Goal: Task Accomplishment & Management: Complete application form

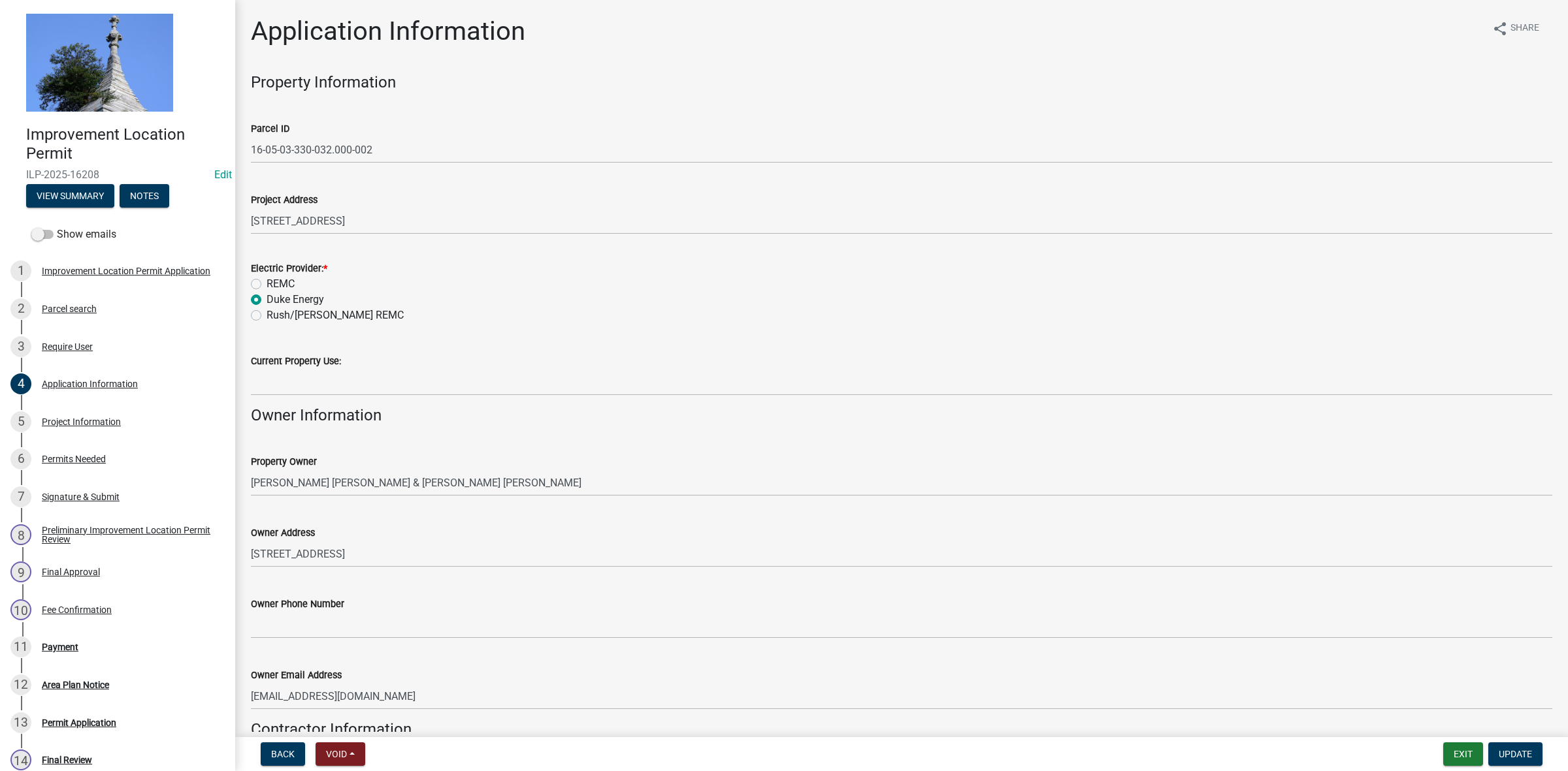
scroll to position [404, 0]
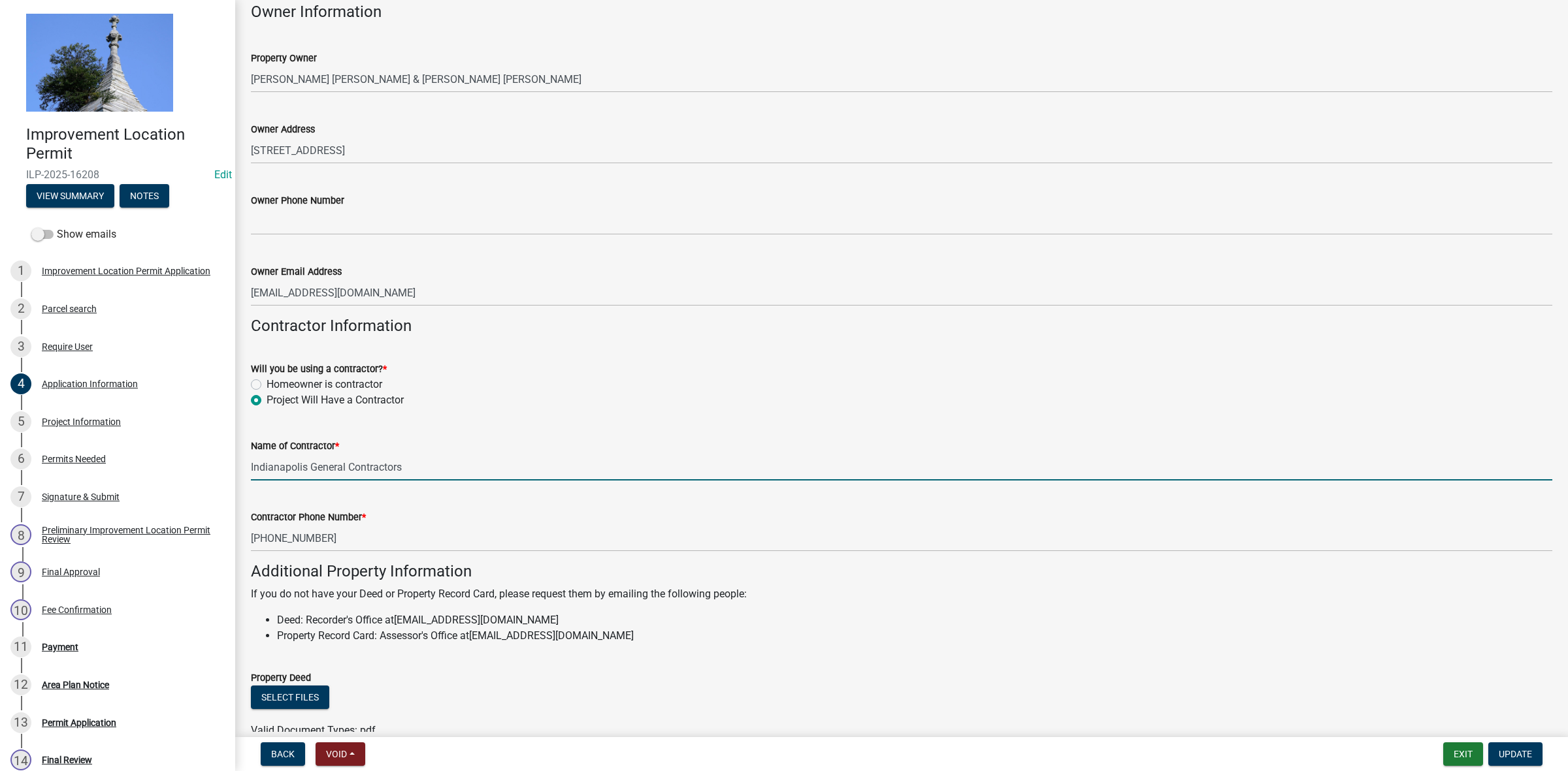
click at [430, 467] on input "Indianapolis General Contractors" at bounding box center [901, 467] width 1301 height 26
type input "I"
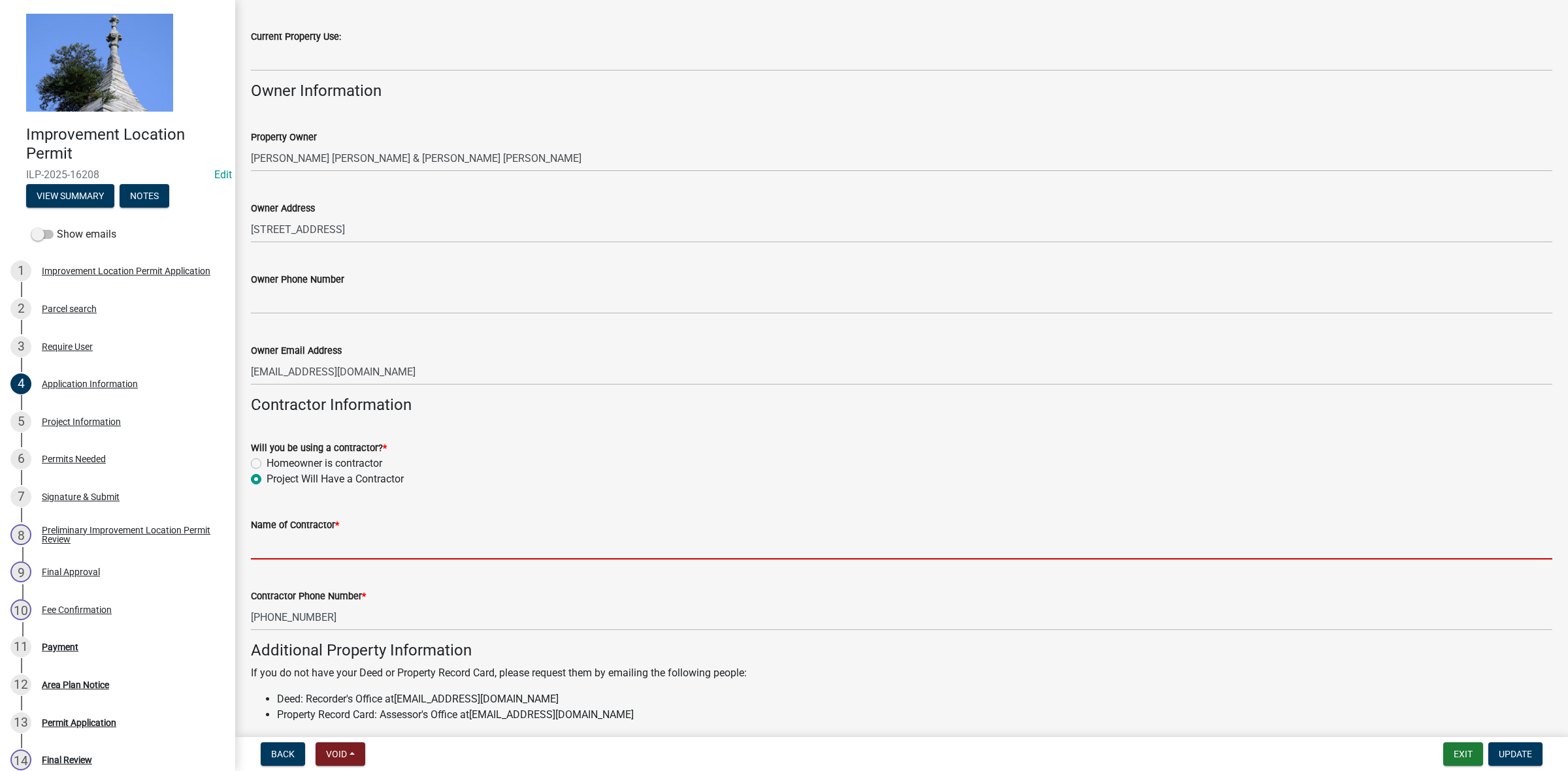
scroll to position [325, 0]
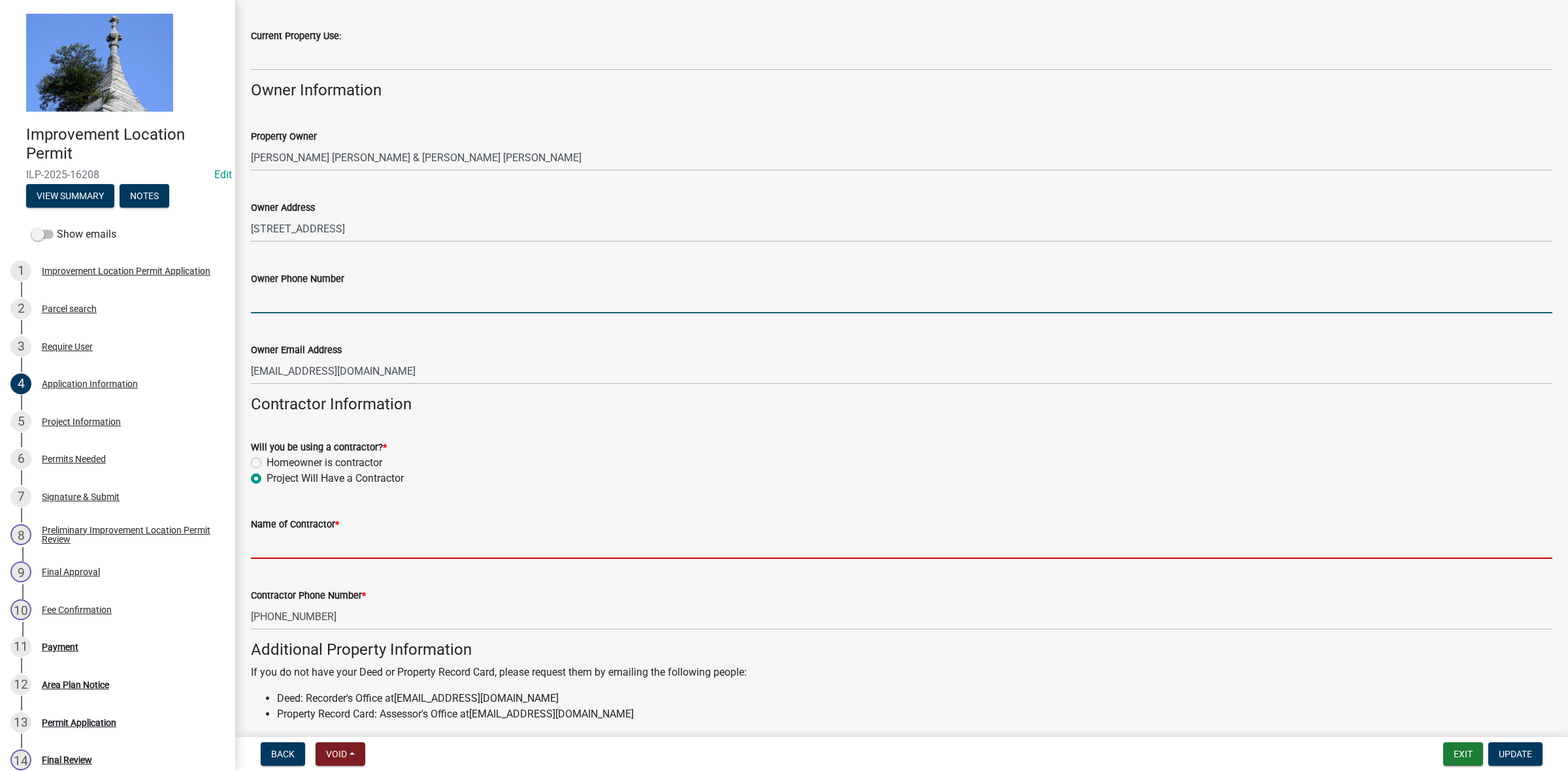
click at [331, 301] on input "Owner Phone Number" at bounding box center [901, 299] width 1301 height 26
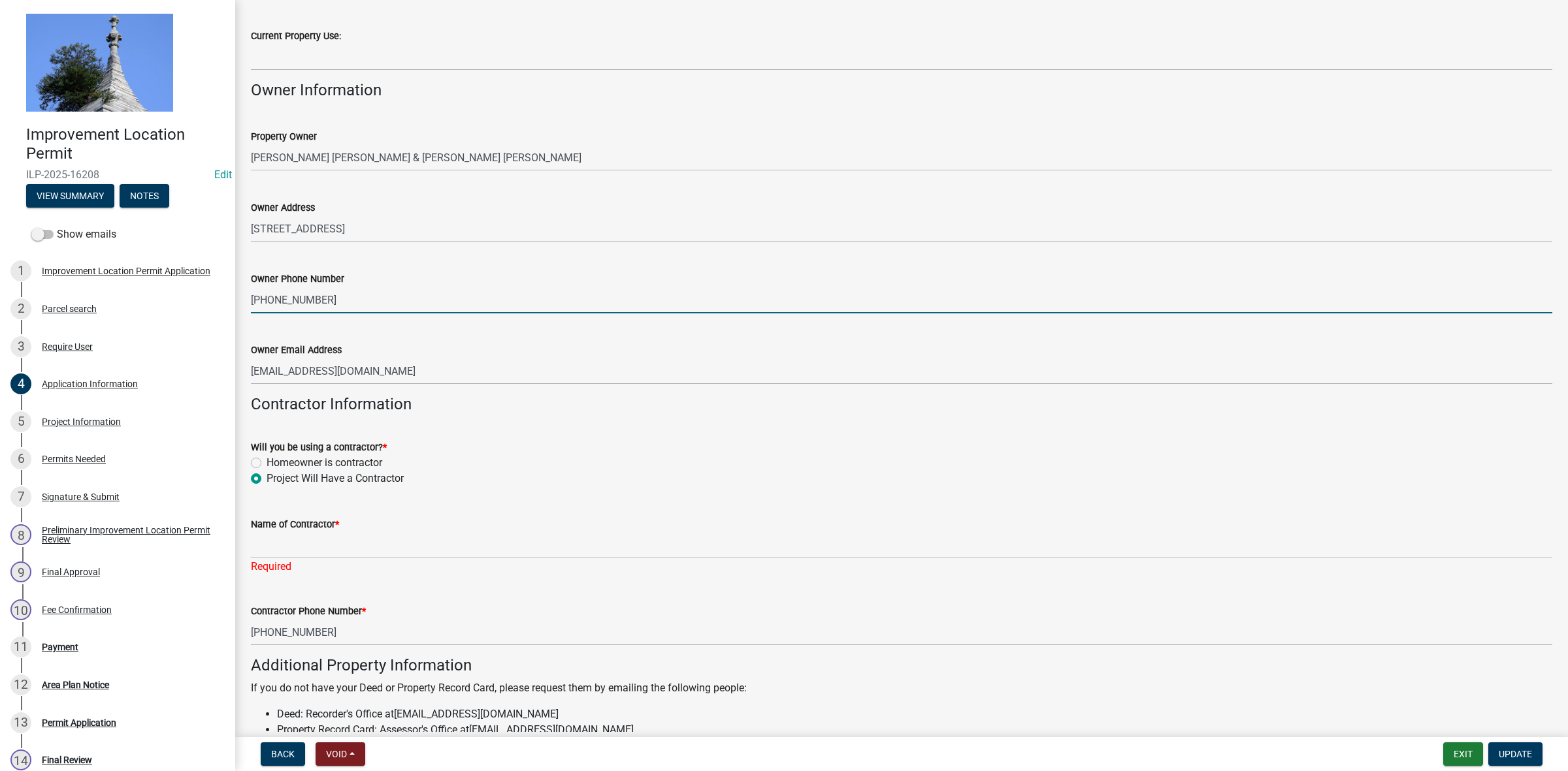
type input "[PHONE_NUMBER]"
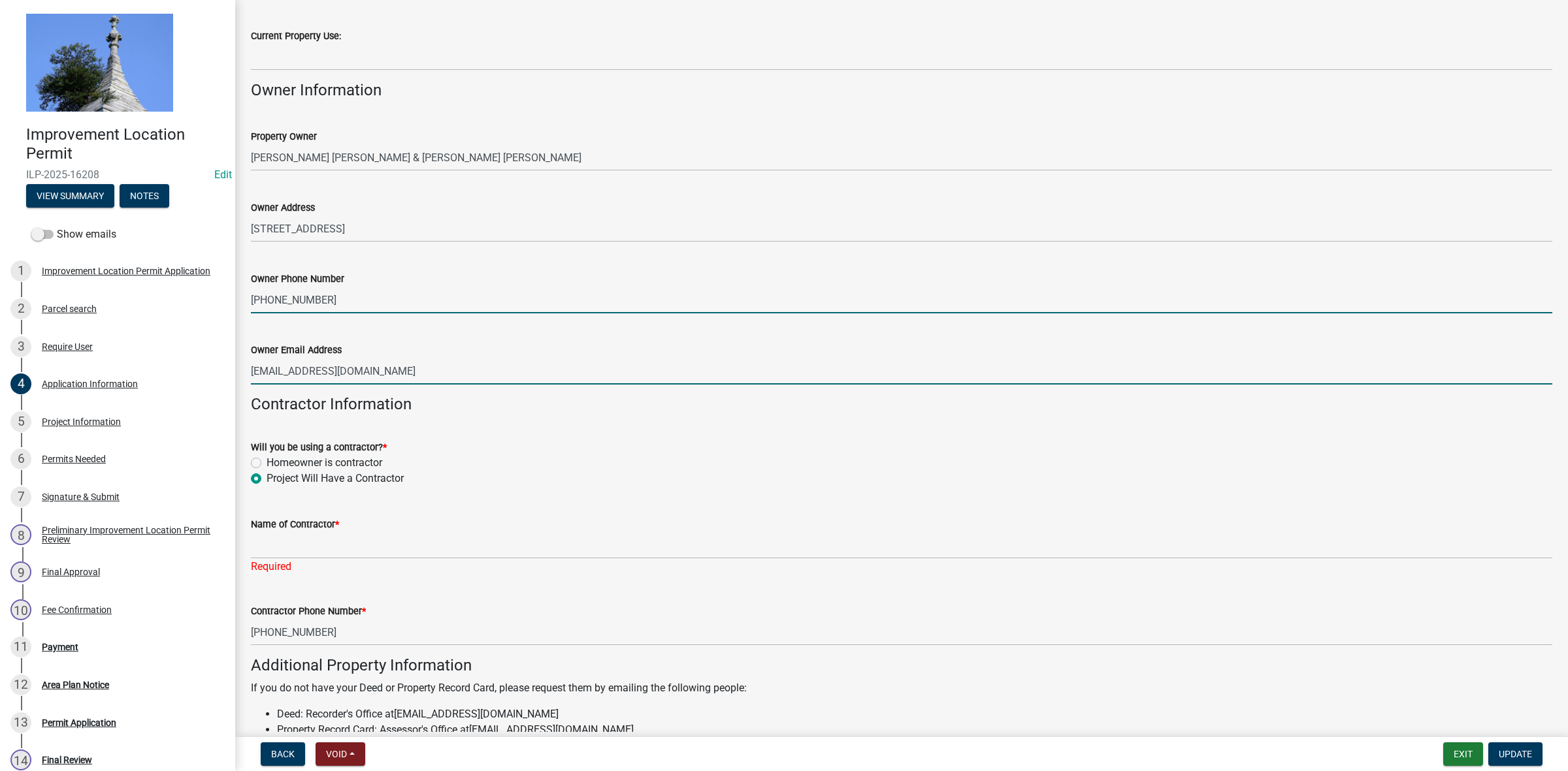
click at [422, 373] on input "[EMAIL_ADDRESS][DOMAIN_NAME]" at bounding box center [901, 370] width 1301 height 26
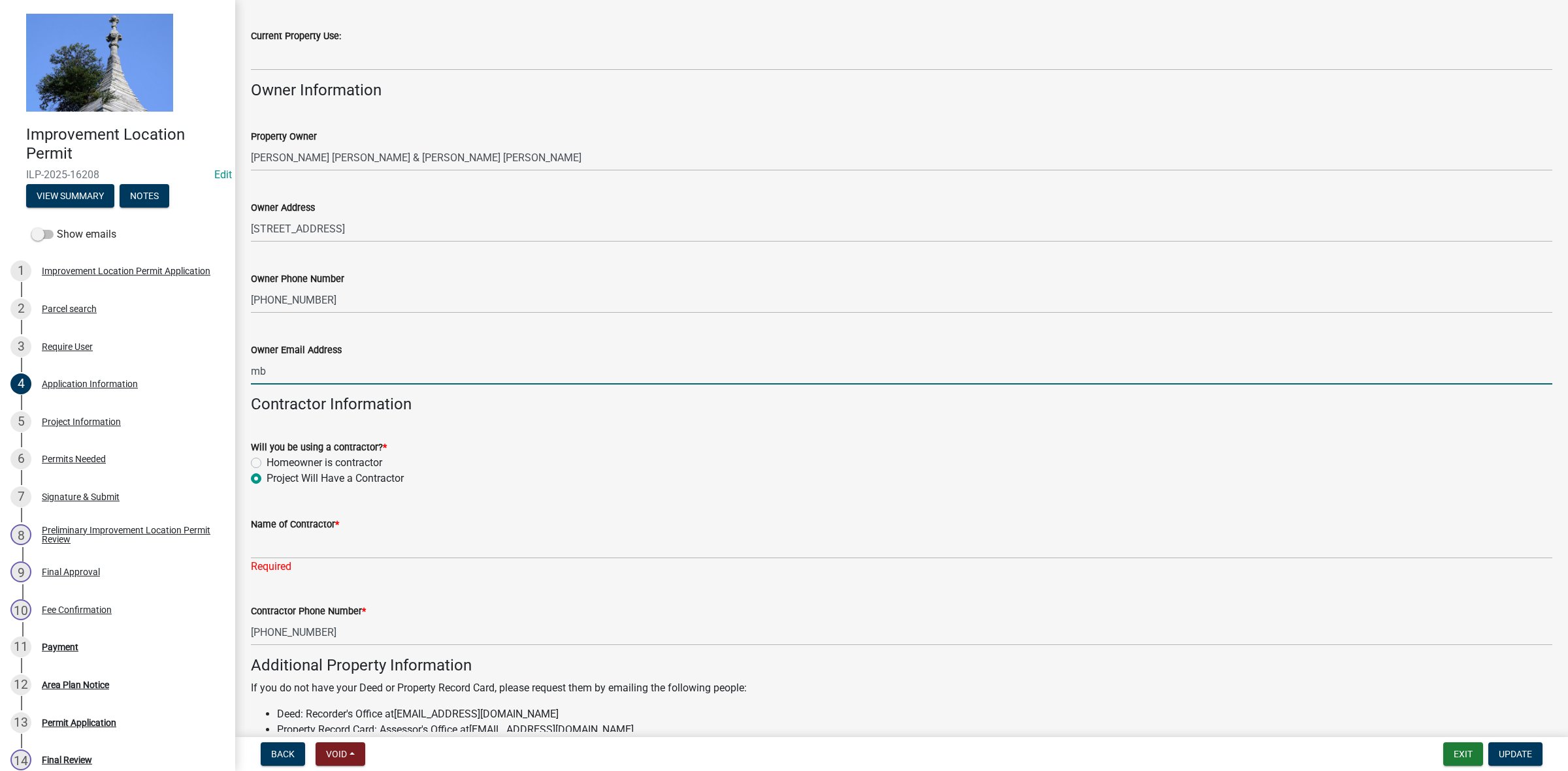
type input "m"
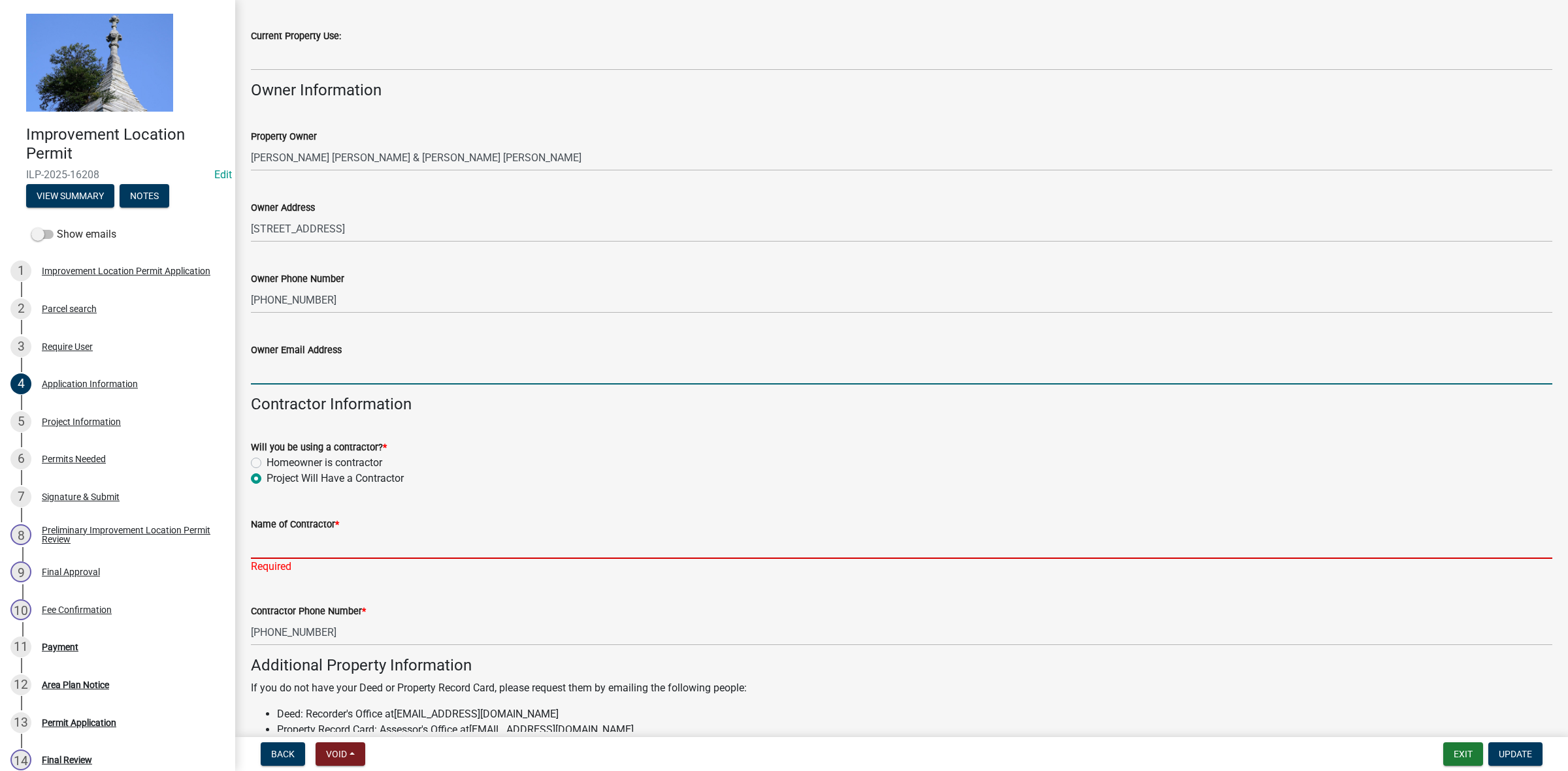
click at [333, 542] on input "Name of Contractor *" at bounding box center [901, 545] width 1301 height 26
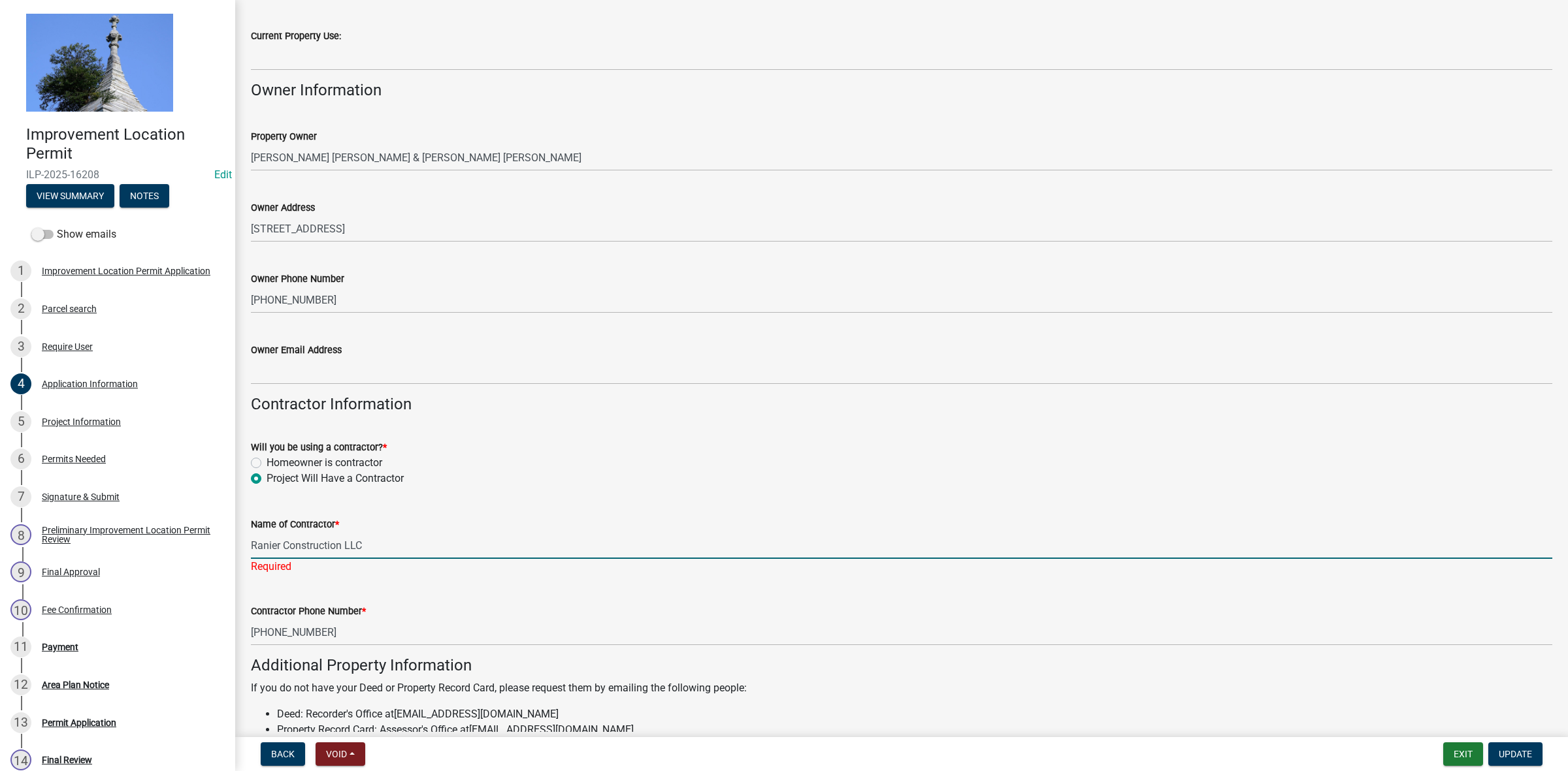
type input "Ranier Construction LLC"
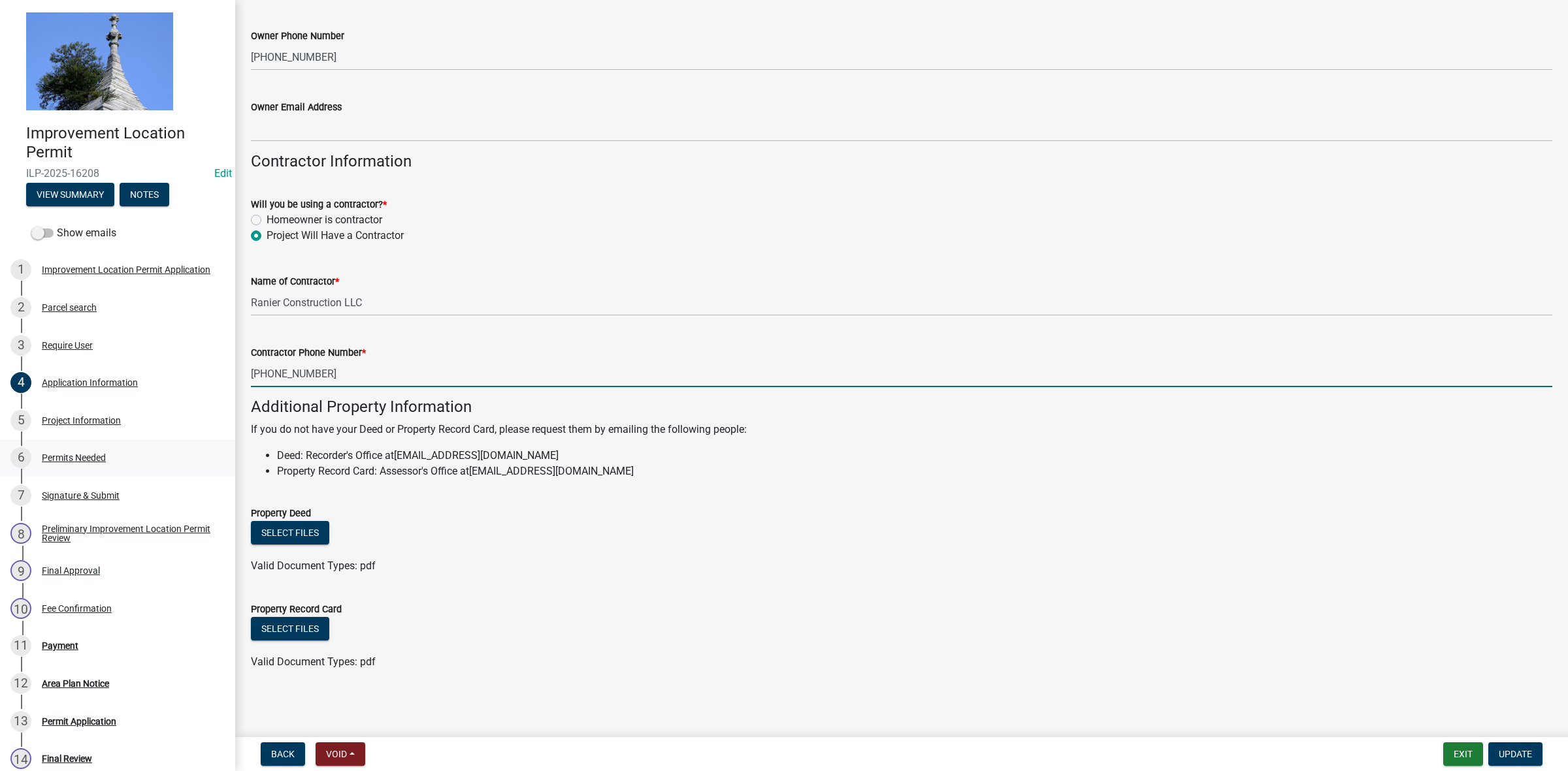
scroll to position [2, 0]
type input "[PHONE_NUMBER]"
click at [80, 421] on div "Project Information" at bounding box center [81, 419] width 79 height 9
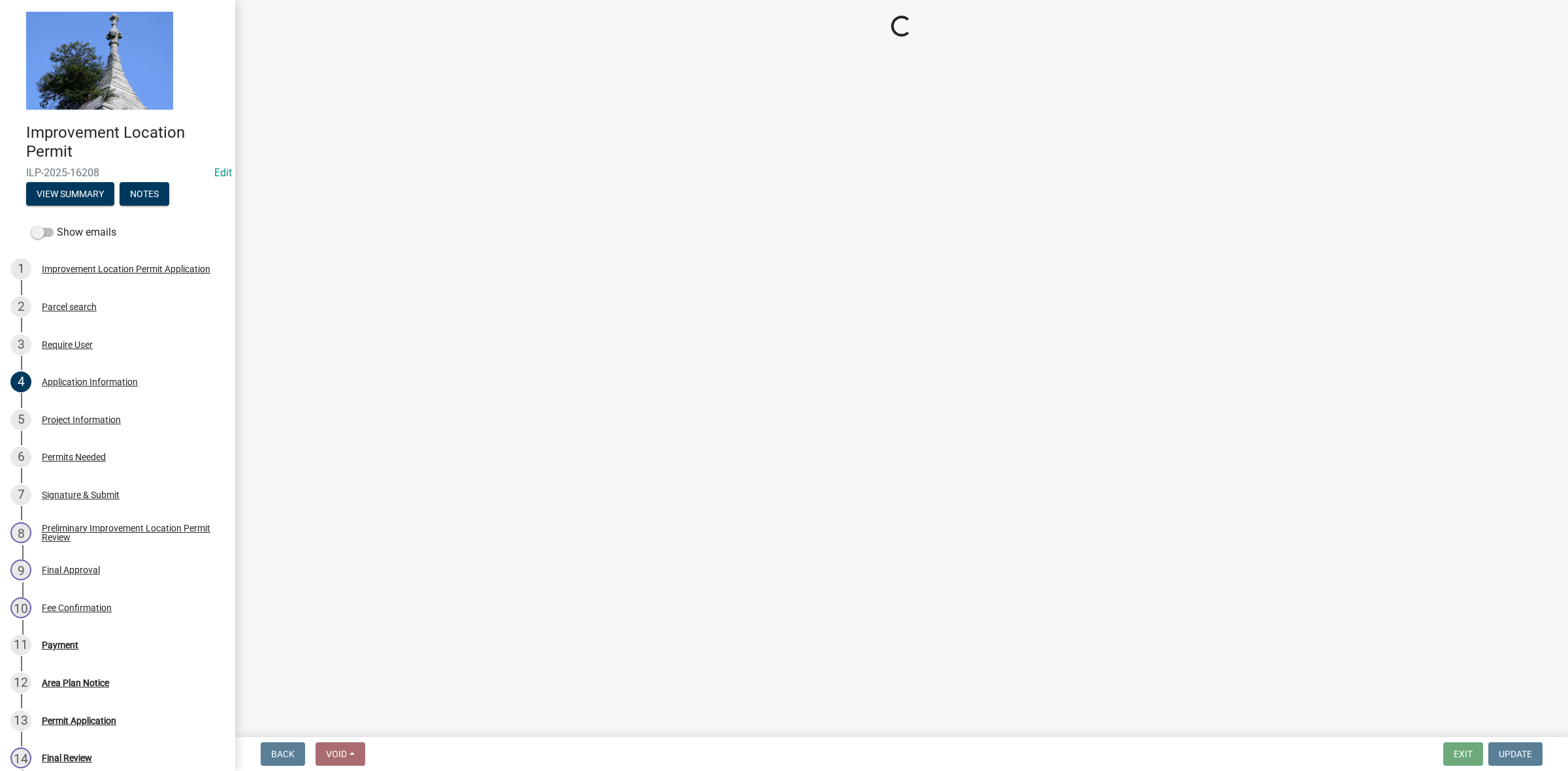
select select "9d64ea5b-356b-46b9-9003-cd08e8d798e4"
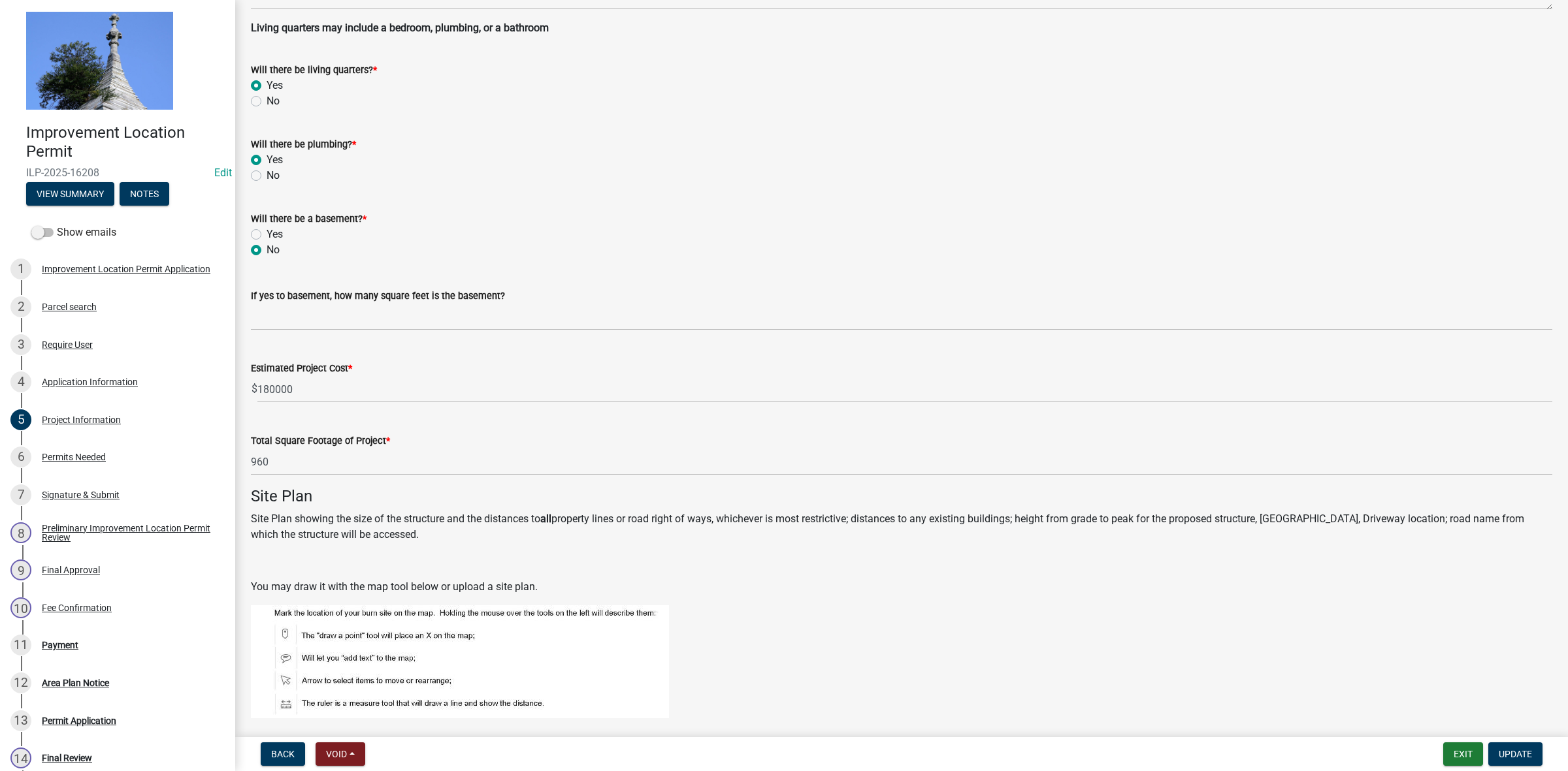
scroll to position [408, 0]
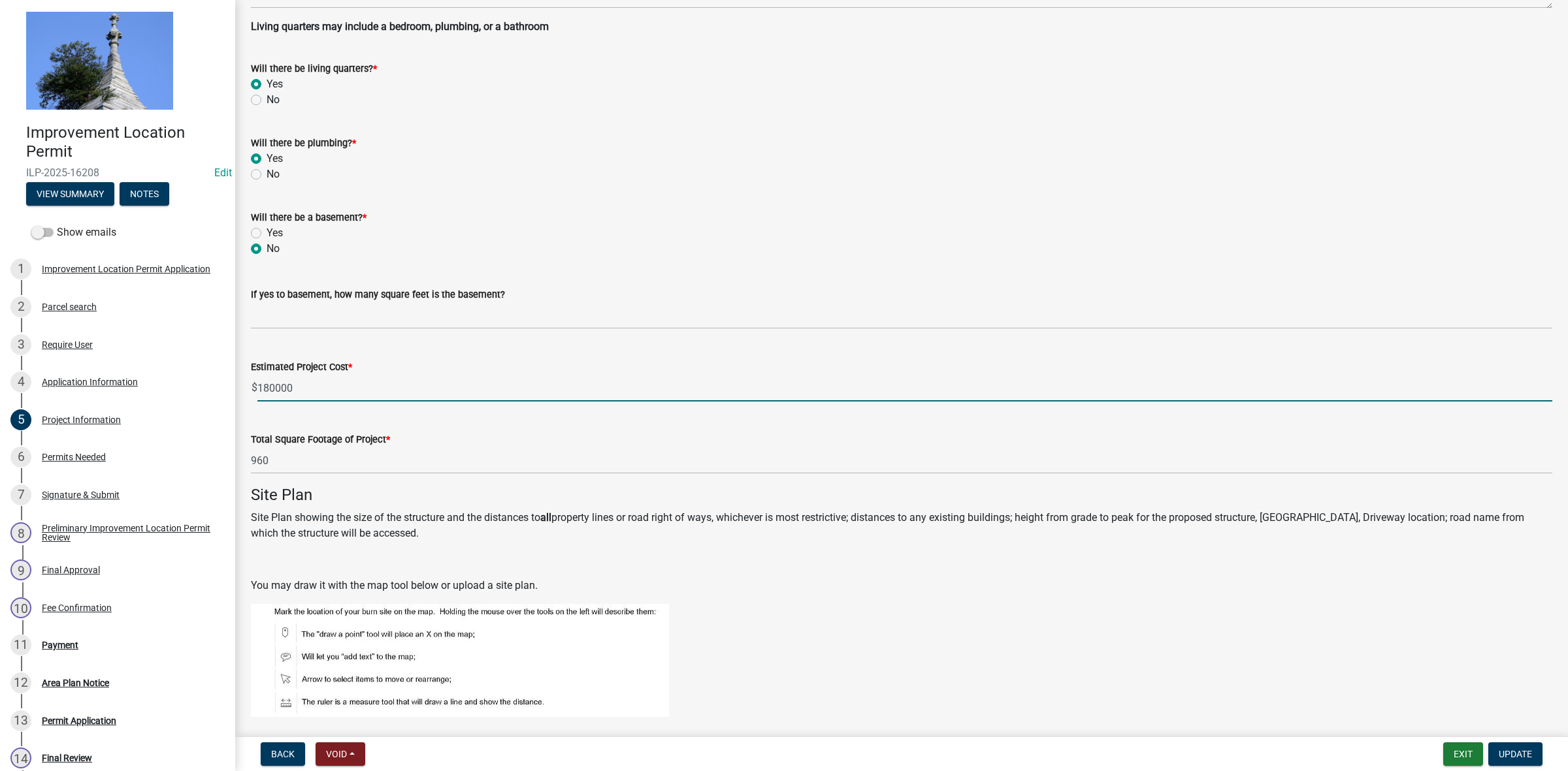
click at [298, 384] on input "180000" at bounding box center [904, 388] width 1295 height 26
type input "1"
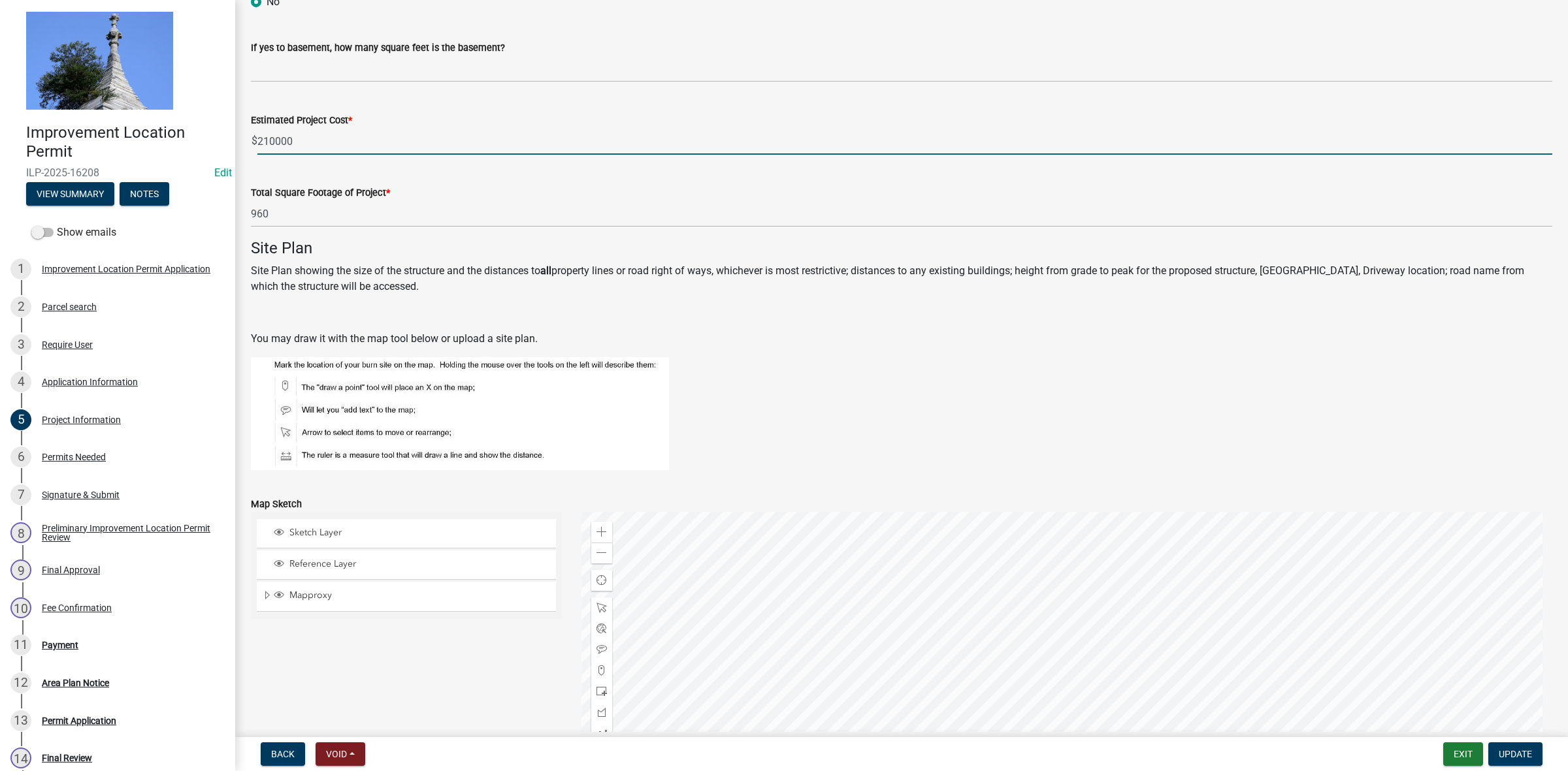
scroll to position [654, 0]
type input "210000"
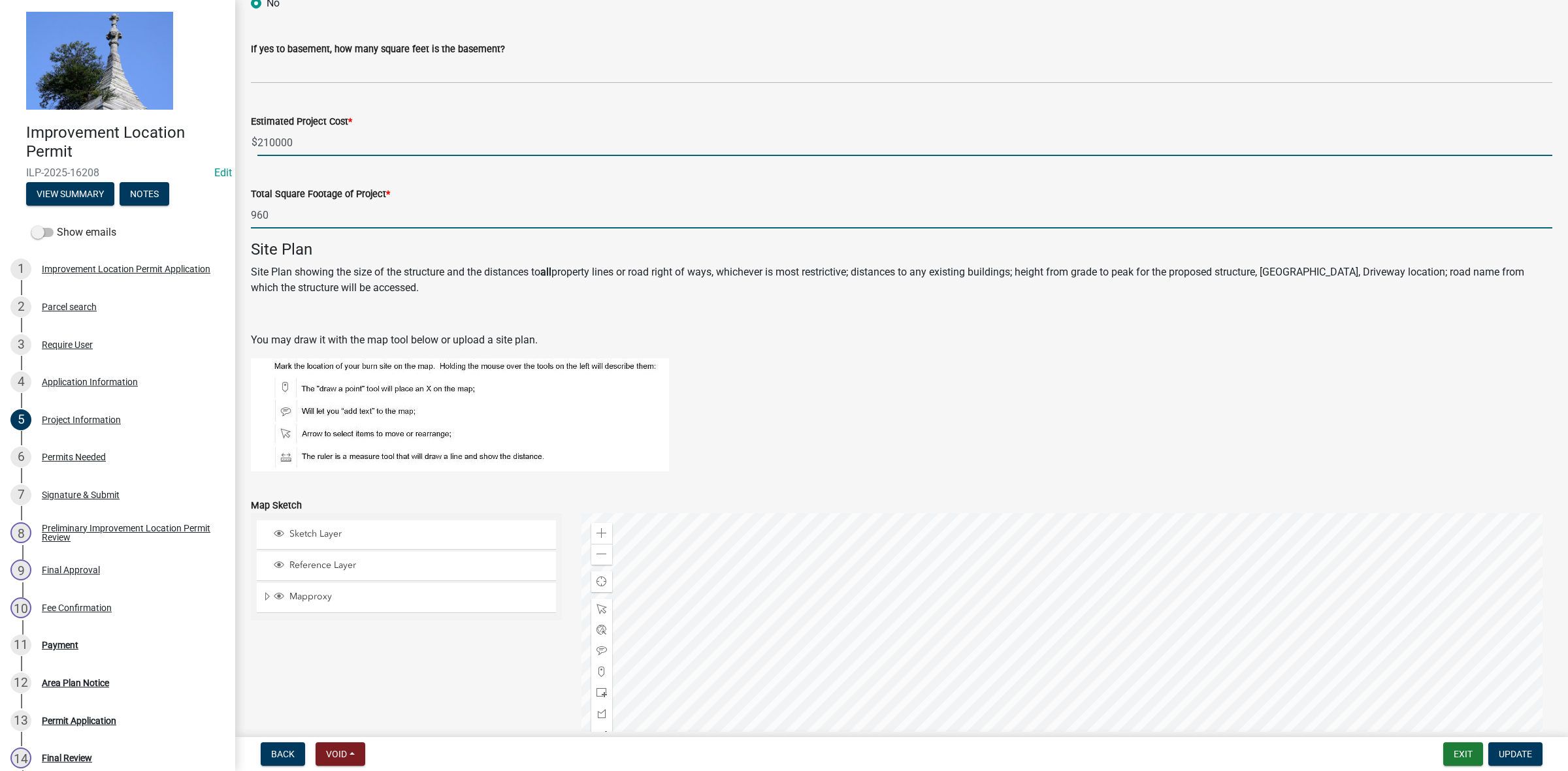
click at [289, 216] on input "960" at bounding box center [901, 215] width 1301 height 26
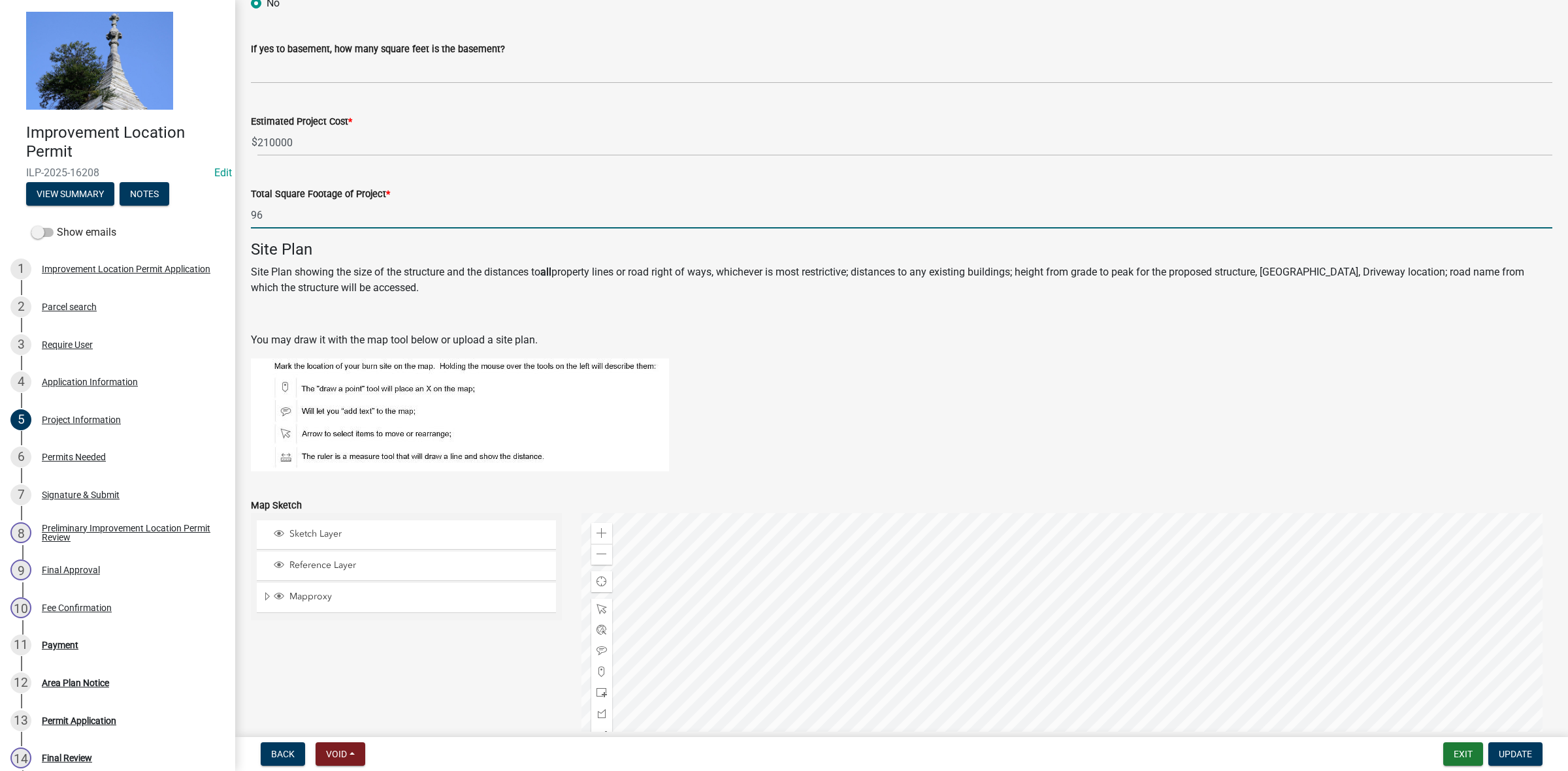
type input "9"
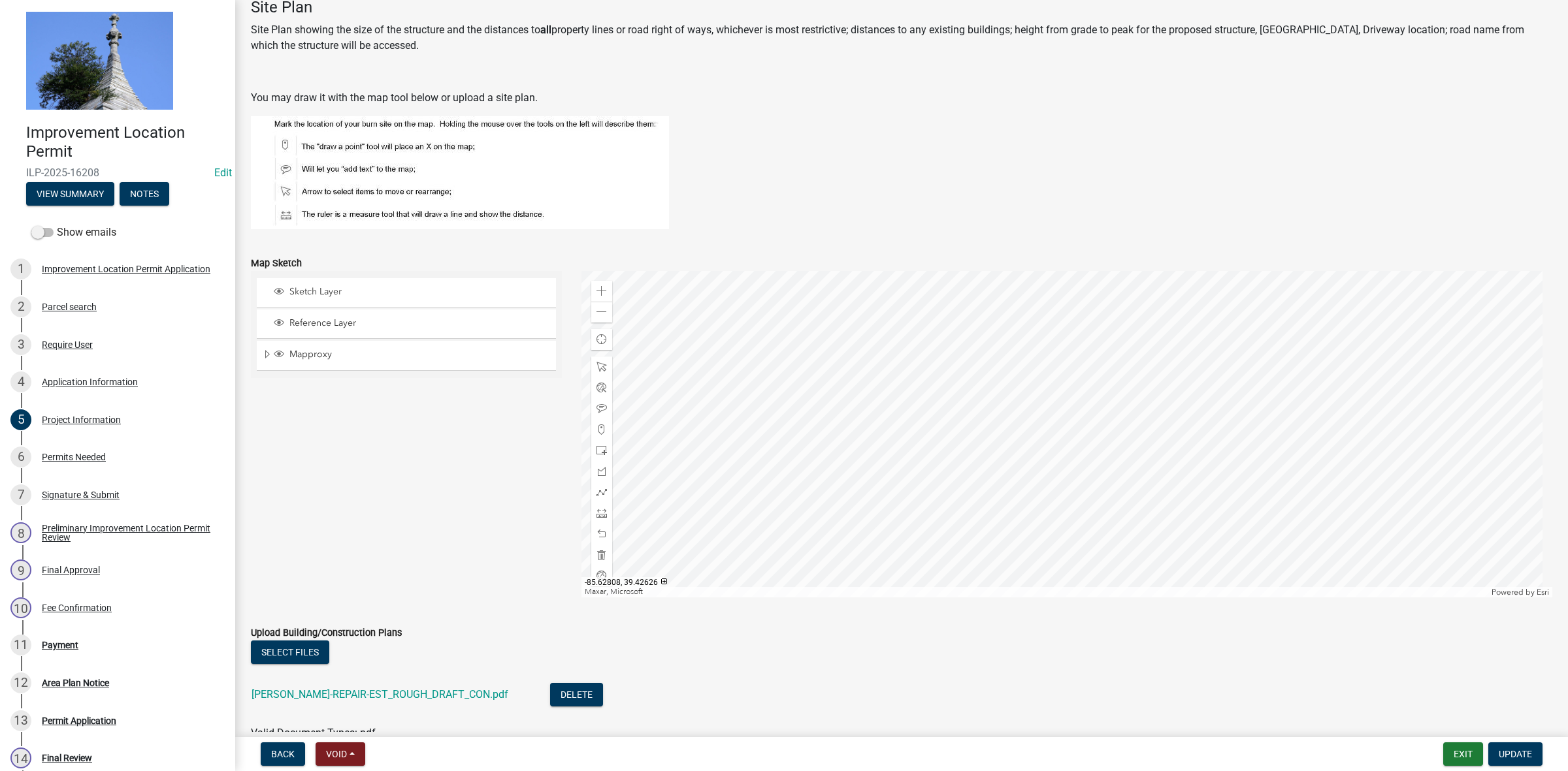
scroll to position [898, 0]
type input "1335"
click at [599, 426] on span at bounding box center [601, 427] width 11 height 11
click at [1033, 444] on div at bounding box center [1067, 432] width 972 height 326
click at [598, 445] on span at bounding box center [601, 449] width 11 height 11
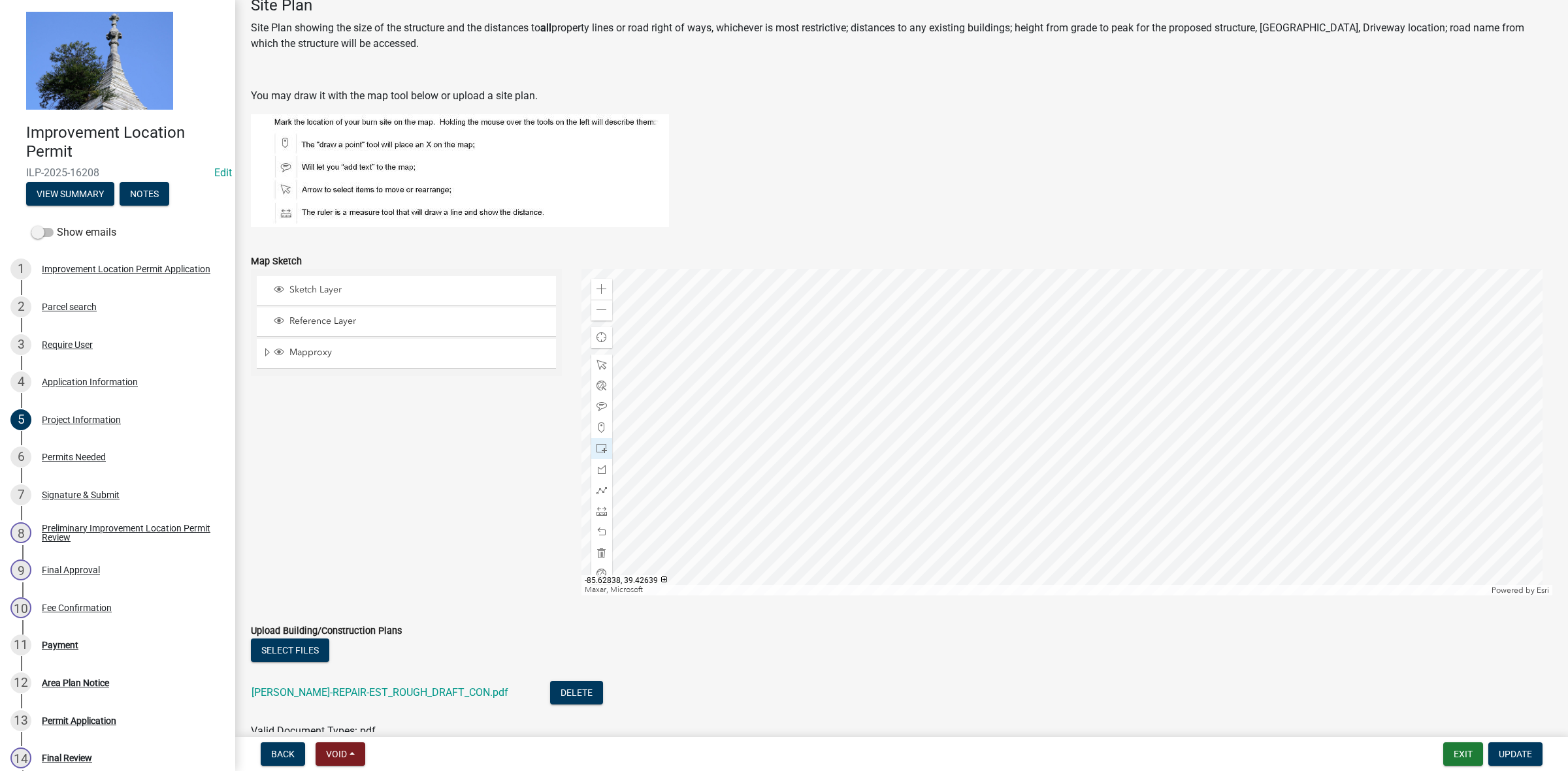
click at [1078, 462] on div at bounding box center [1067, 432] width 972 height 326
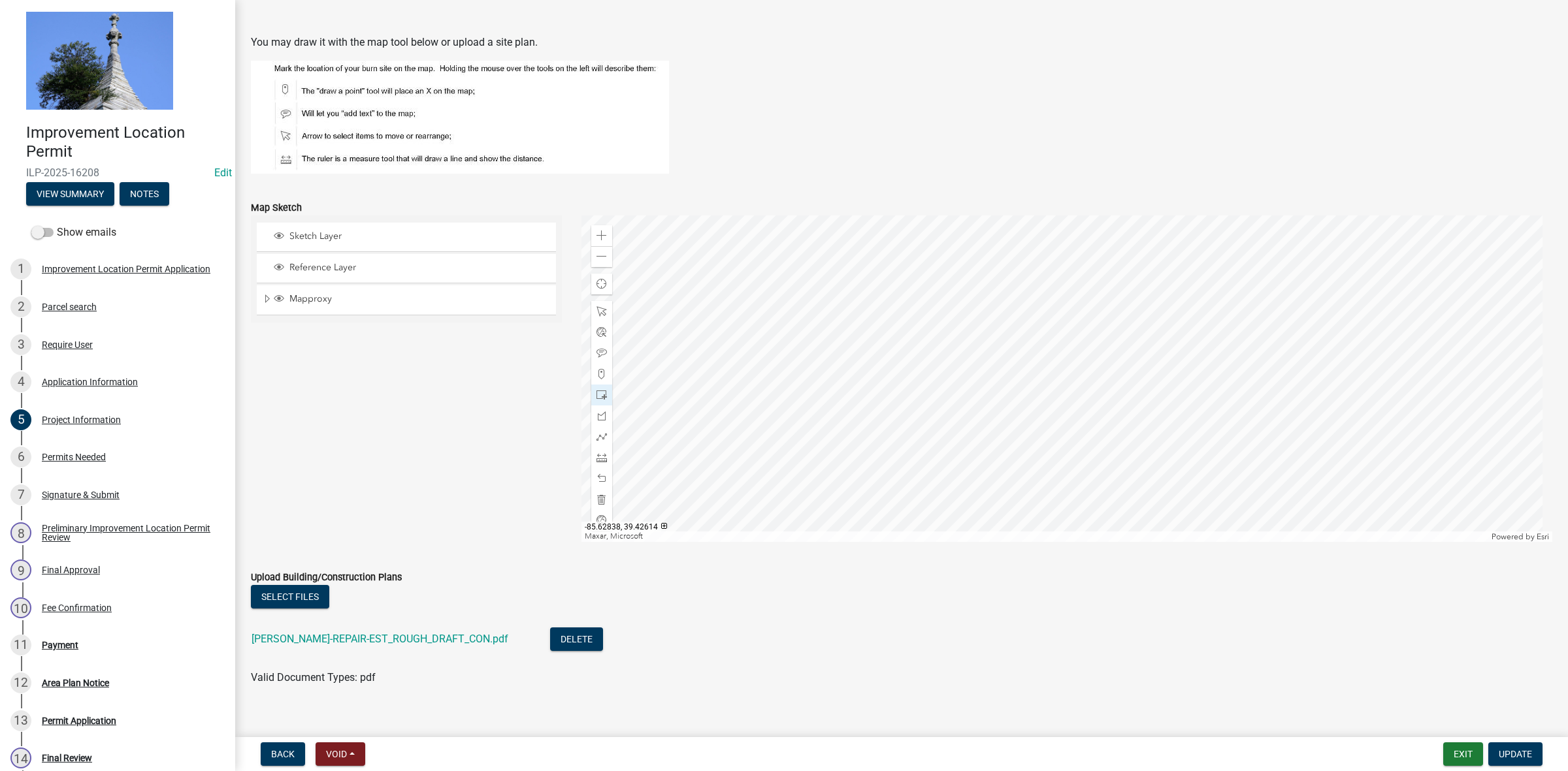
scroll to position [966, 0]
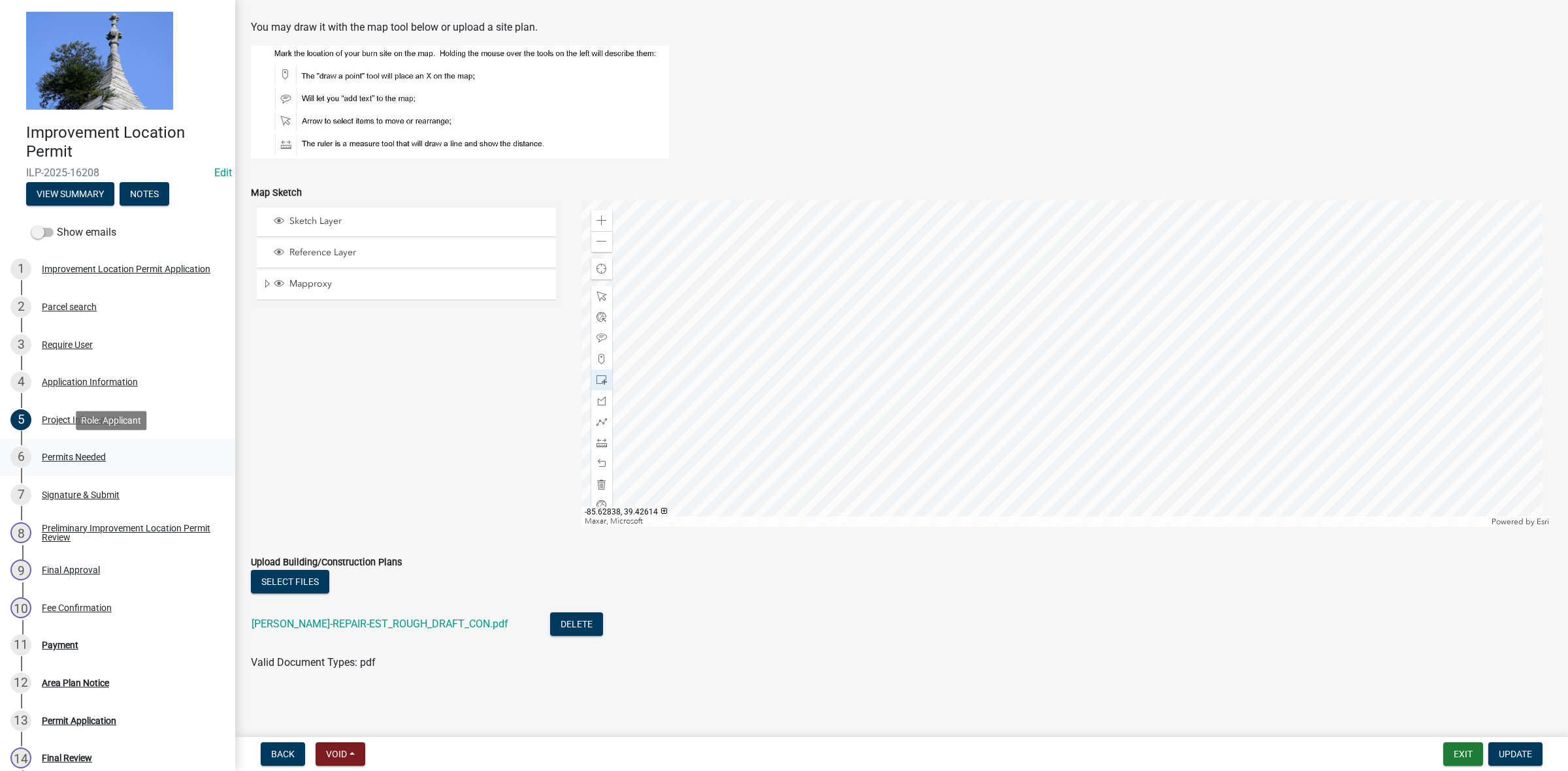
click at [75, 458] on div "Permits Needed" at bounding box center [73, 456] width 64 height 9
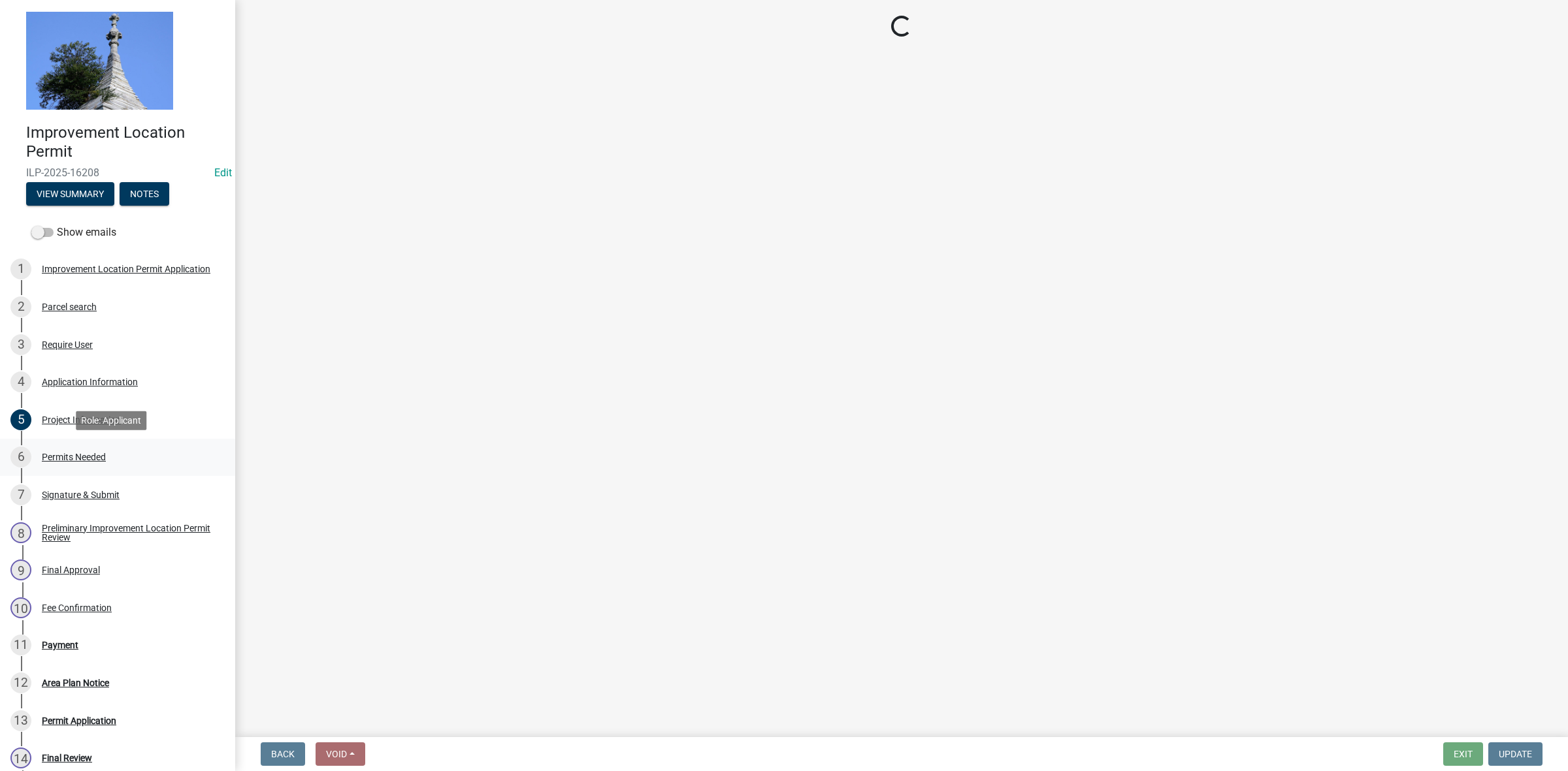
scroll to position [0, 0]
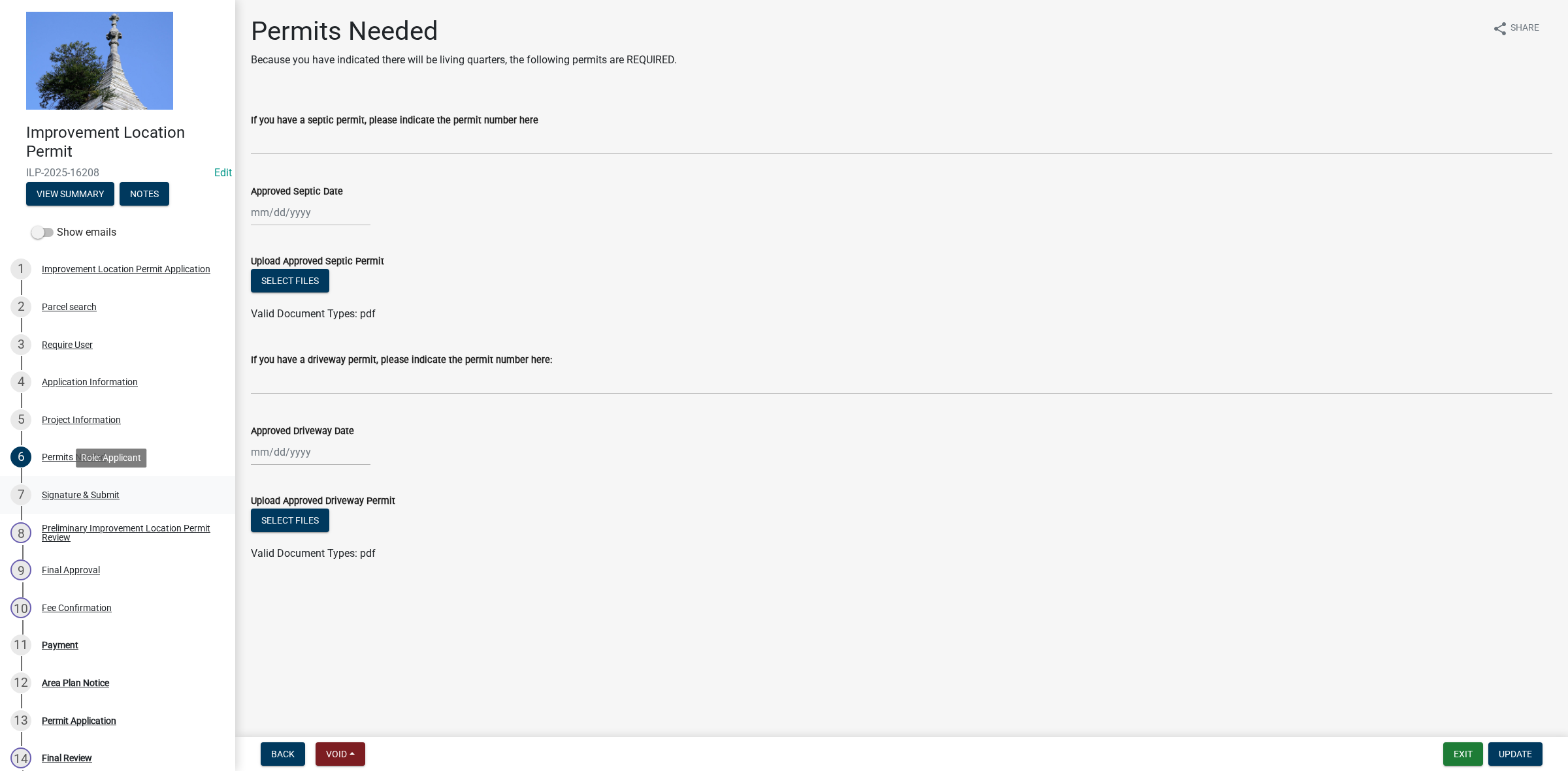
click at [100, 491] on div "Signature & Submit" at bounding box center [81, 494] width 78 height 9
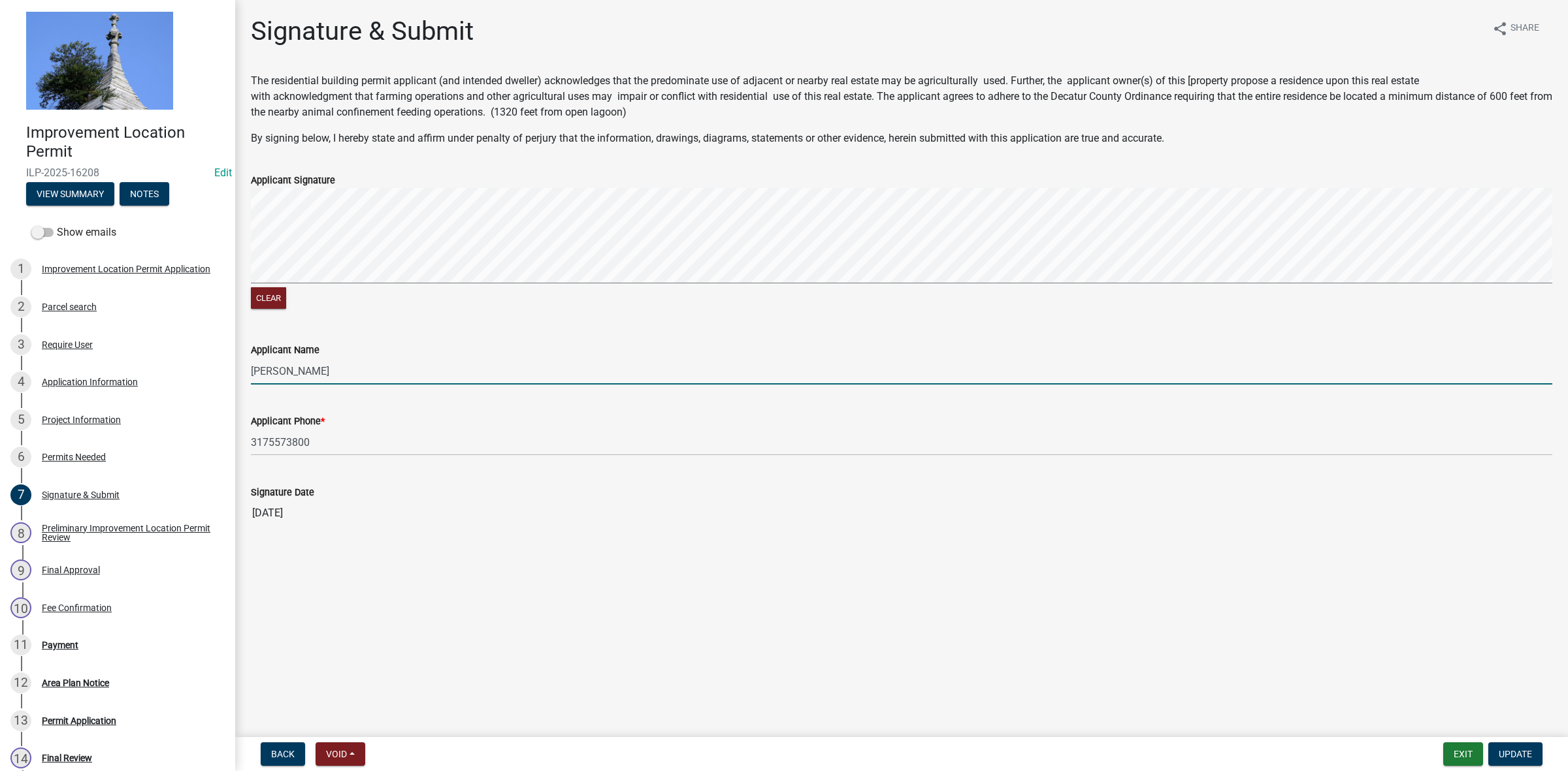
click at [321, 369] on input "[PERSON_NAME]" at bounding box center [901, 370] width 1301 height 26
type input "M"
type input "Ranier Construction LLC"
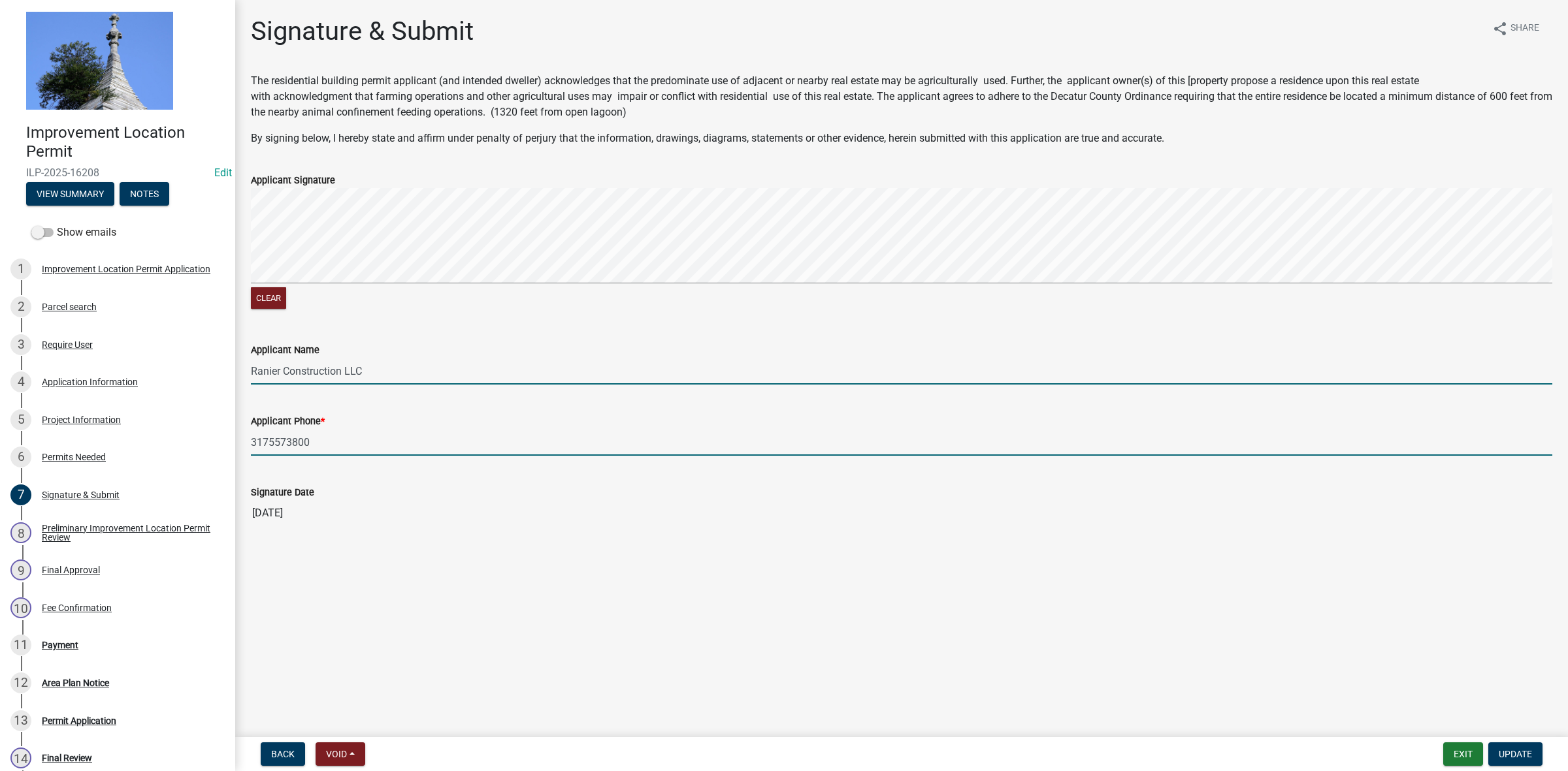
click at [316, 443] on input "3175573800" at bounding box center [901, 442] width 1301 height 26
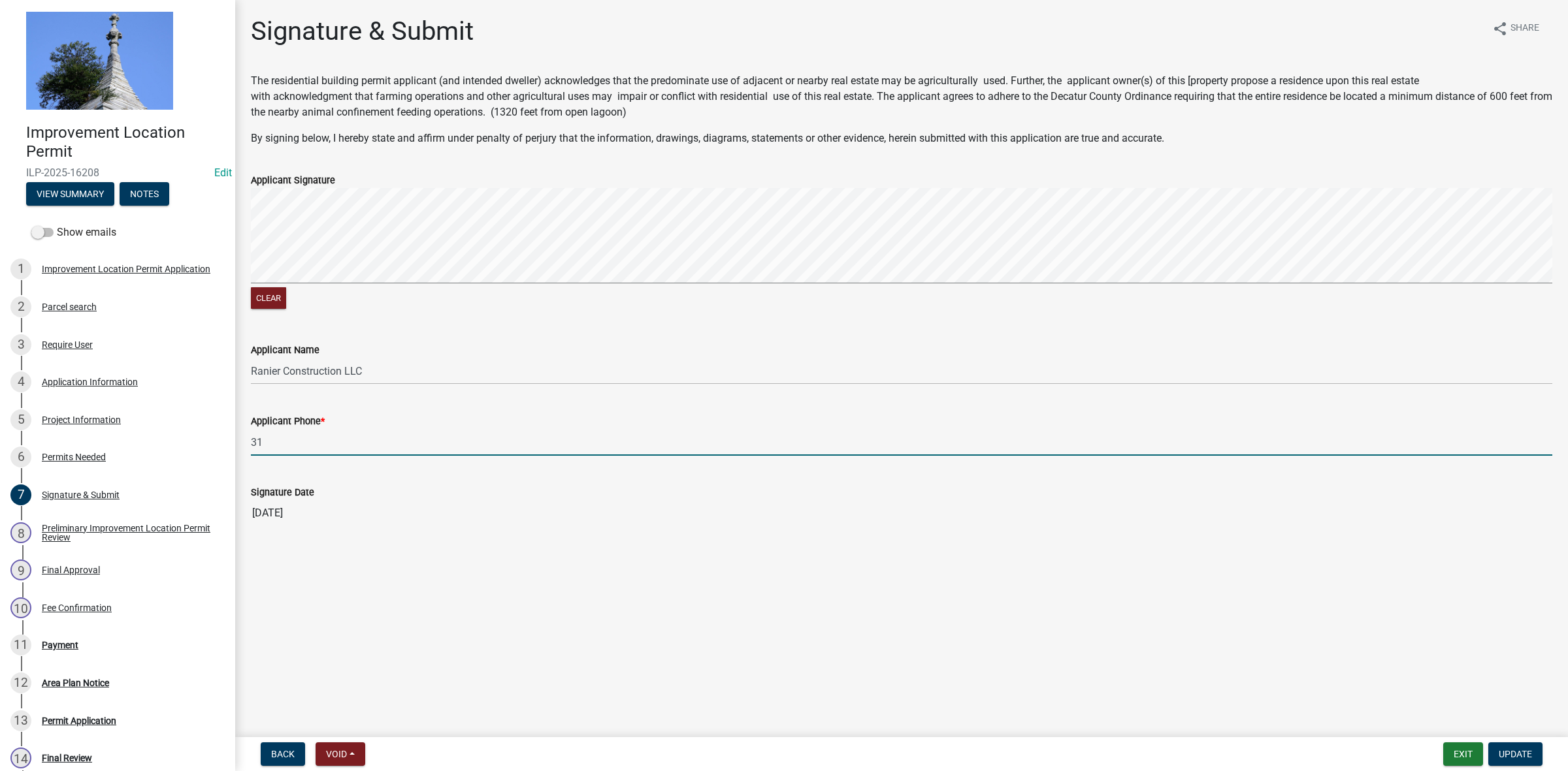
type input "3"
type input "[PHONE_NUMBER]"
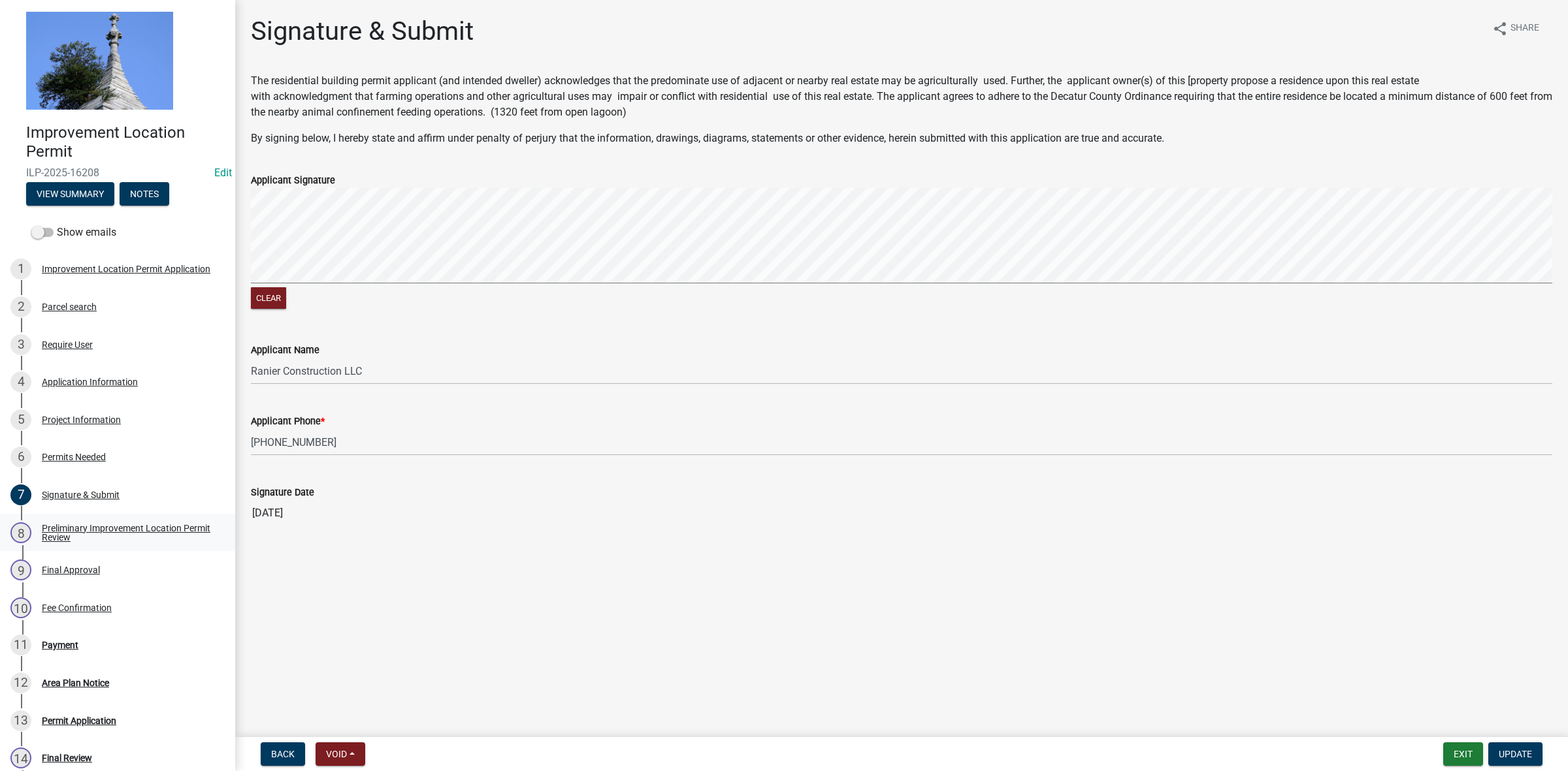
click at [109, 526] on div "Preliminary Improvement Location Permit Review" at bounding box center [128, 533] width 172 height 19
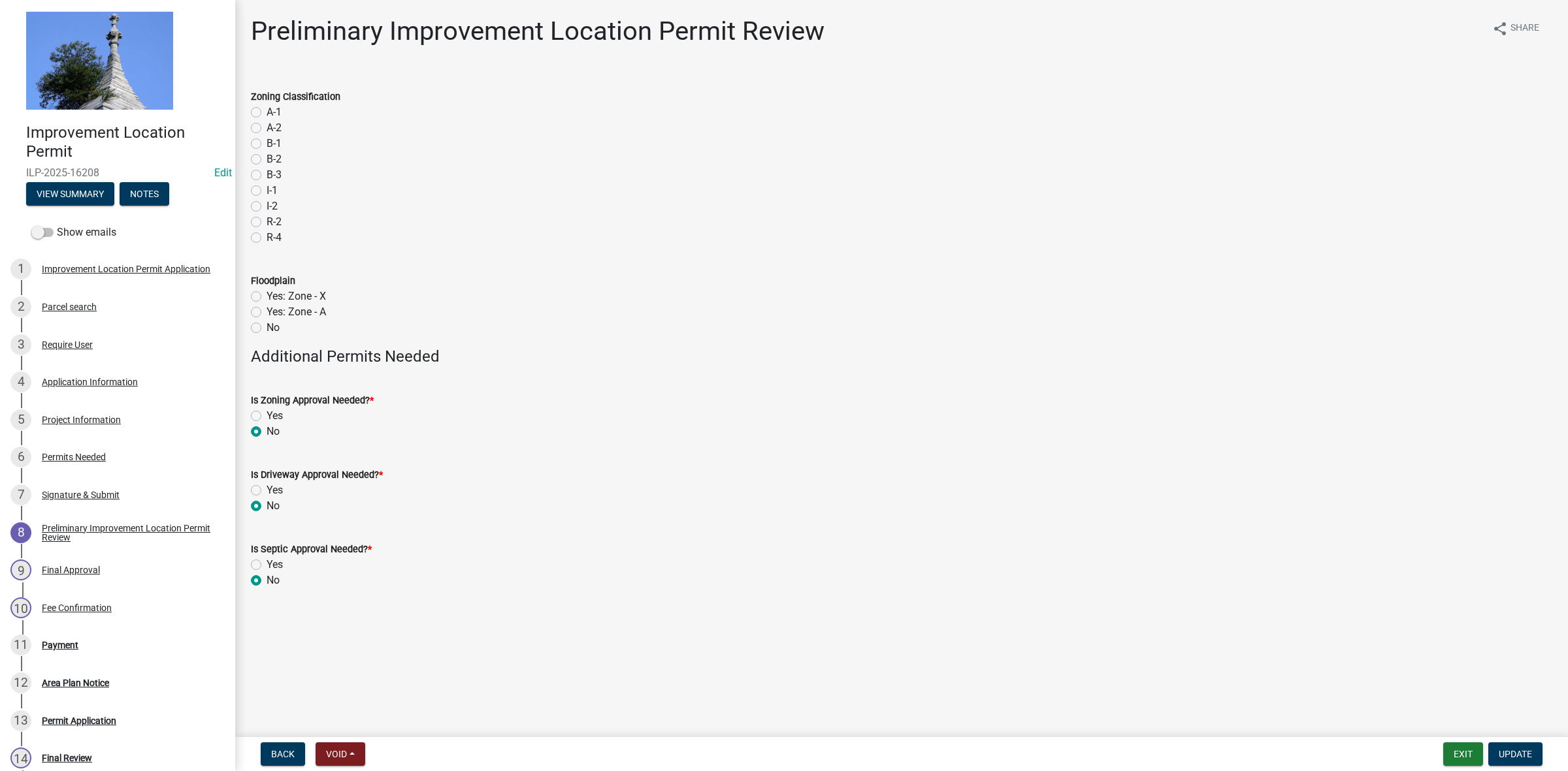
click at [267, 220] on label "R-2" at bounding box center [274, 222] width 15 height 16
click at [267, 220] on input "R-2" at bounding box center [271, 218] width 9 height 9
radio input "true"
click at [267, 328] on label "No" at bounding box center [273, 327] width 13 height 16
click at [267, 328] on input "No" at bounding box center [271, 323] width 9 height 9
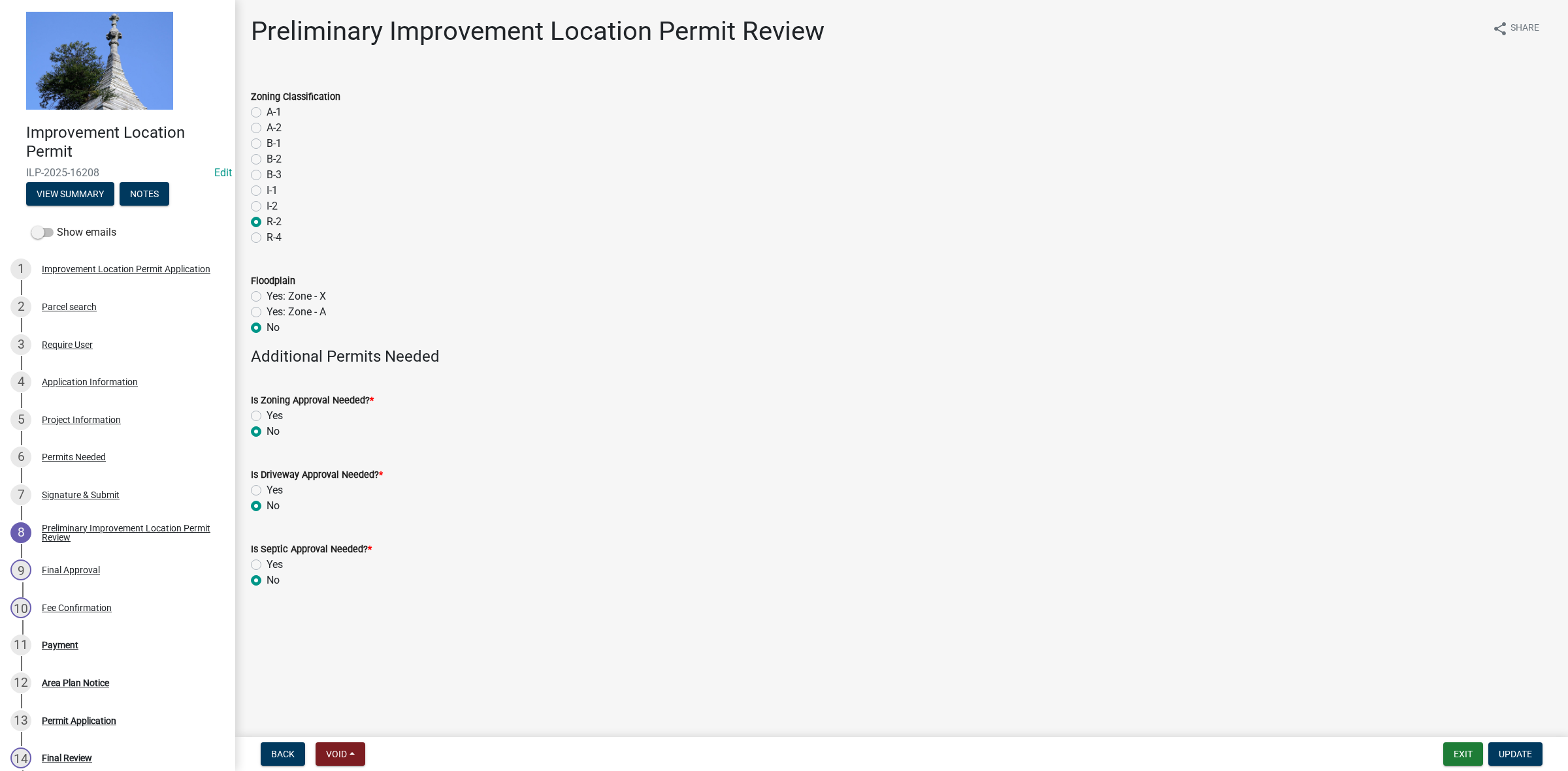
radio input "true"
click at [267, 579] on label "No" at bounding box center [273, 580] width 13 height 16
click at [267, 579] on input "No" at bounding box center [271, 577] width 9 height 9
click at [267, 504] on label "No" at bounding box center [273, 506] width 13 height 16
click at [267, 504] on input "No" at bounding box center [271, 502] width 9 height 9
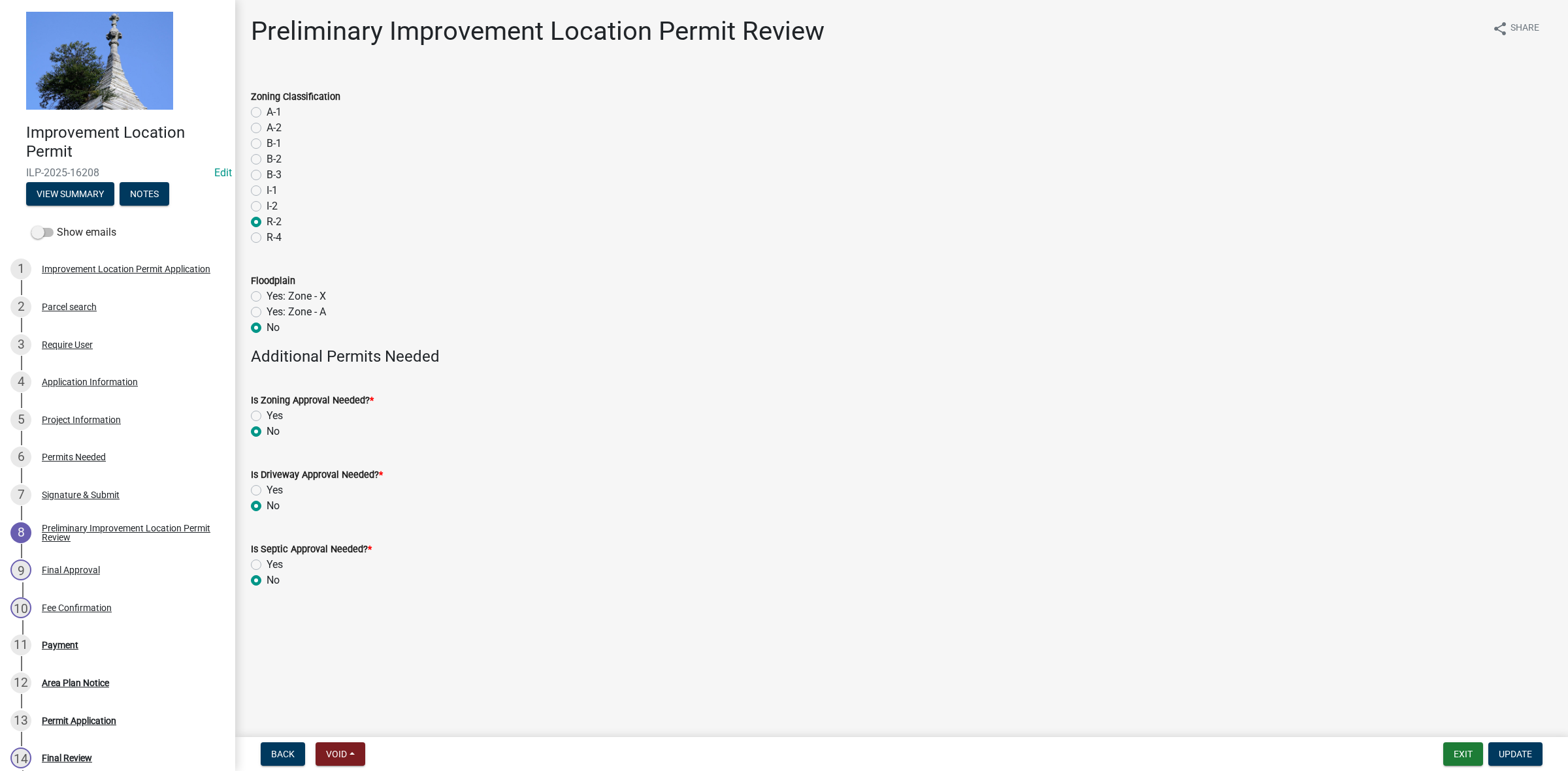
click at [267, 428] on label "No" at bounding box center [273, 432] width 13 height 16
click at [267, 428] on input "No" at bounding box center [271, 428] width 9 height 9
click at [76, 570] on div "Final Approval" at bounding box center [70, 570] width 58 height 9
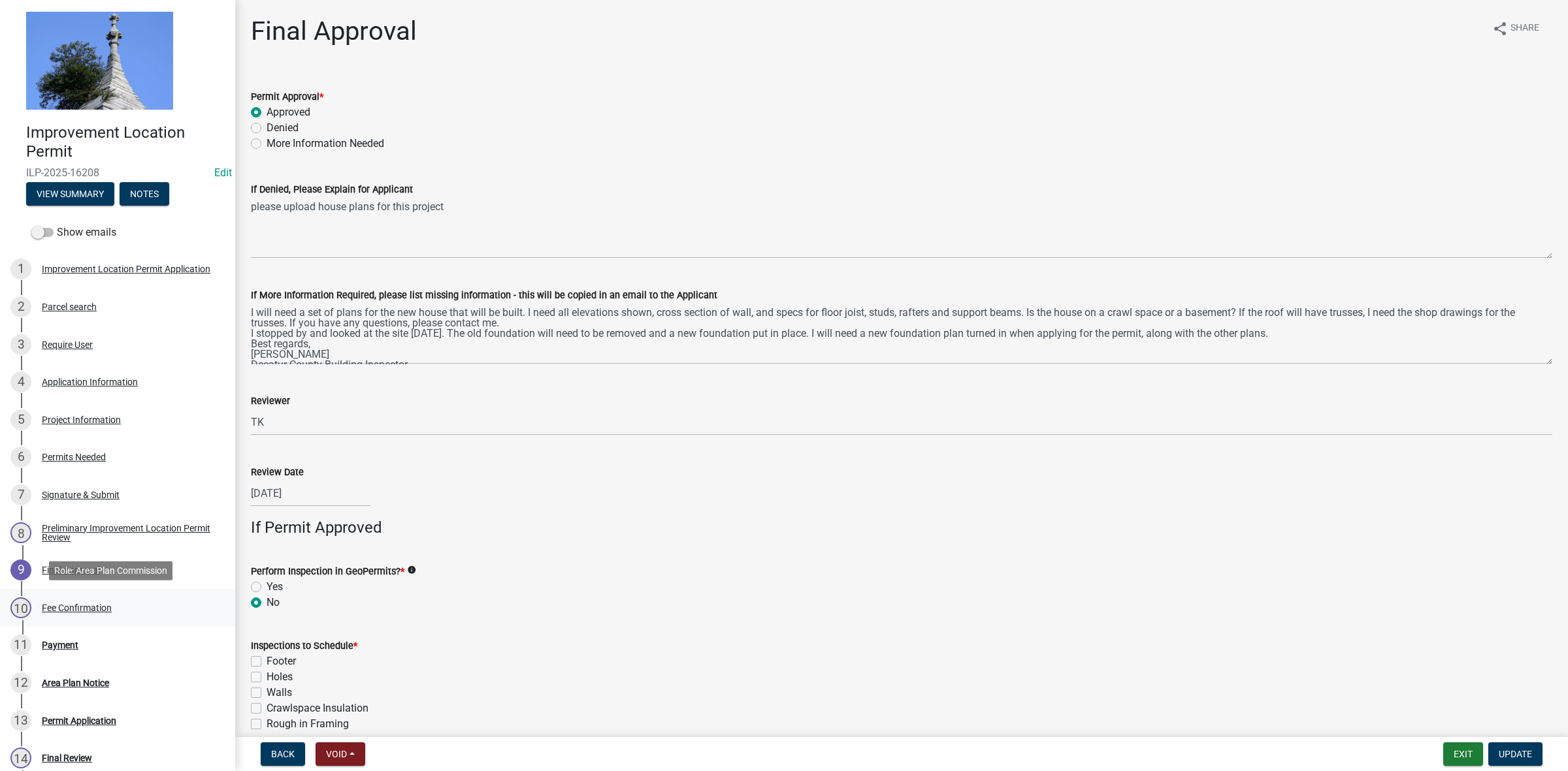
click at [77, 600] on div "10 Fee Confirmation" at bounding box center [112, 608] width 204 height 21
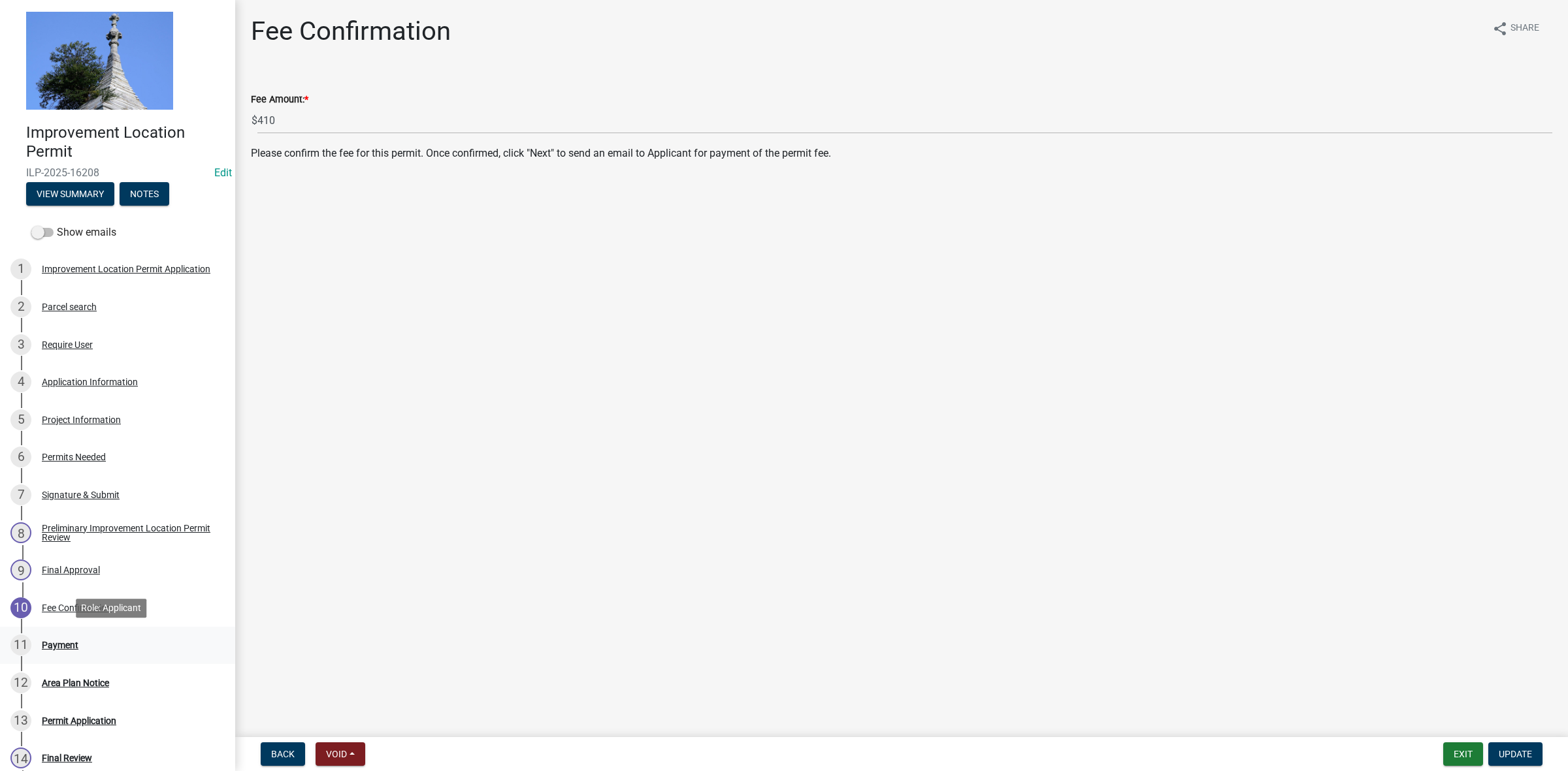
click at [69, 644] on div "Payment" at bounding box center [60, 645] width 36 height 9
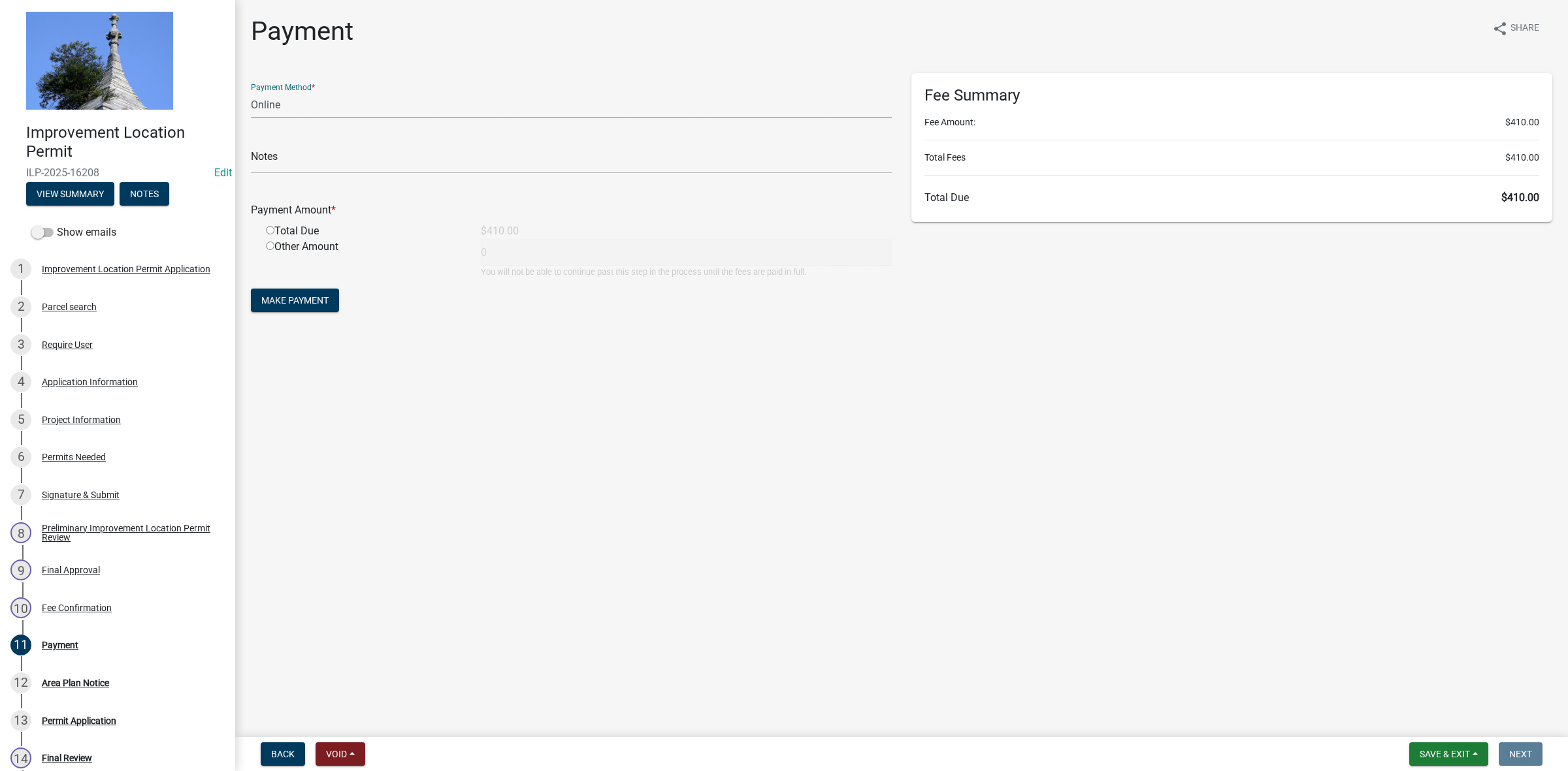
click at [331, 106] on select "Credit Card POS Check Cash Online" at bounding box center [572, 105] width 641 height 26
select select "0: 2"
click at [251, 92] on select "Credit Card POS Check Cash Online" at bounding box center [572, 105] width 641 height 26
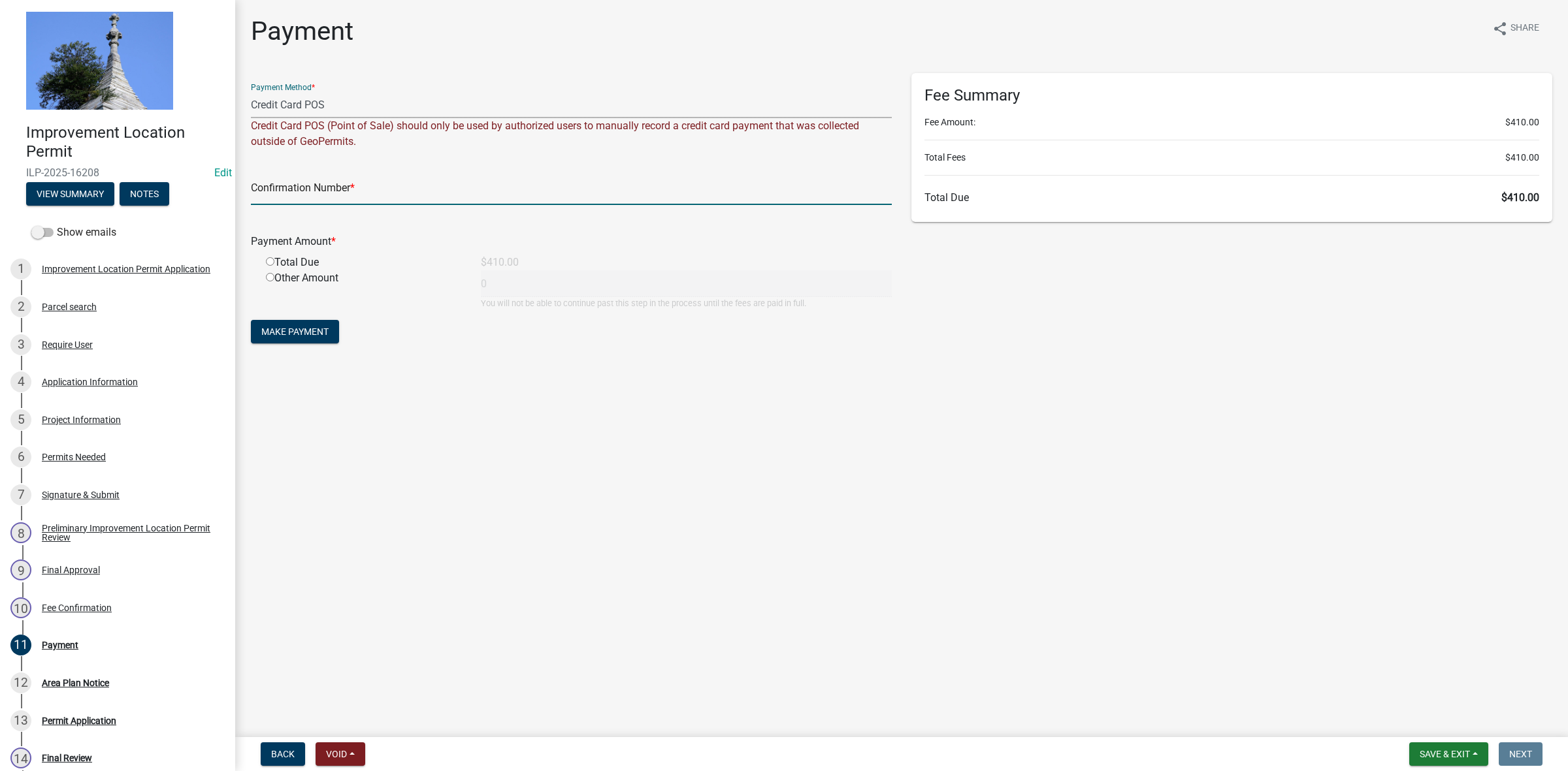
click at [381, 186] on input "text" at bounding box center [572, 191] width 641 height 26
type input "14926852"
click at [269, 261] on input "radio" at bounding box center [270, 261] width 9 height 9
radio input "true"
type input "410"
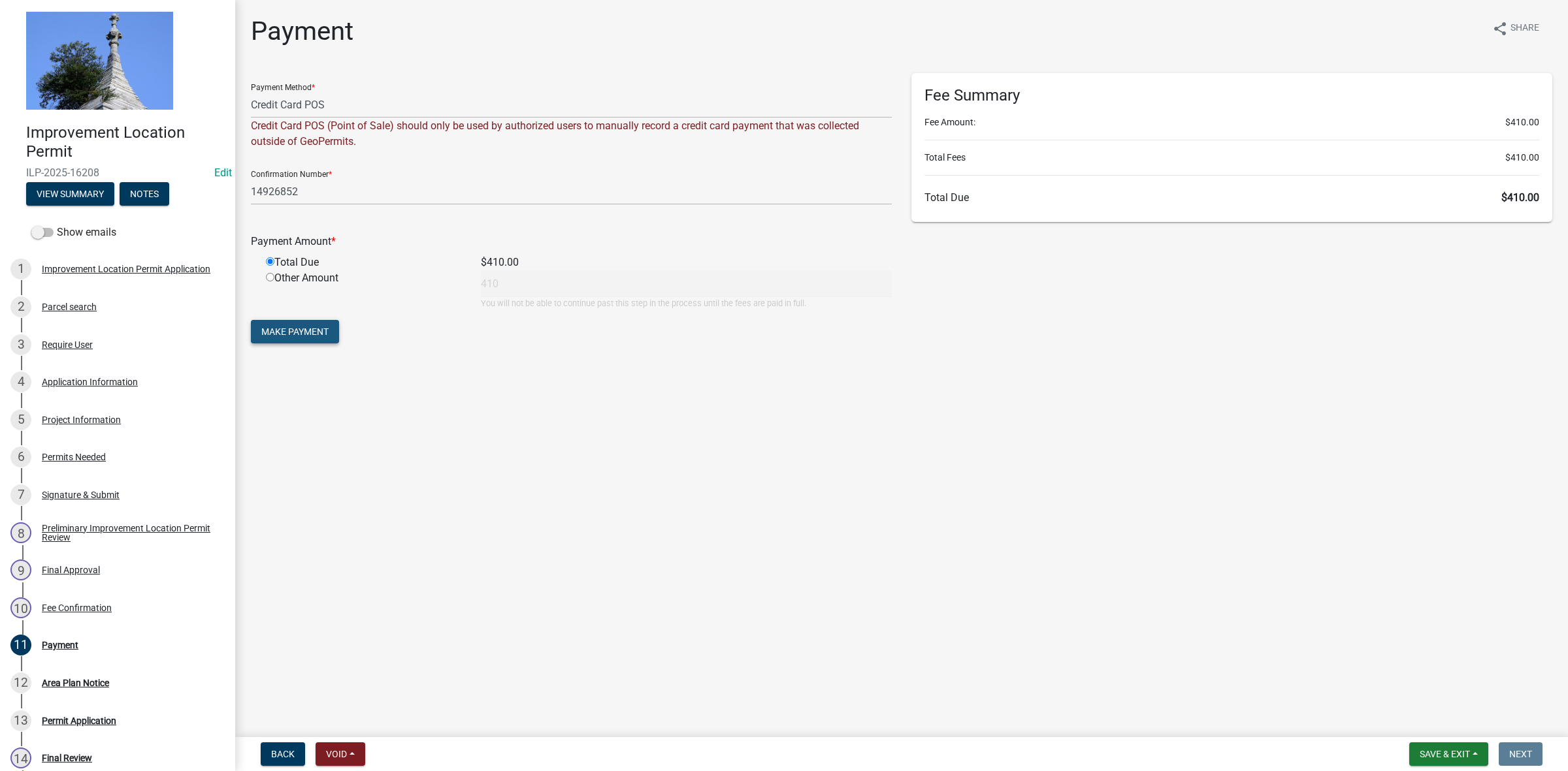
click at [276, 334] on span "Make Payment" at bounding box center [294, 331] width 67 height 11
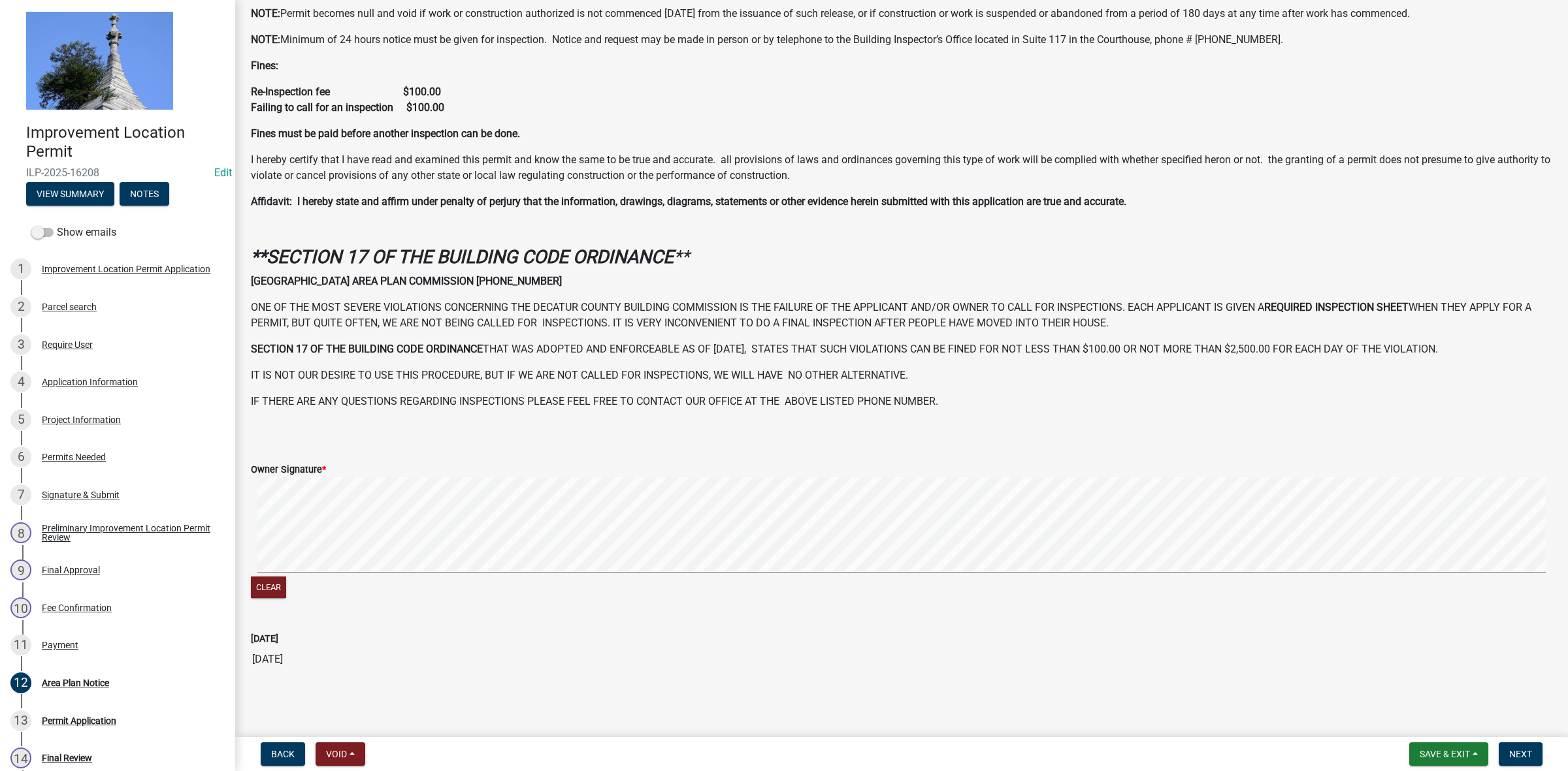
scroll to position [137, 0]
click at [559, 583] on div "Clear" at bounding box center [901, 537] width 1301 height 124
click at [795, 596] on div "Clear" at bounding box center [901, 537] width 1301 height 124
click at [1510, 751] on span "Next" at bounding box center [1520, 754] width 22 height 11
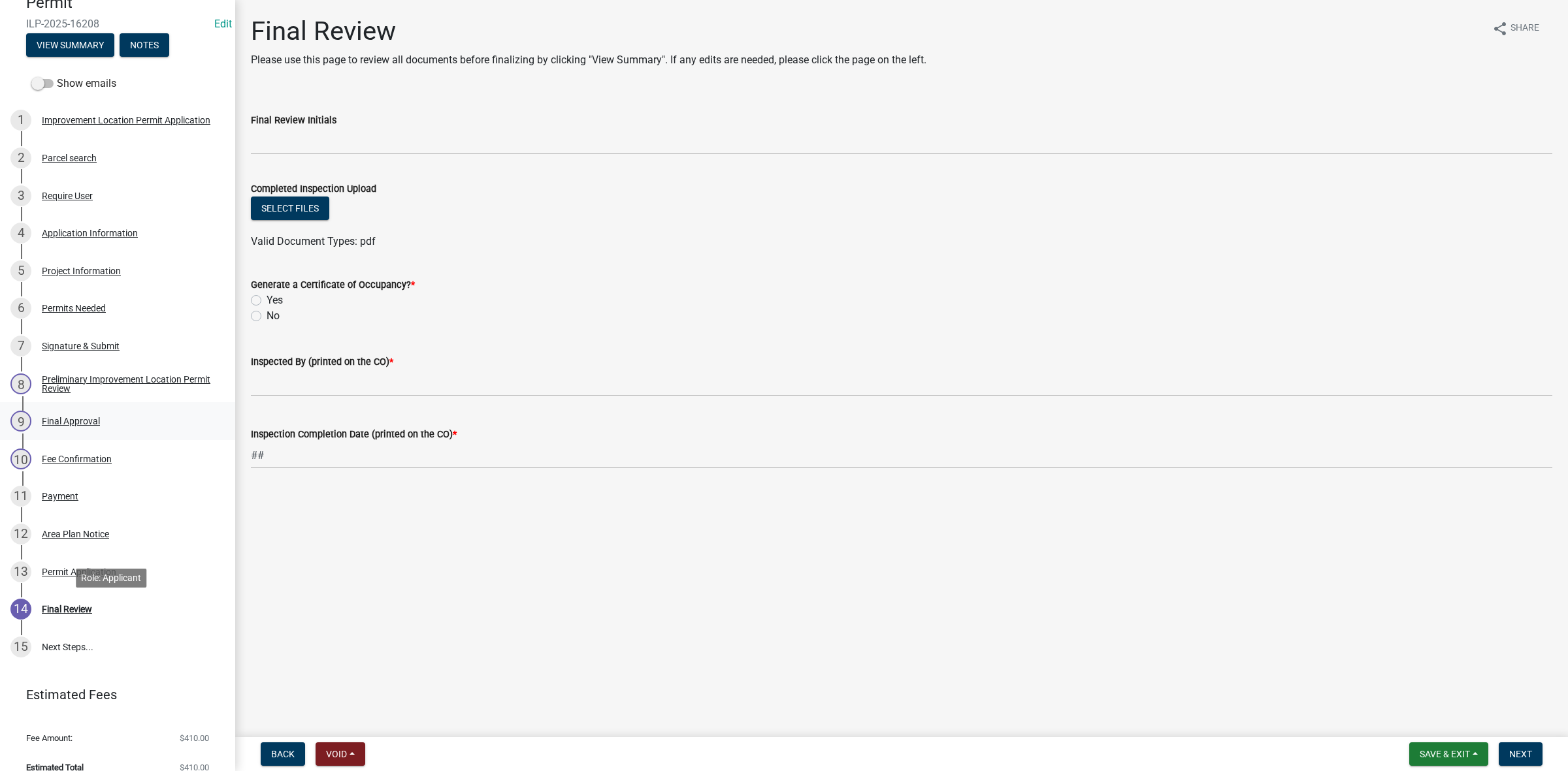
scroll to position [166, 0]
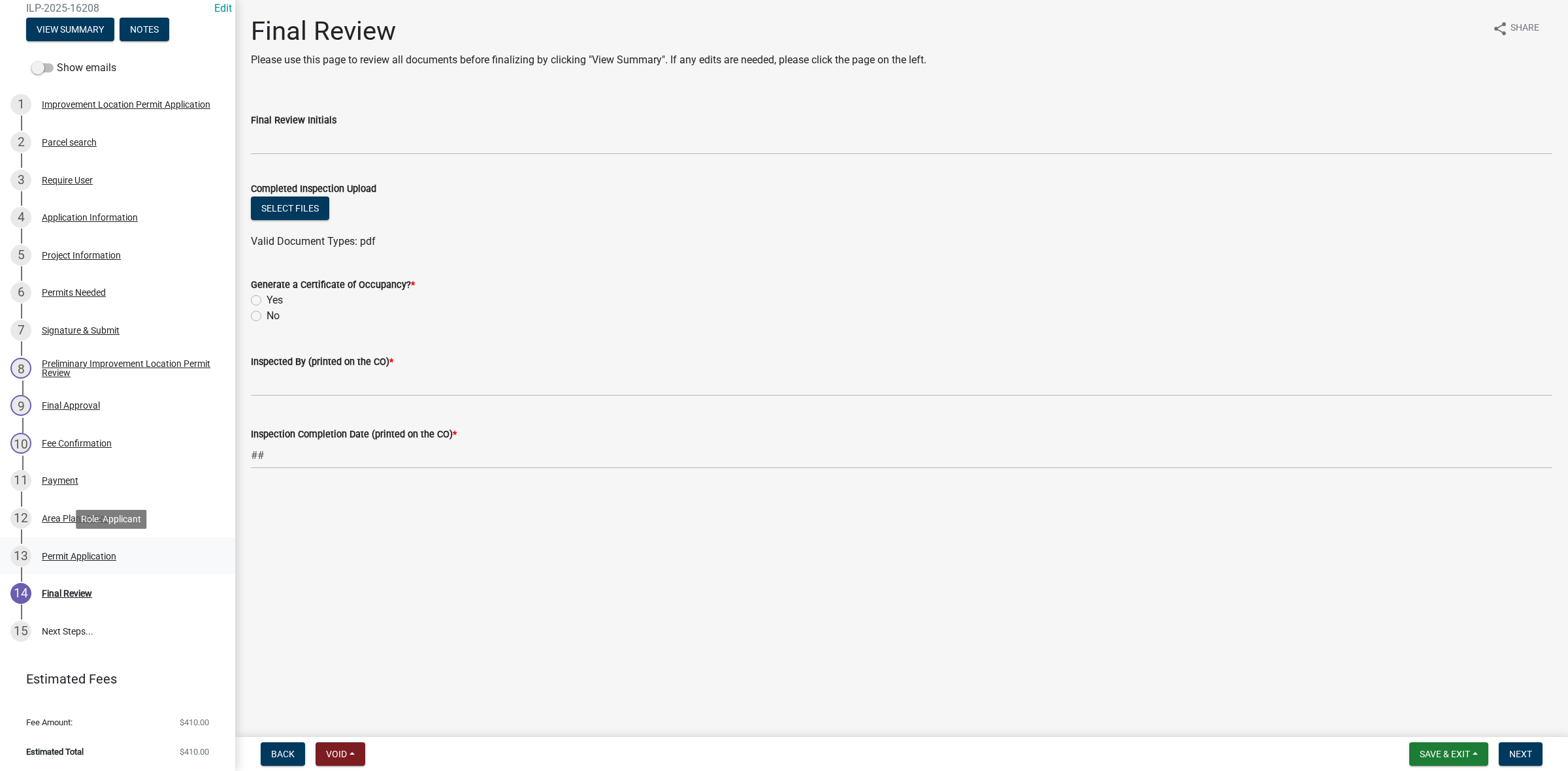
click at [86, 552] on div "Permit Application" at bounding box center [79, 556] width 74 height 9
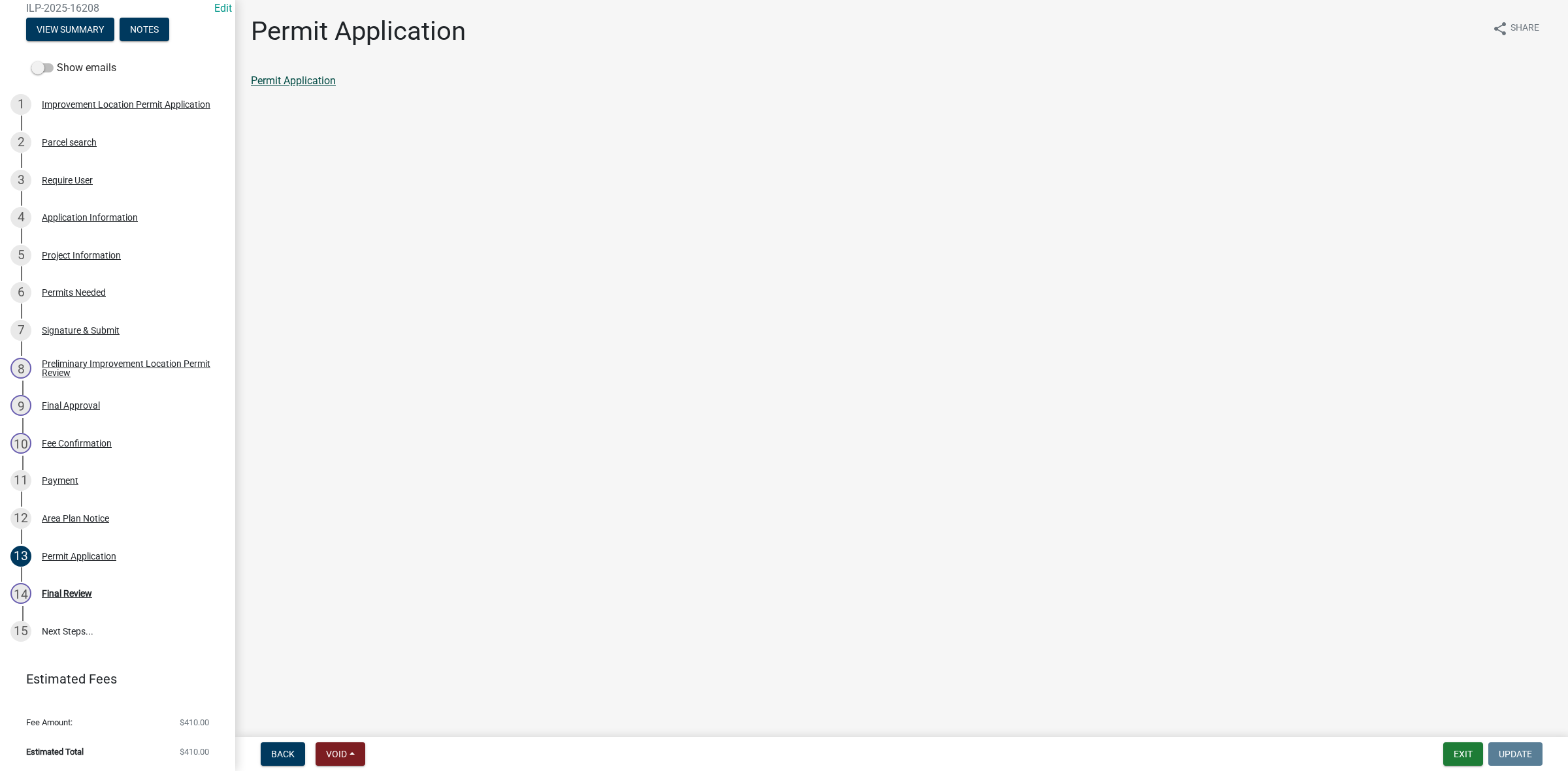
click at [315, 84] on link "Permit Application" at bounding box center [293, 80] width 85 height 13
click at [1467, 755] on button "Exit" at bounding box center [1462, 754] width 40 height 23
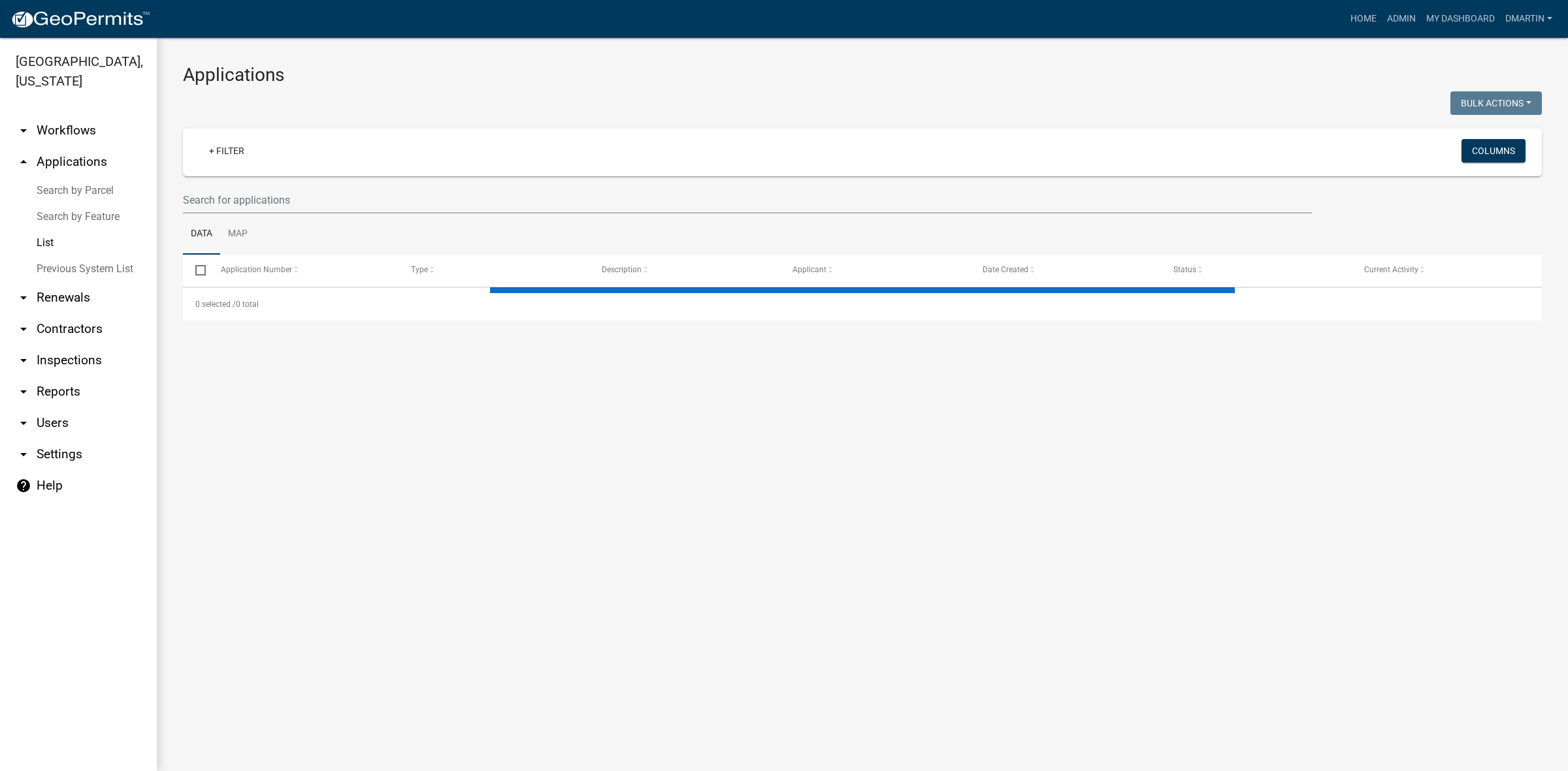
select select "3: 100"
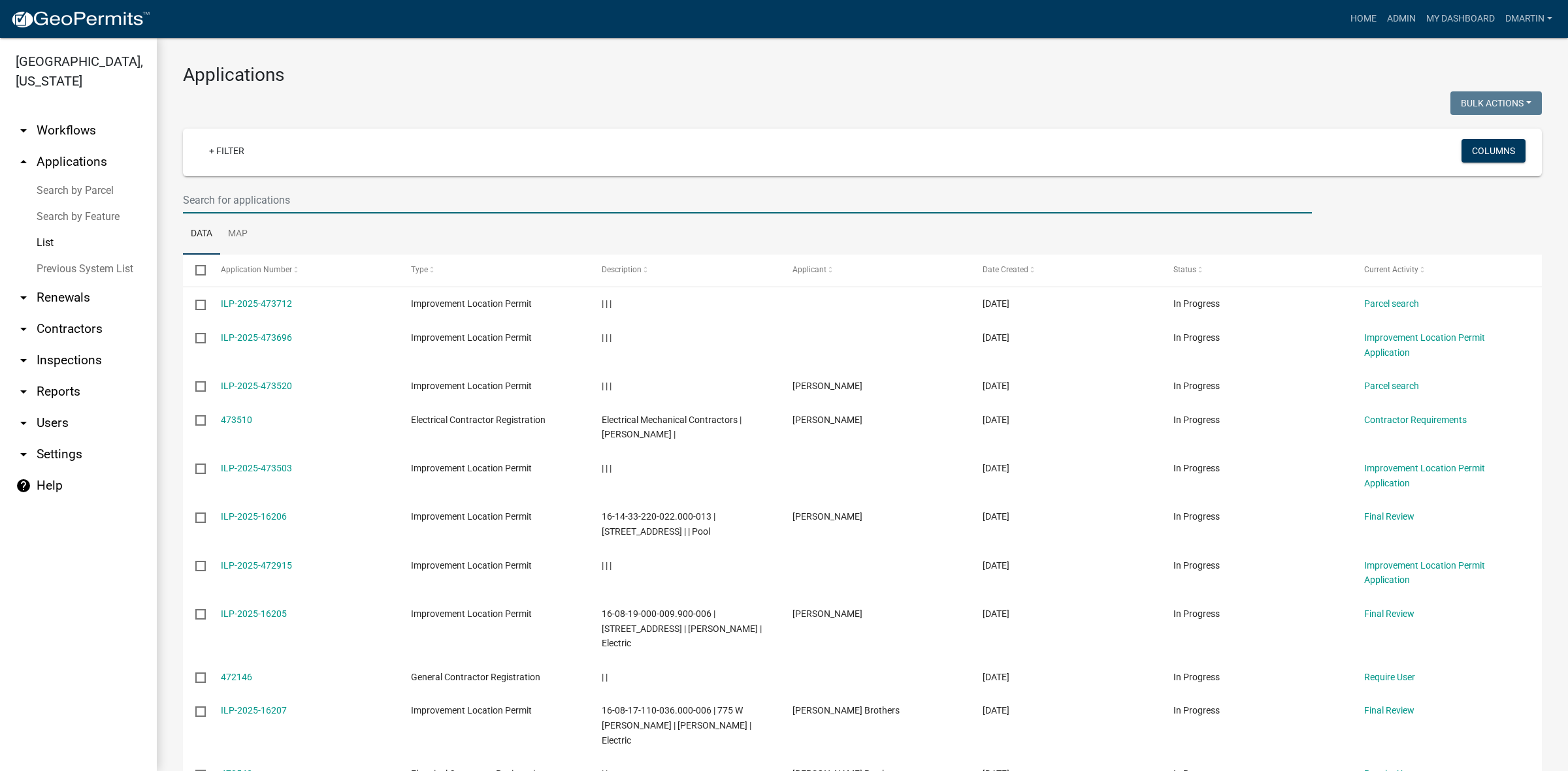
click at [282, 203] on input "text" at bounding box center [747, 199] width 1129 height 26
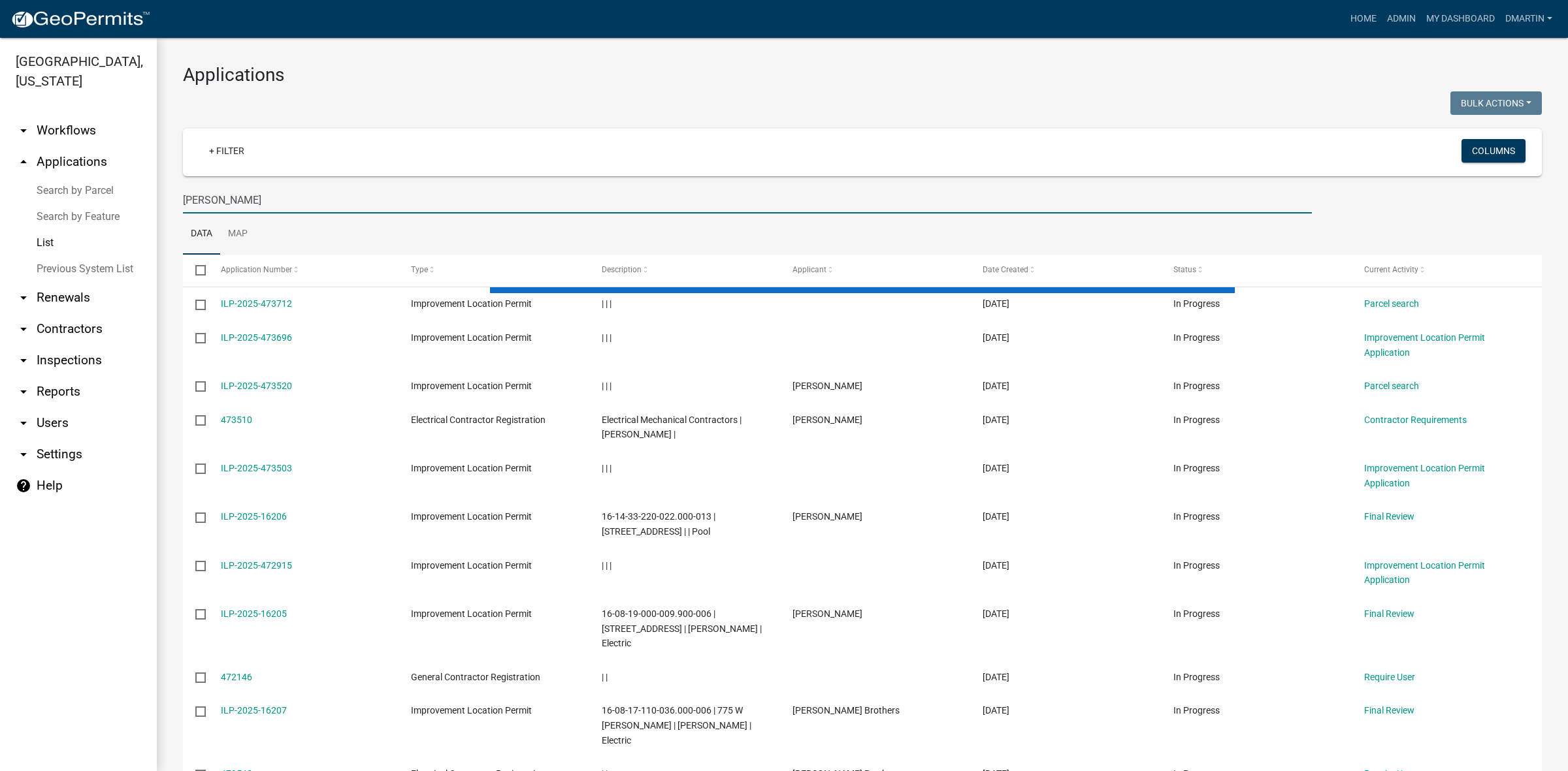
type input "[PERSON_NAME]"
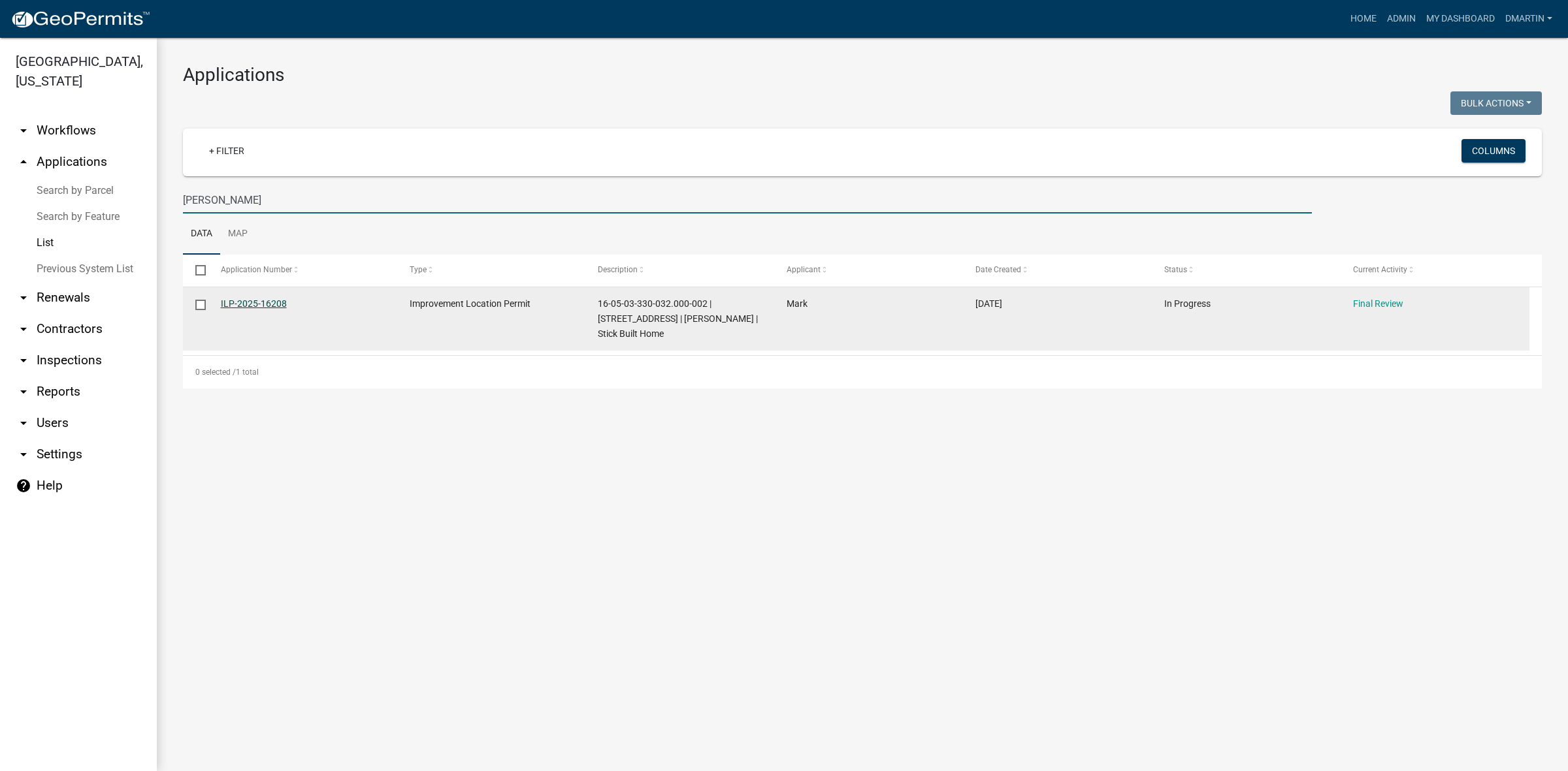
click at [256, 301] on link "ILP-2025-16208" at bounding box center [254, 303] width 66 height 11
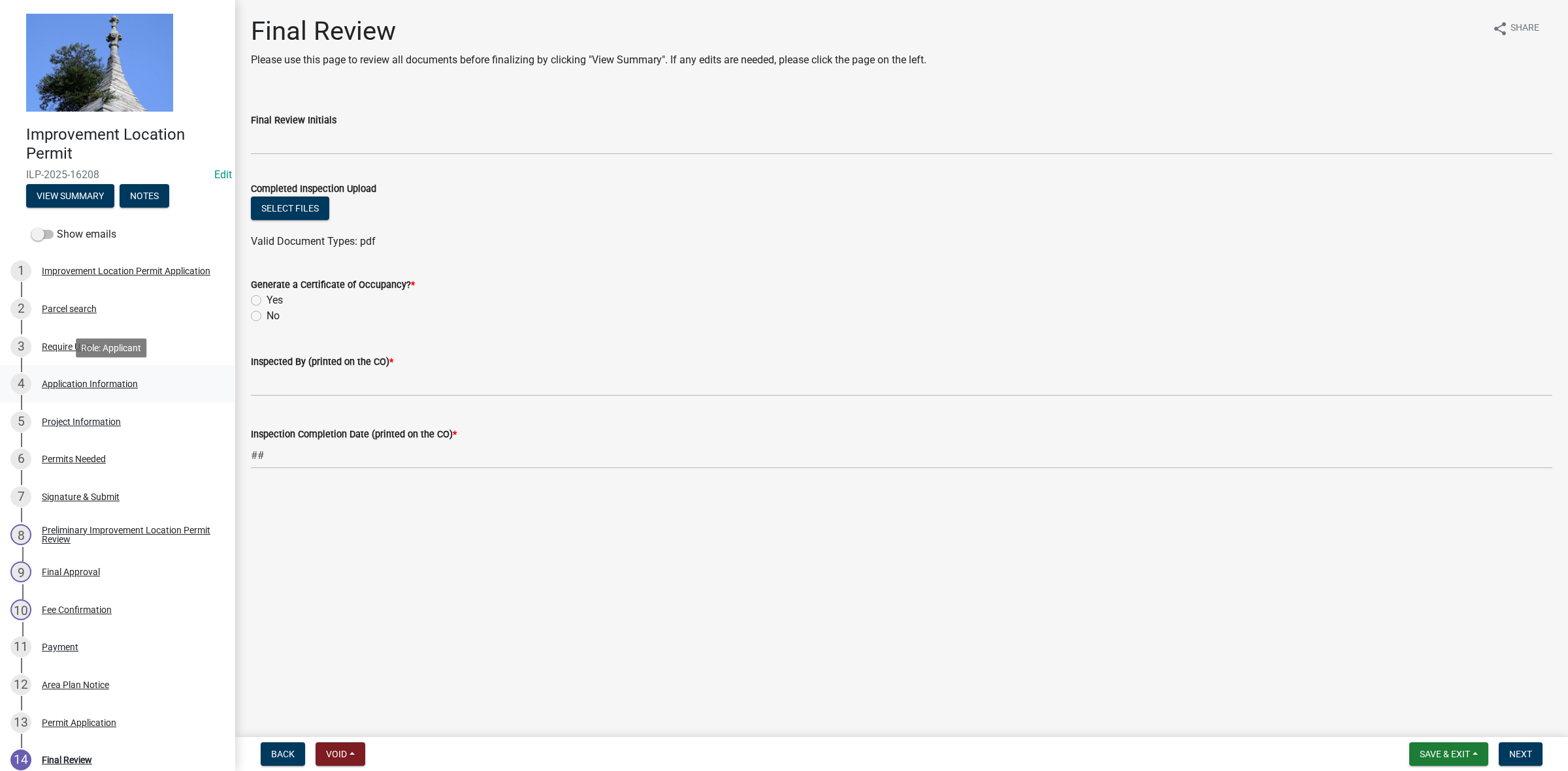
click at [76, 383] on div "Application Information" at bounding box center [90, 383] width 96 height 9
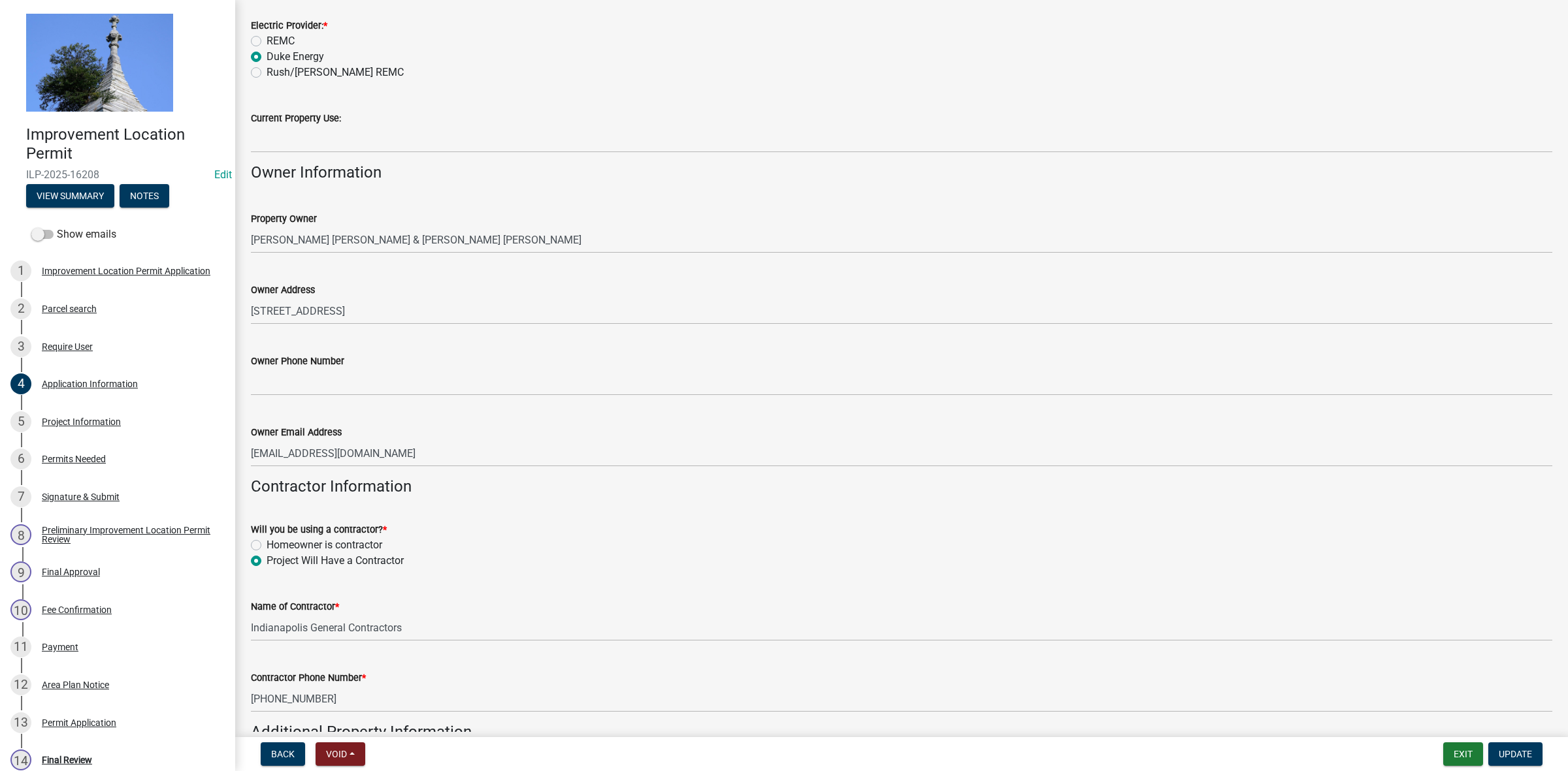
scroll to position [243, 0]
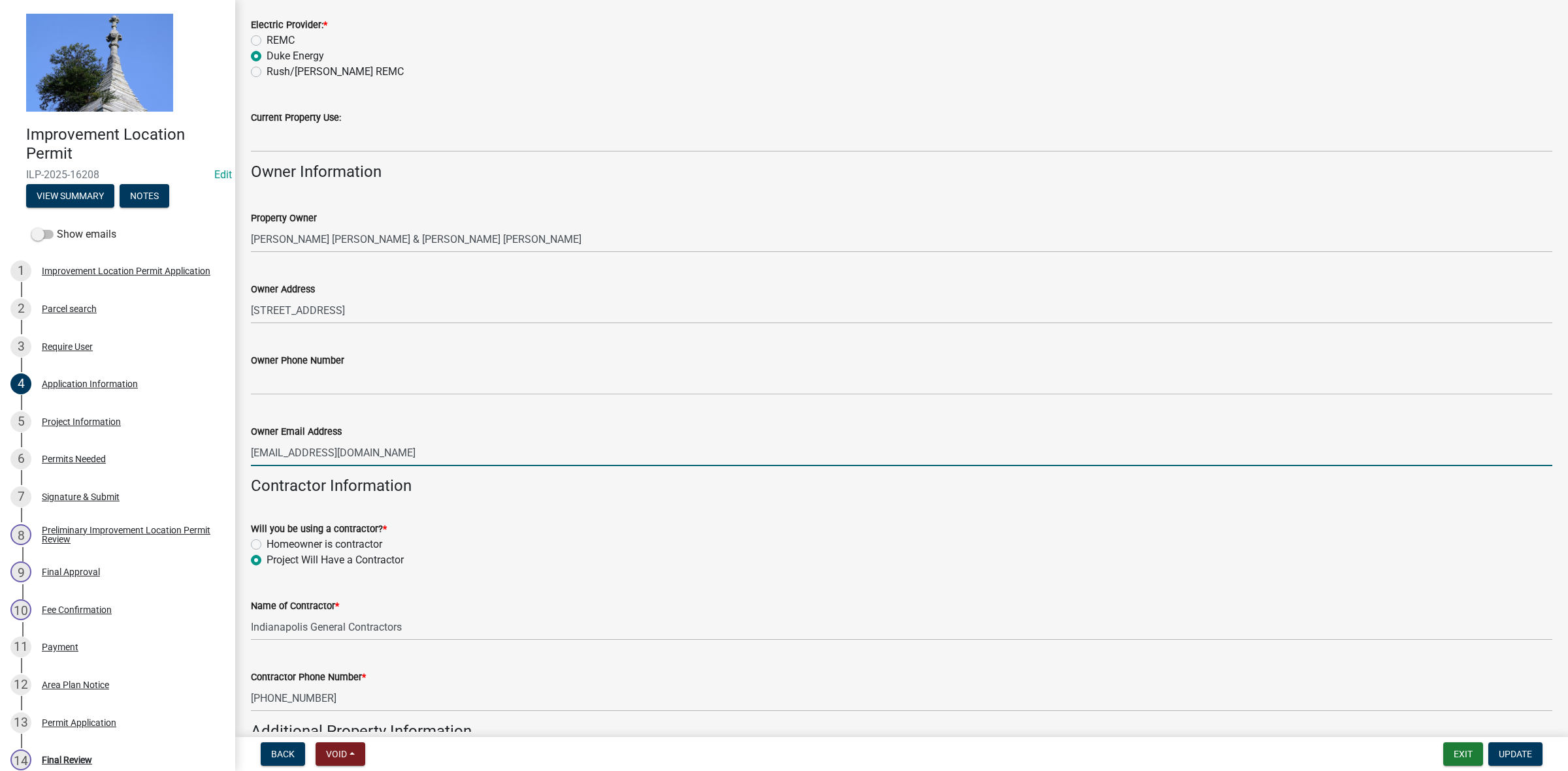
drag, startPoint x: 396, startPoint y: 450, endPoint x: 246, endPoint y: 458, distance: 150.2
click at [246, 458] on div "Owner Email Address [EMAIL_ADDRESS][DOMAIN_NAME]" at bounding box center [901, 436] width 1321 height 61
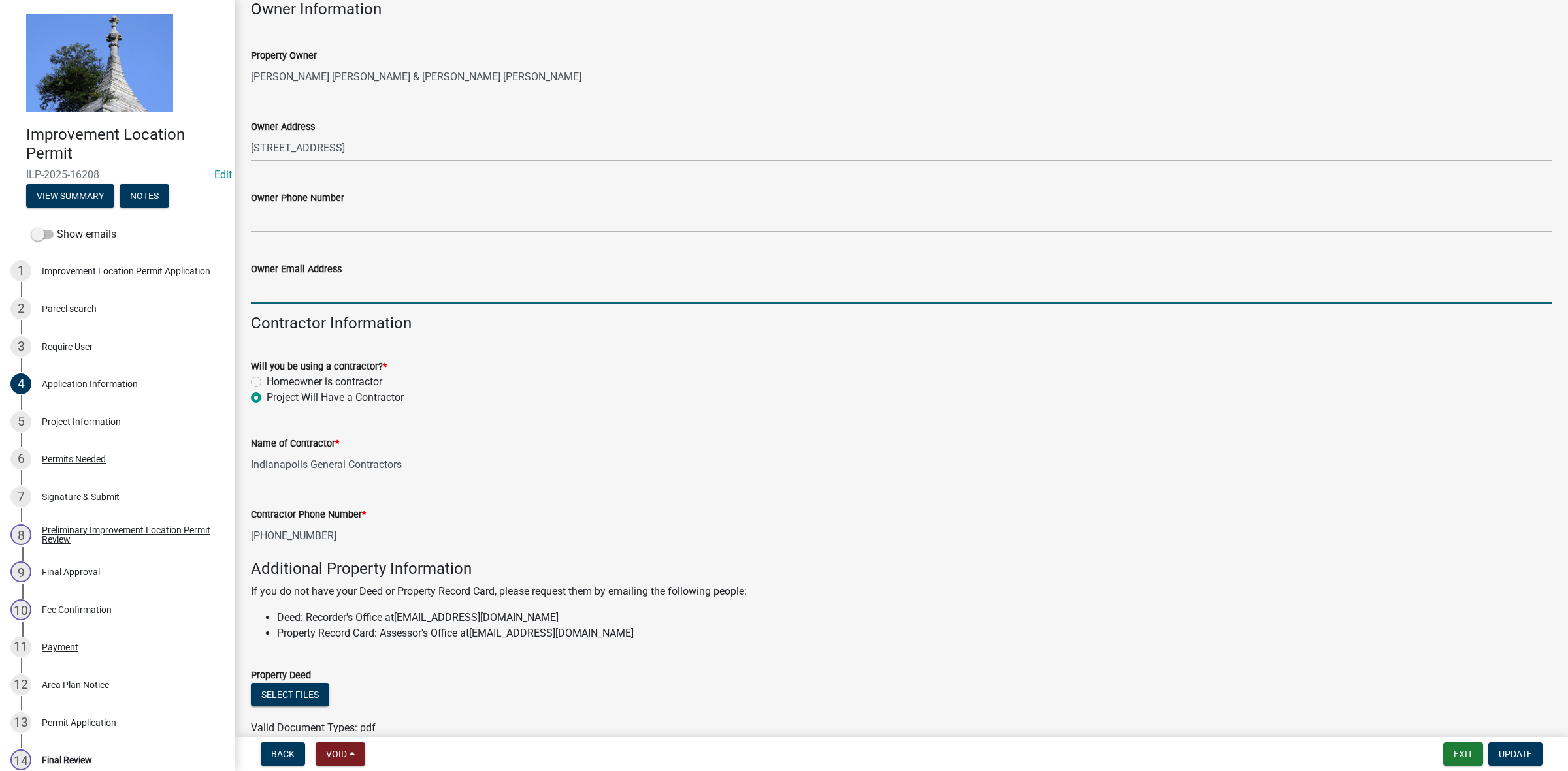
scroll to position [407, 0]
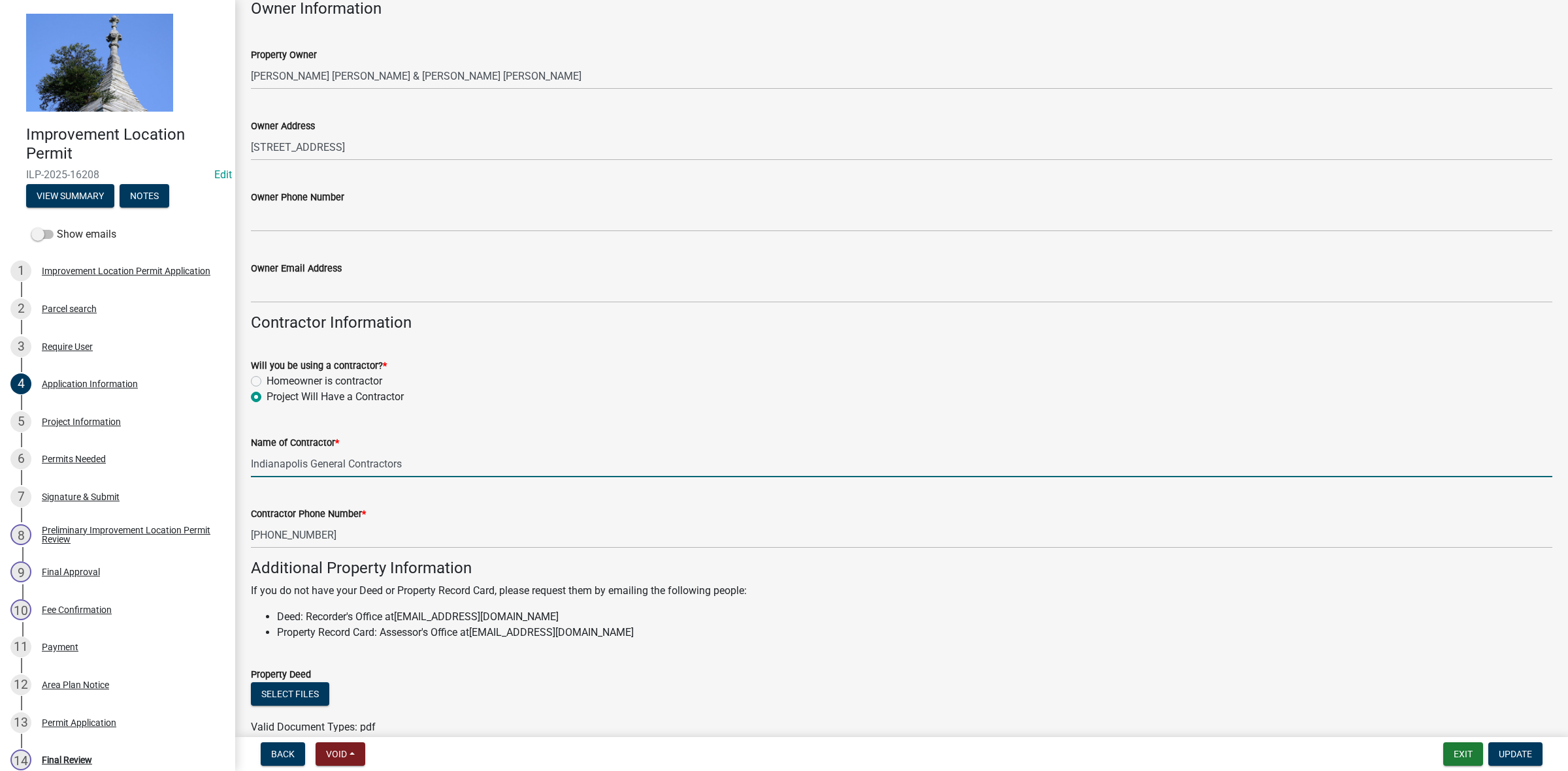
drag, startPoint x: 410, startPoint y: 462, endPoint x: 249, endPoint y: 469, distance: 161.2
click at [249, 469] on div "Name of Contractor * Indianapolis General Contractors" at bounding box center [901, 447] width 1321 height 61
type input "Ranier Construction LLC"
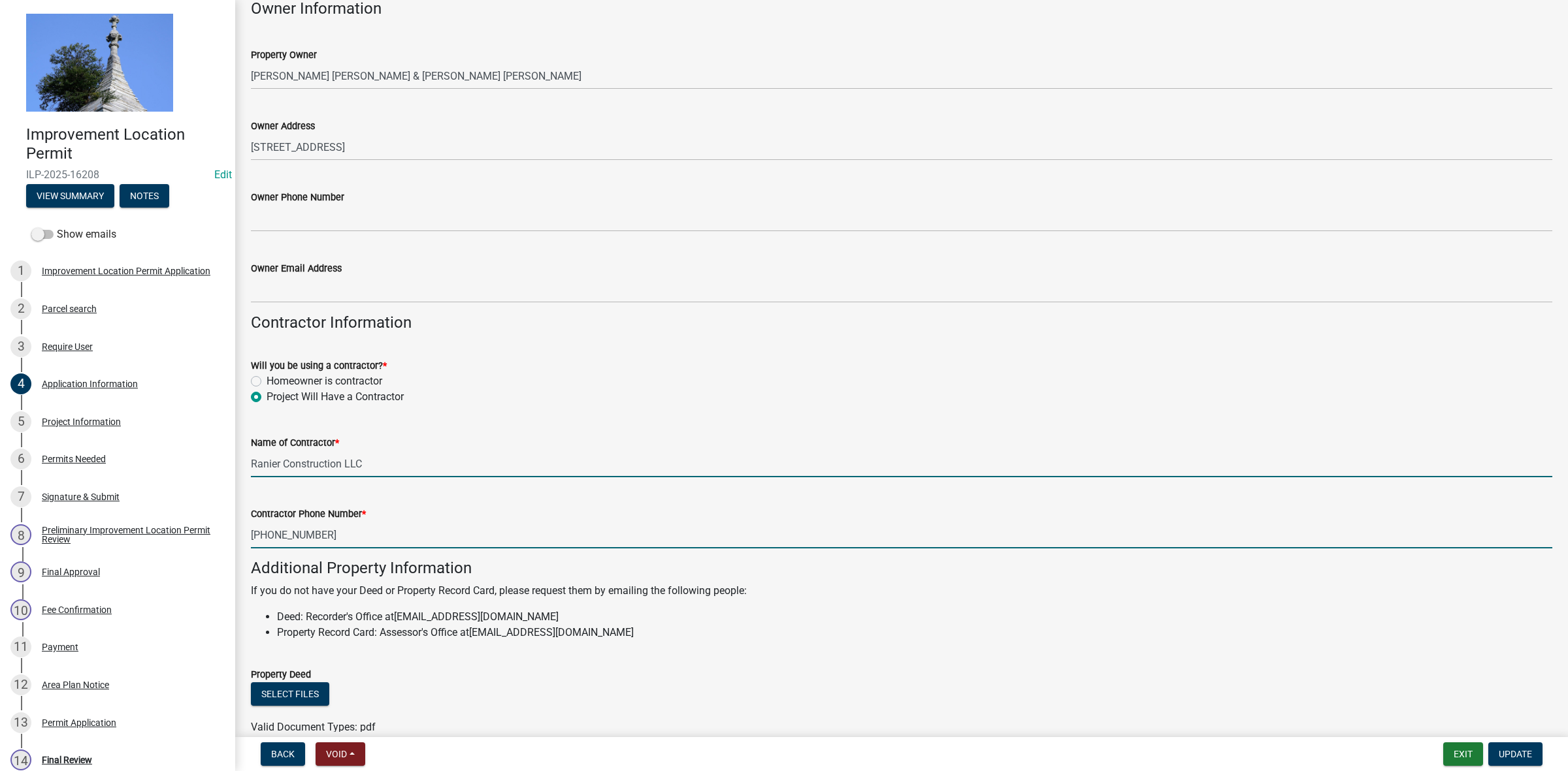
click at [353, 526] on input "[PHONE_NUMBER]" at bounding box center [901, 535] width 1301 height 26
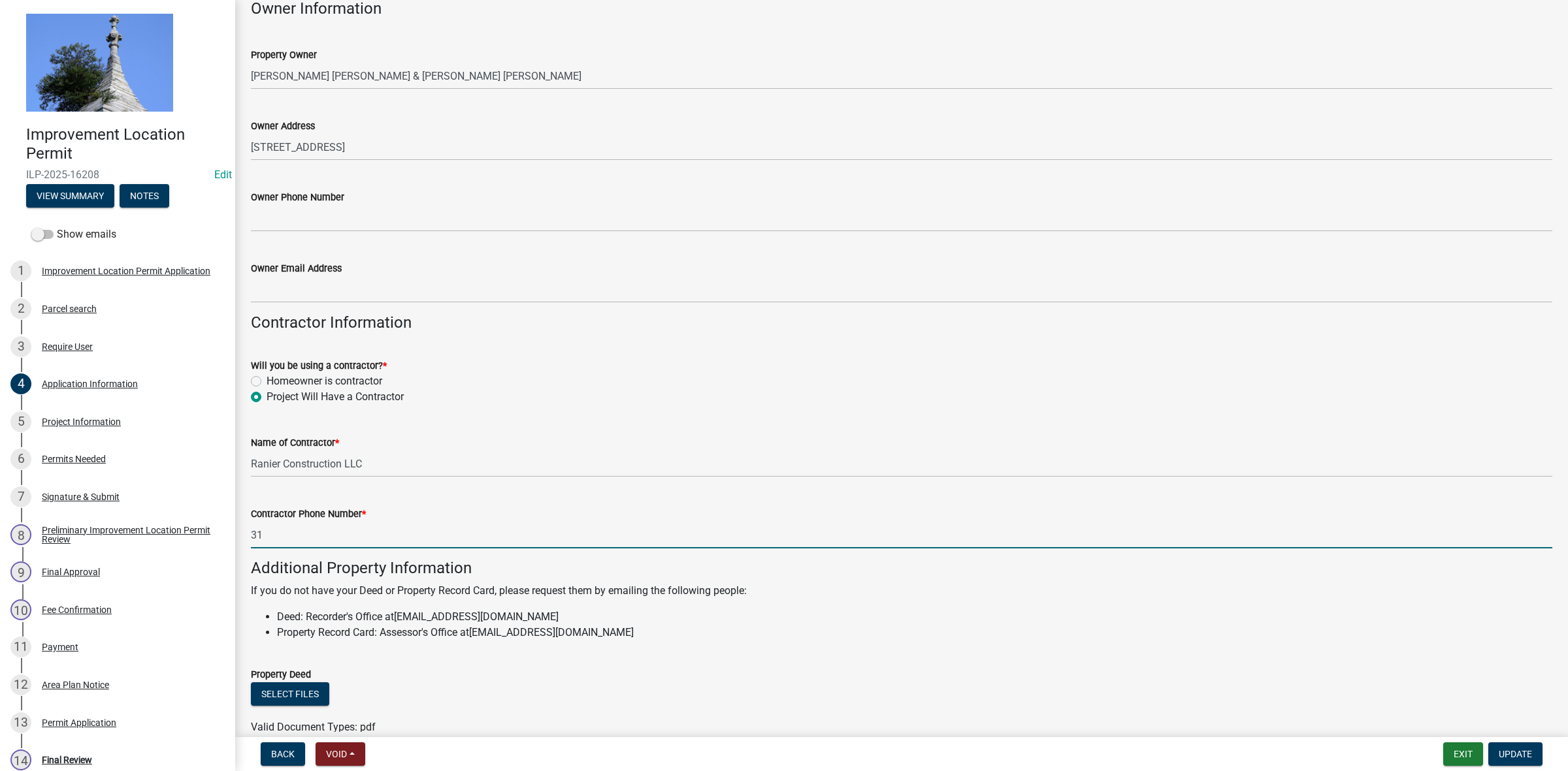
type input "3"
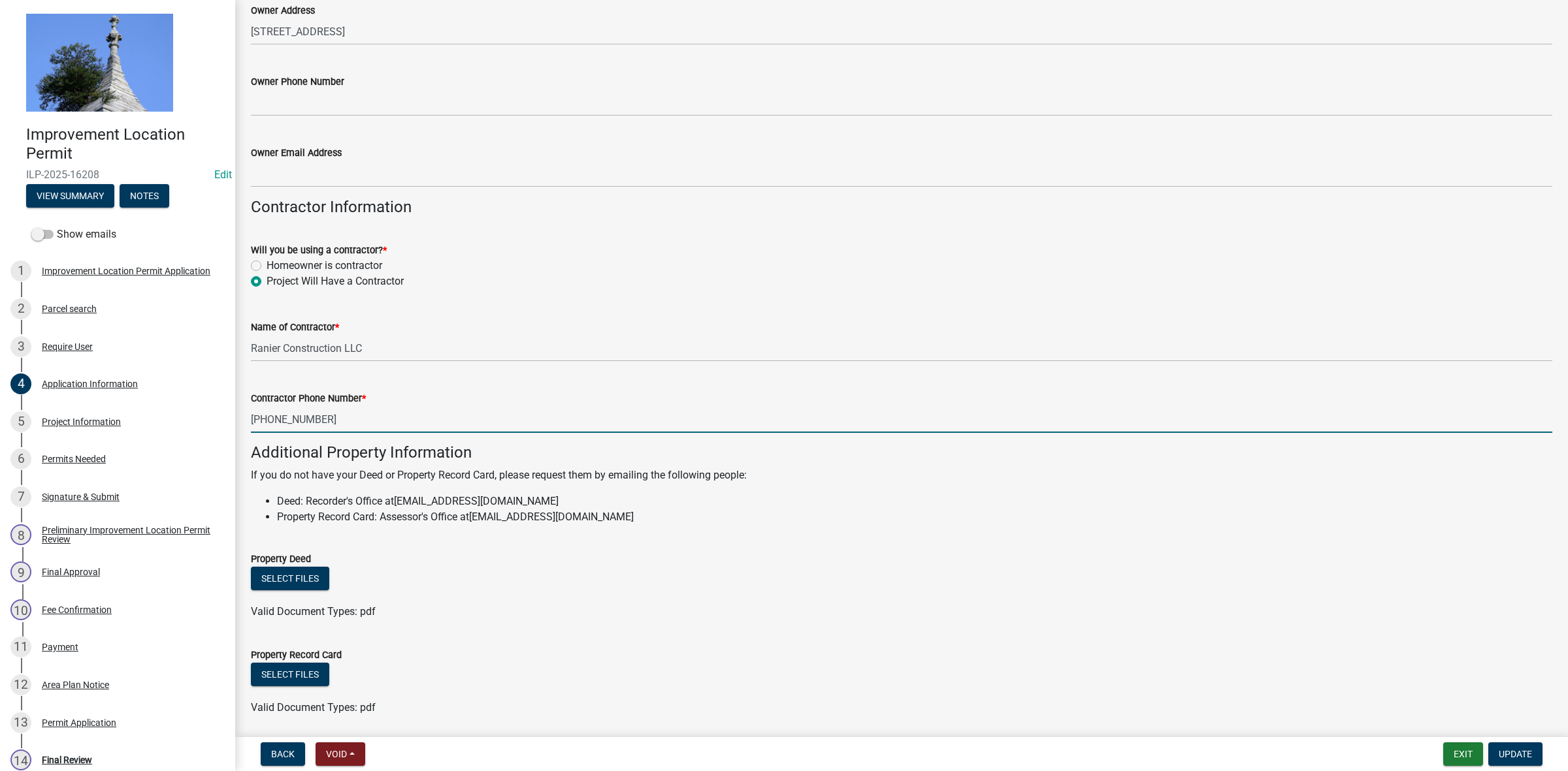
scroll to position [568, 0]
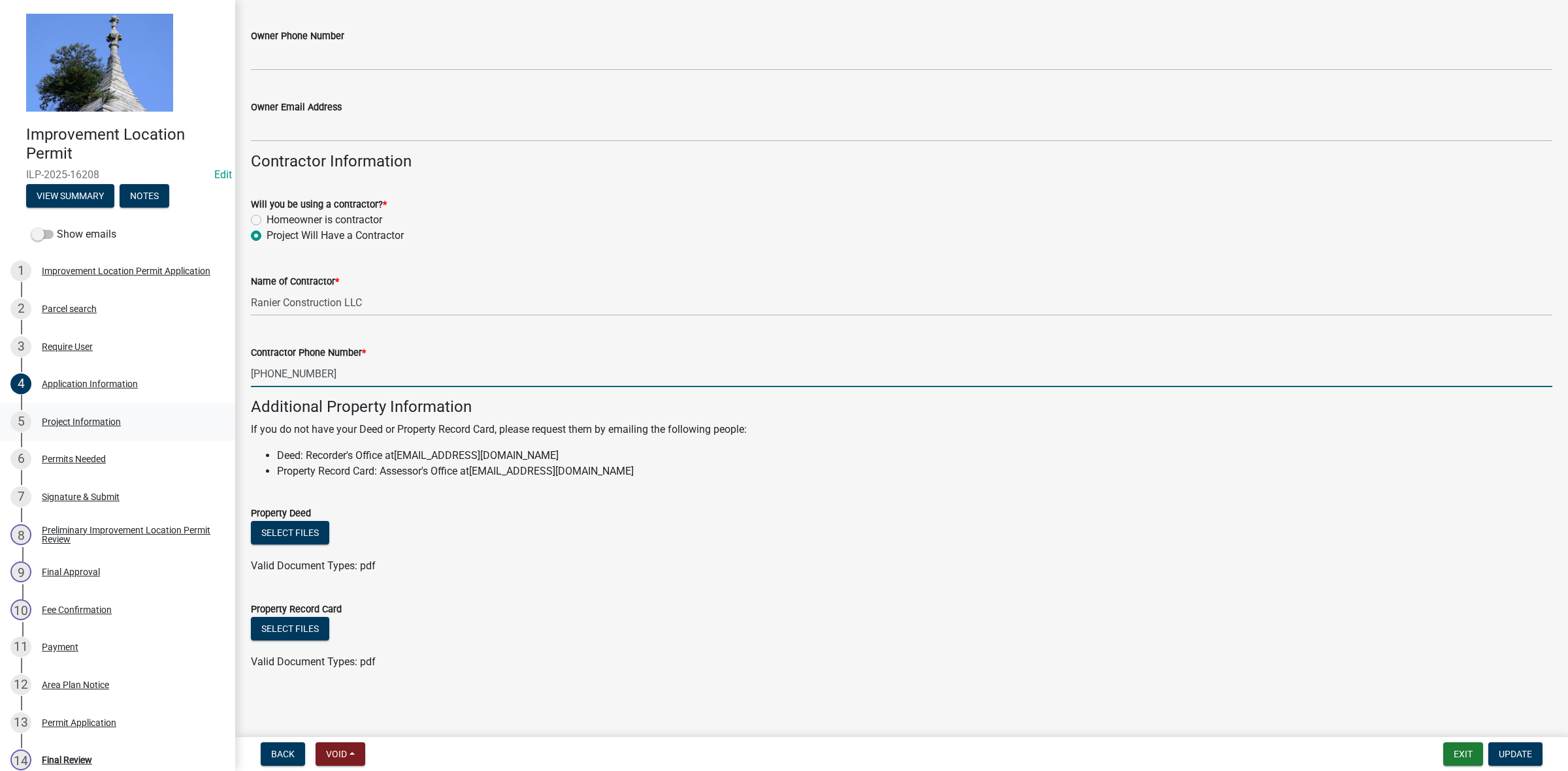
type input "[PHONE_NUMBER]"
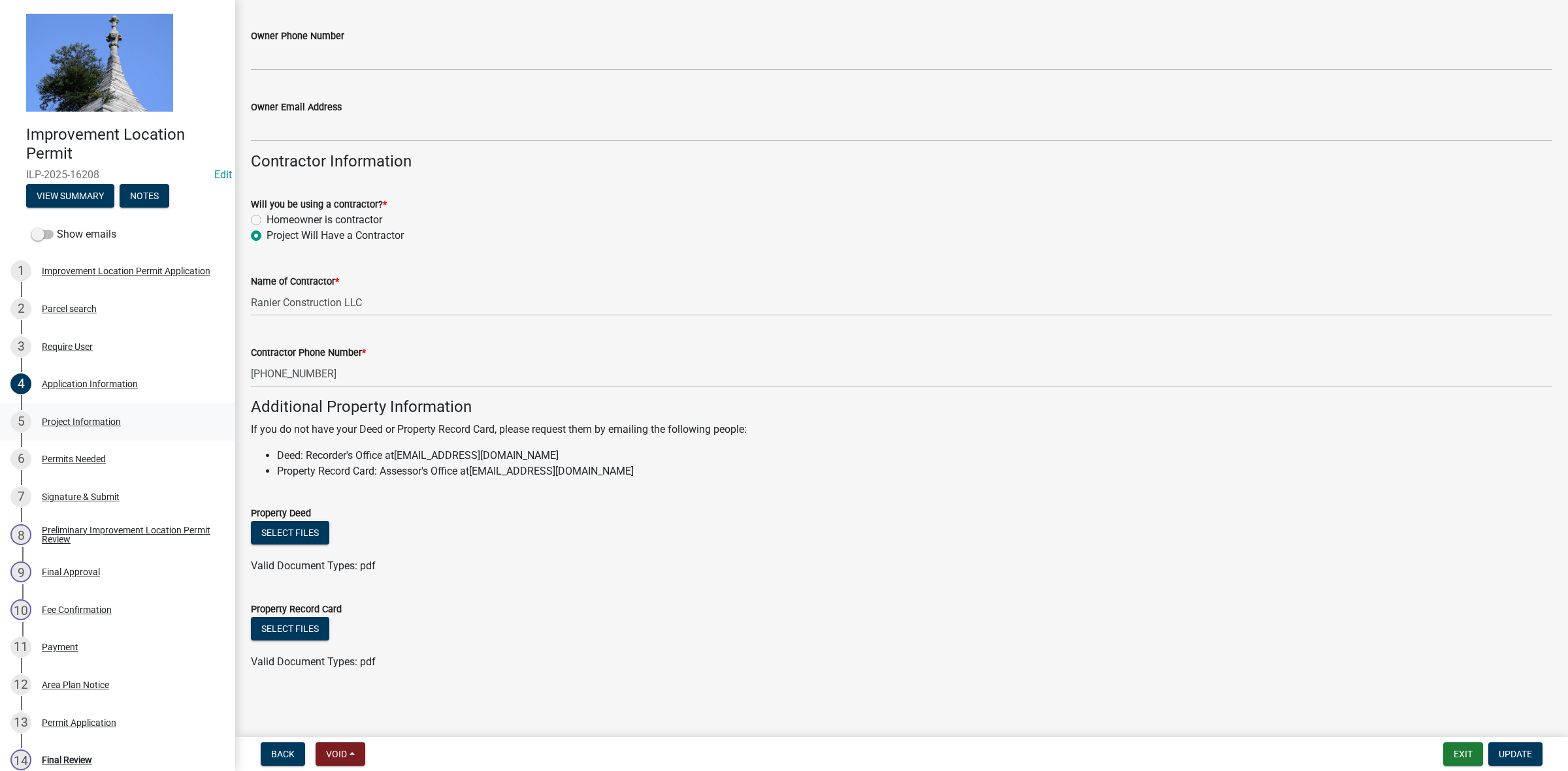
click at [82, 417] on div "Project Information" at bounding box center [81, 421] width 79 height 9
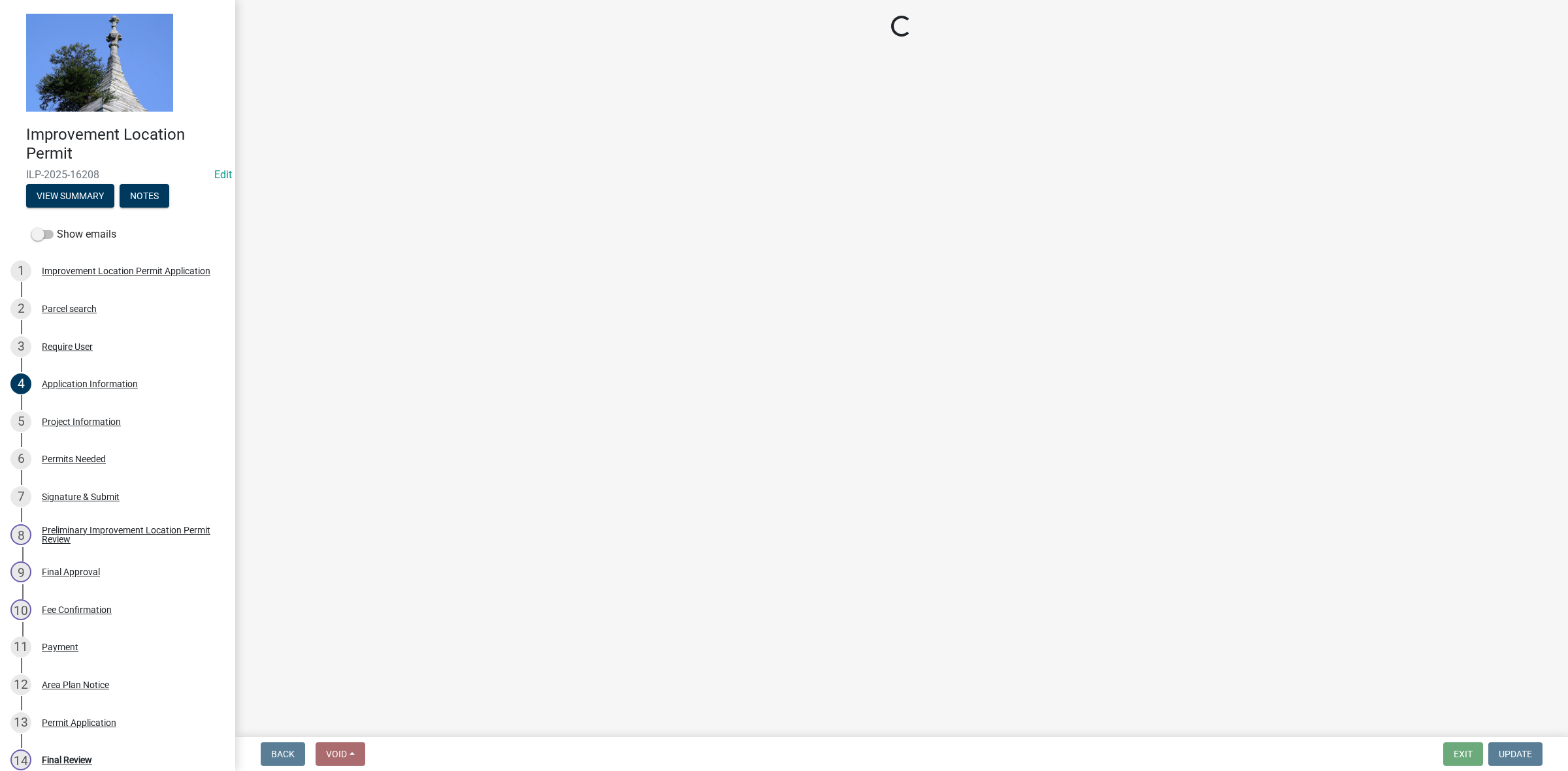
select select "9d64ea5b-356b-46b9-9003-cd08e8d798e4"
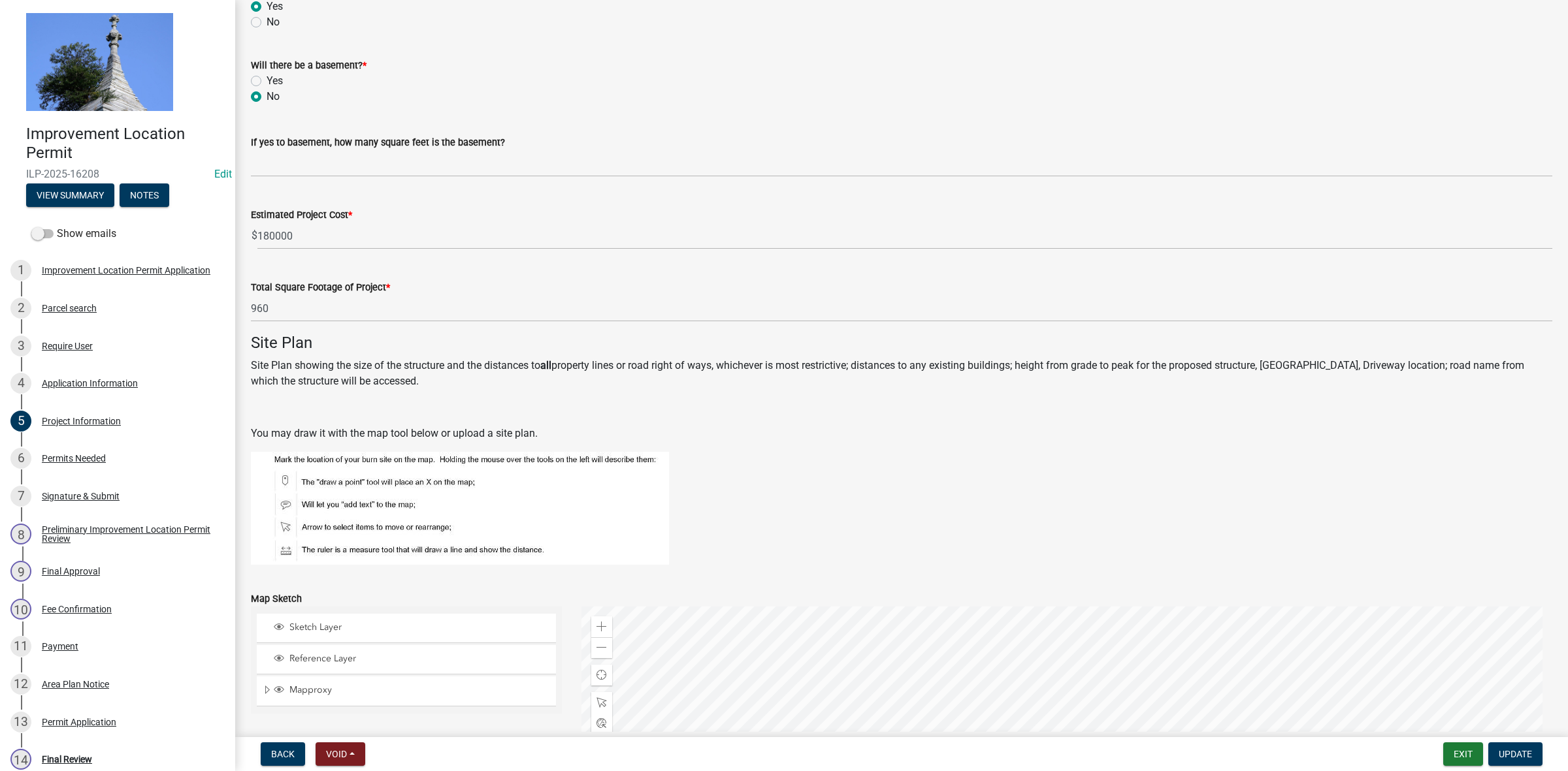
scroll to position [556, 0]
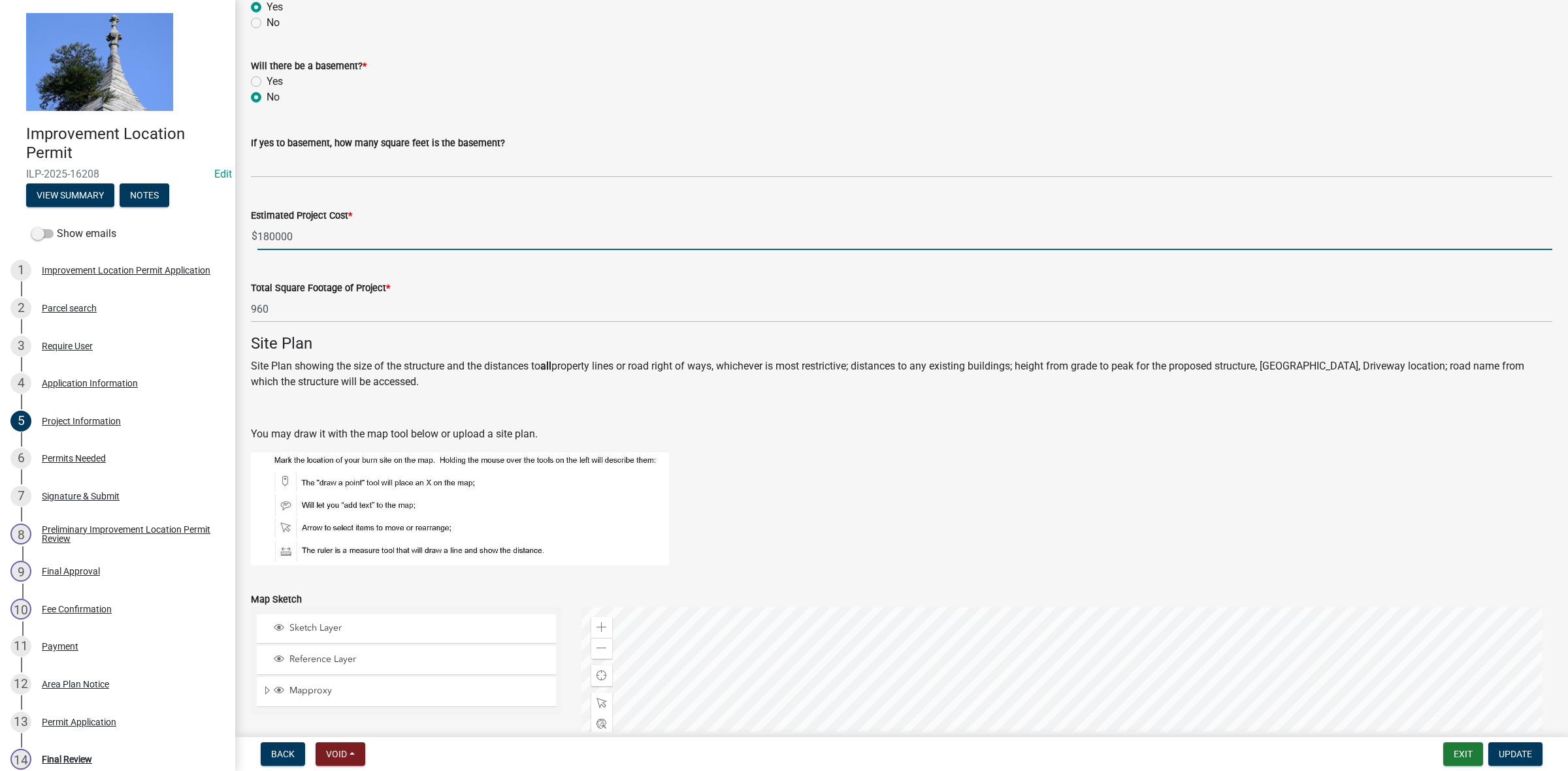
click at [317, 239] on input "180000" at bounding box center [904, 236] width 1295 height 26
type input "1"
type input "21000"
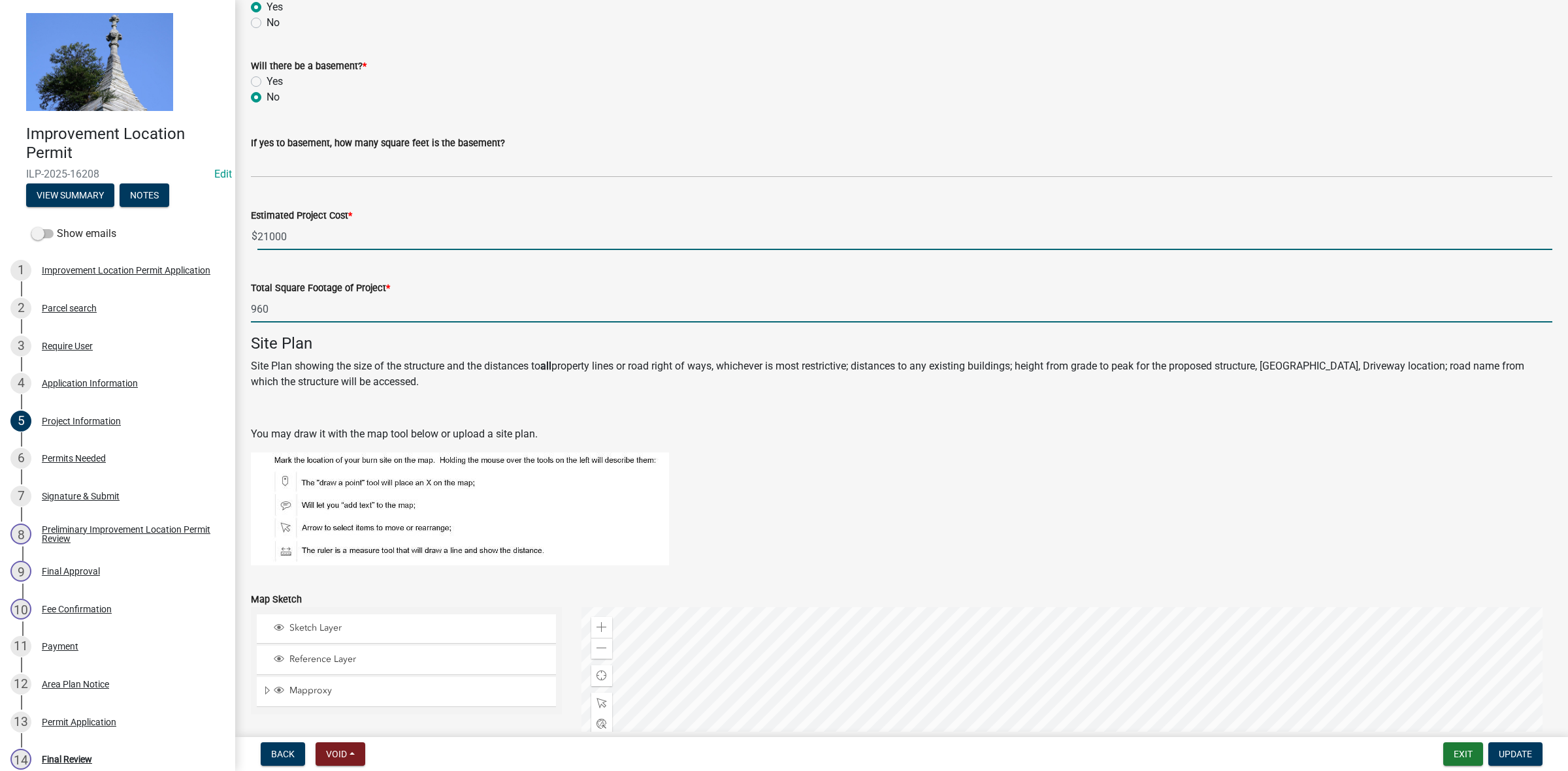
click at [283, 311] on input "960" at bounding box center [901, 309] width 1301 height 26
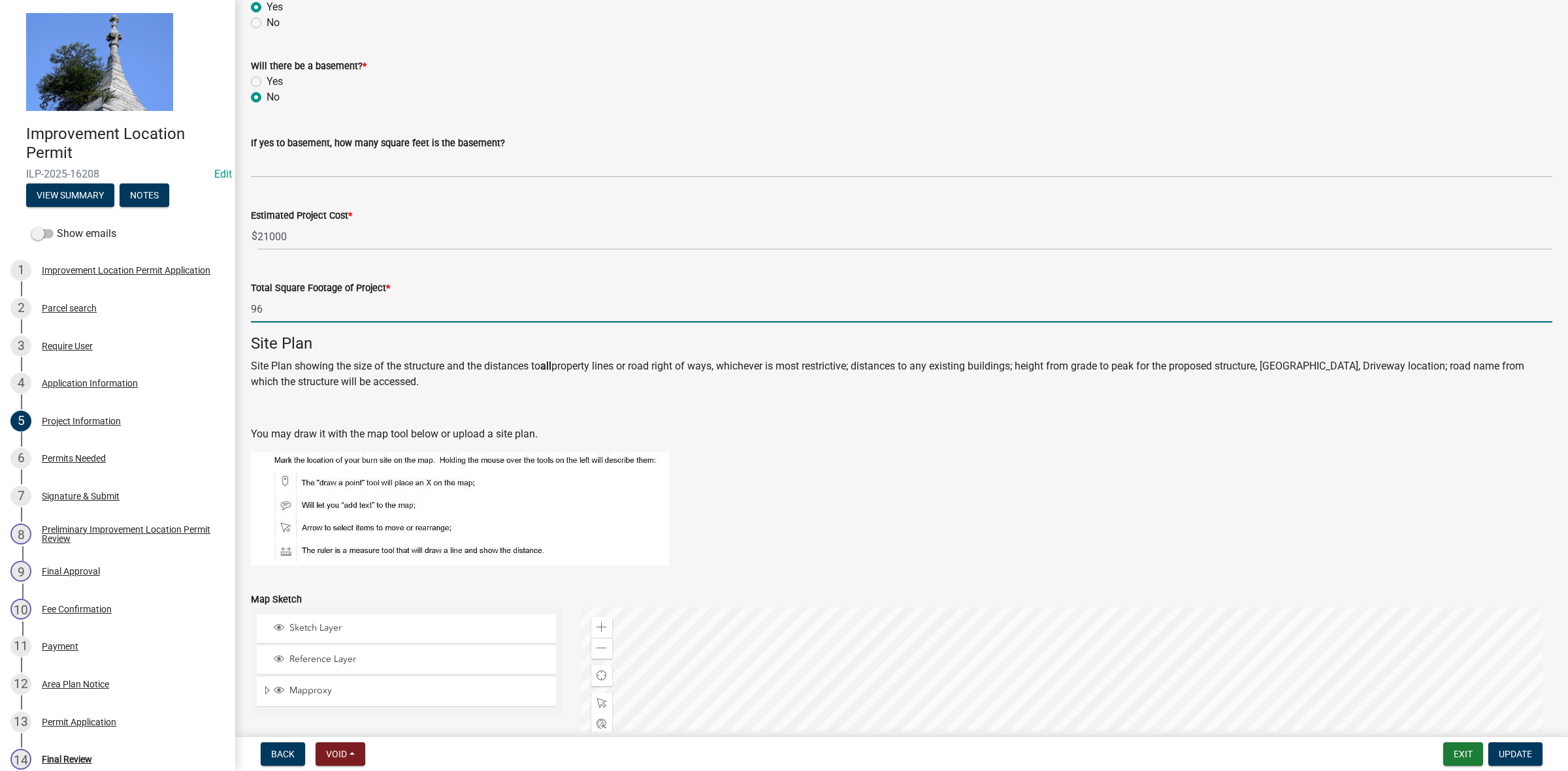
type input "9"
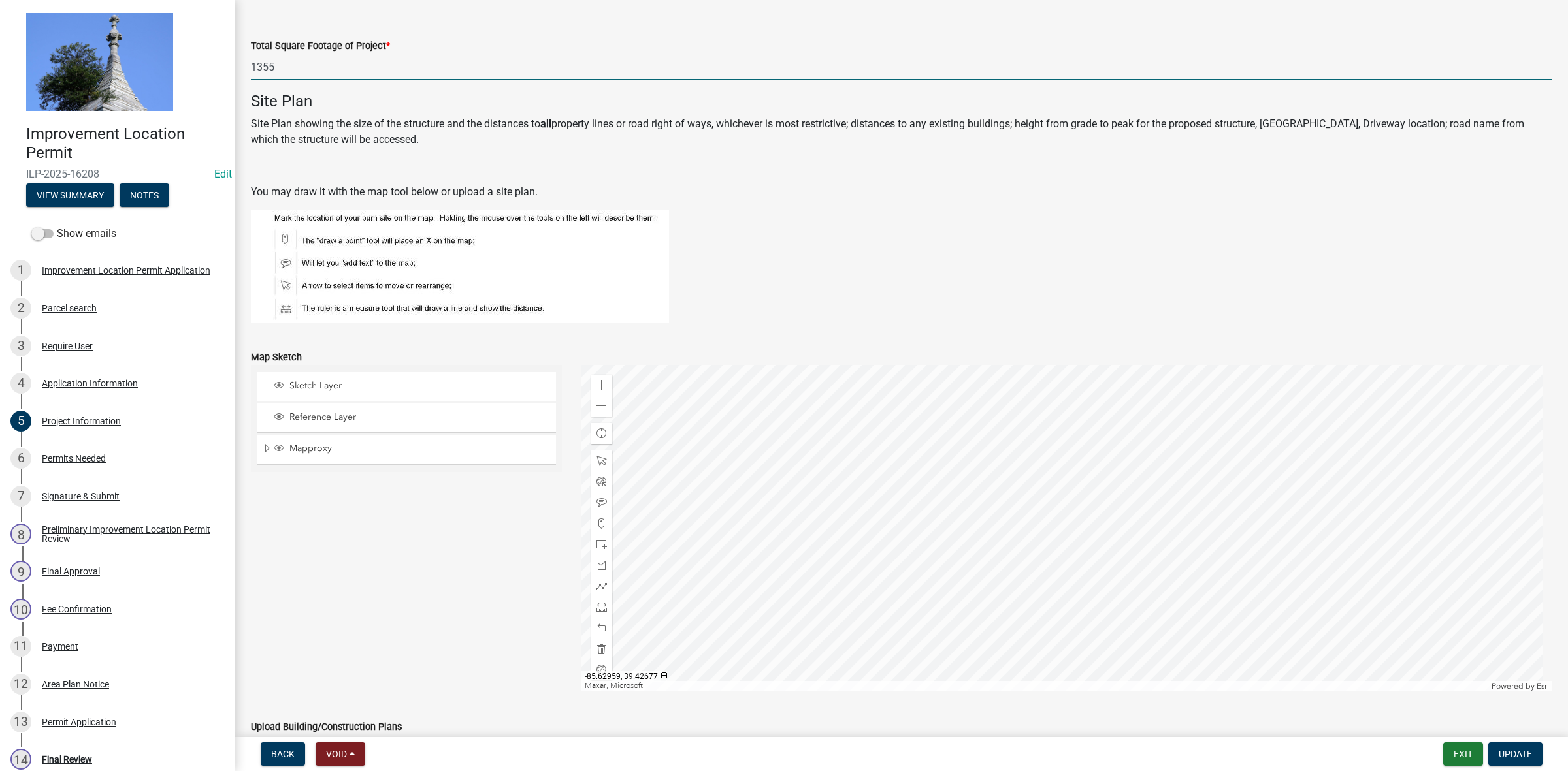
scroll to position [800, 0]
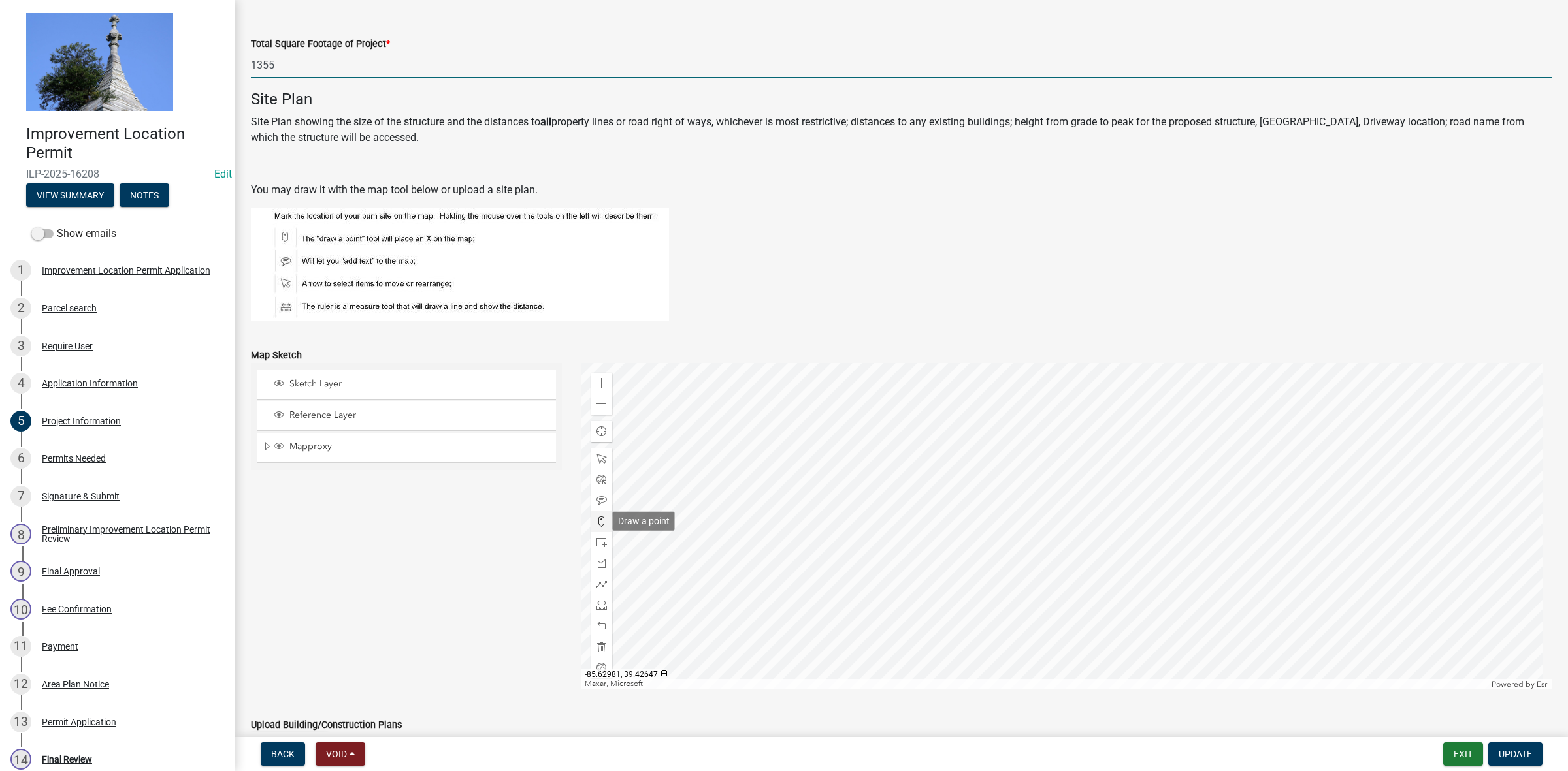
type input "1355"
click at [596, 520] on span at bounding box center [601, 522] width 11 height 11
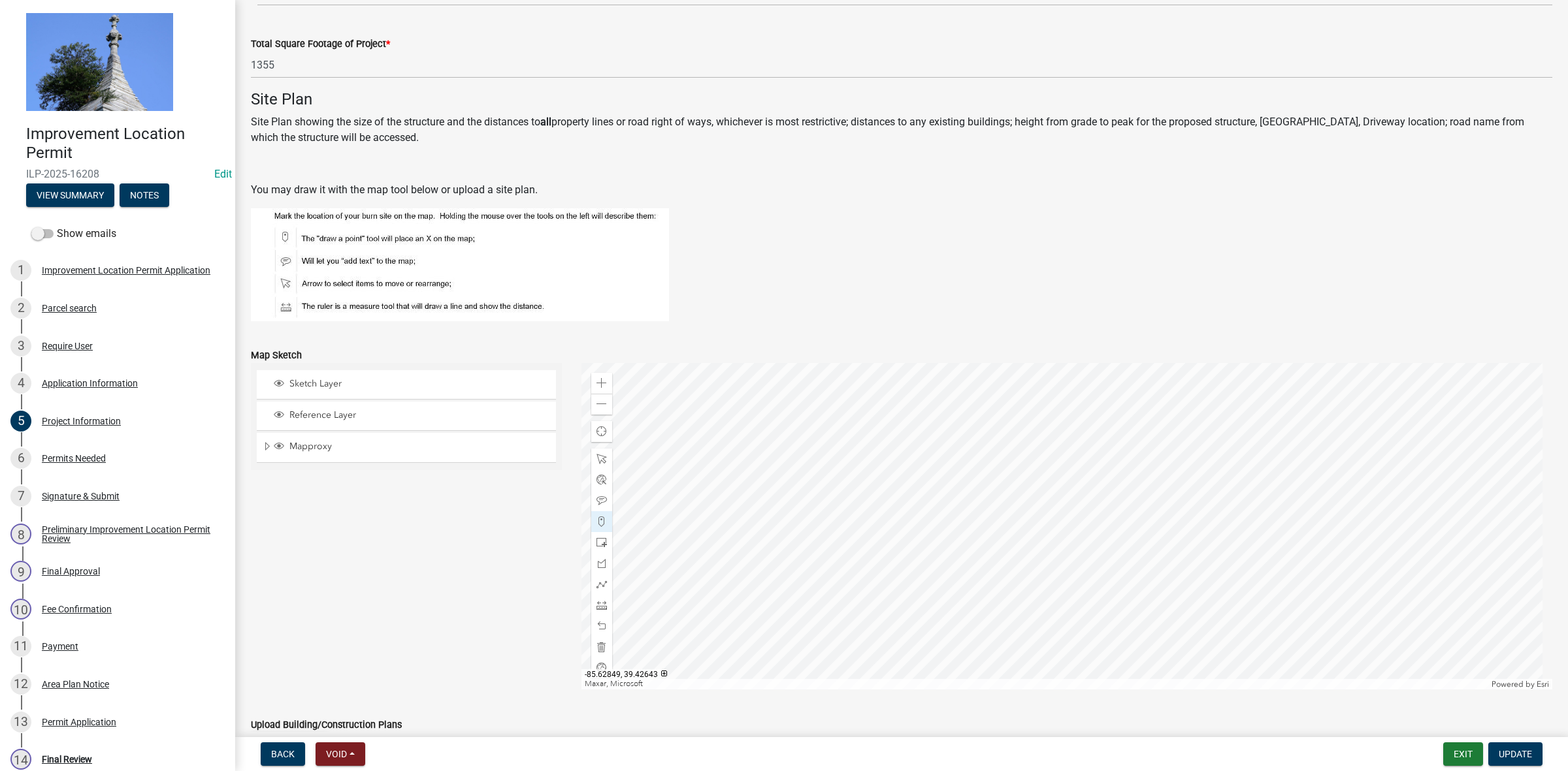
click at [1042, 537] on div at bounding box center [1067, 527] width 972 height 326
click at [84, 459] on div "Permits Needed" at bounding box center [73, 458] width 64 height 9
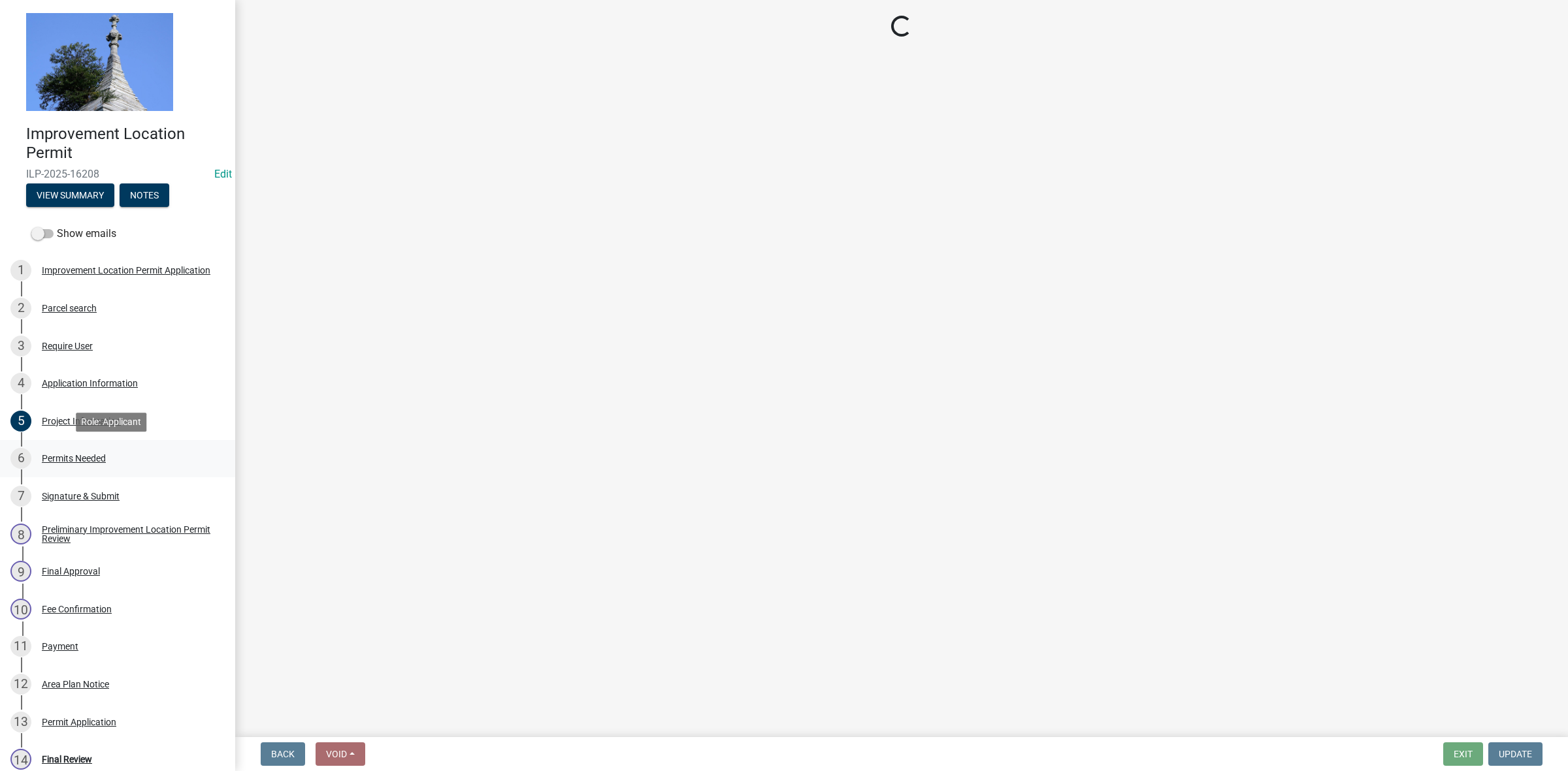
scroll to position [0, 0]
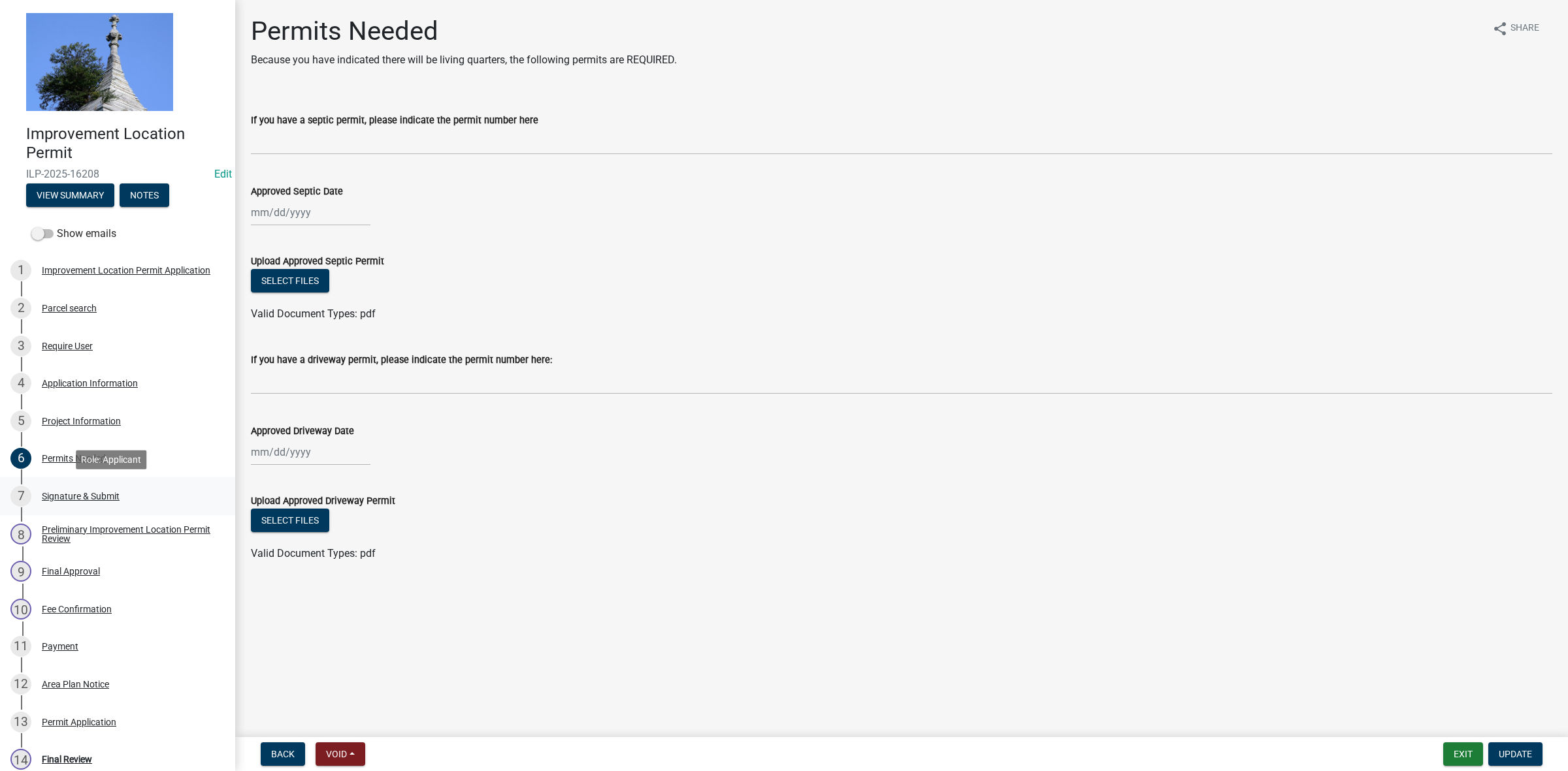
click at [77, 493] on div "Signature & Submit" at bounding box center [81, 495] width 78 height 9
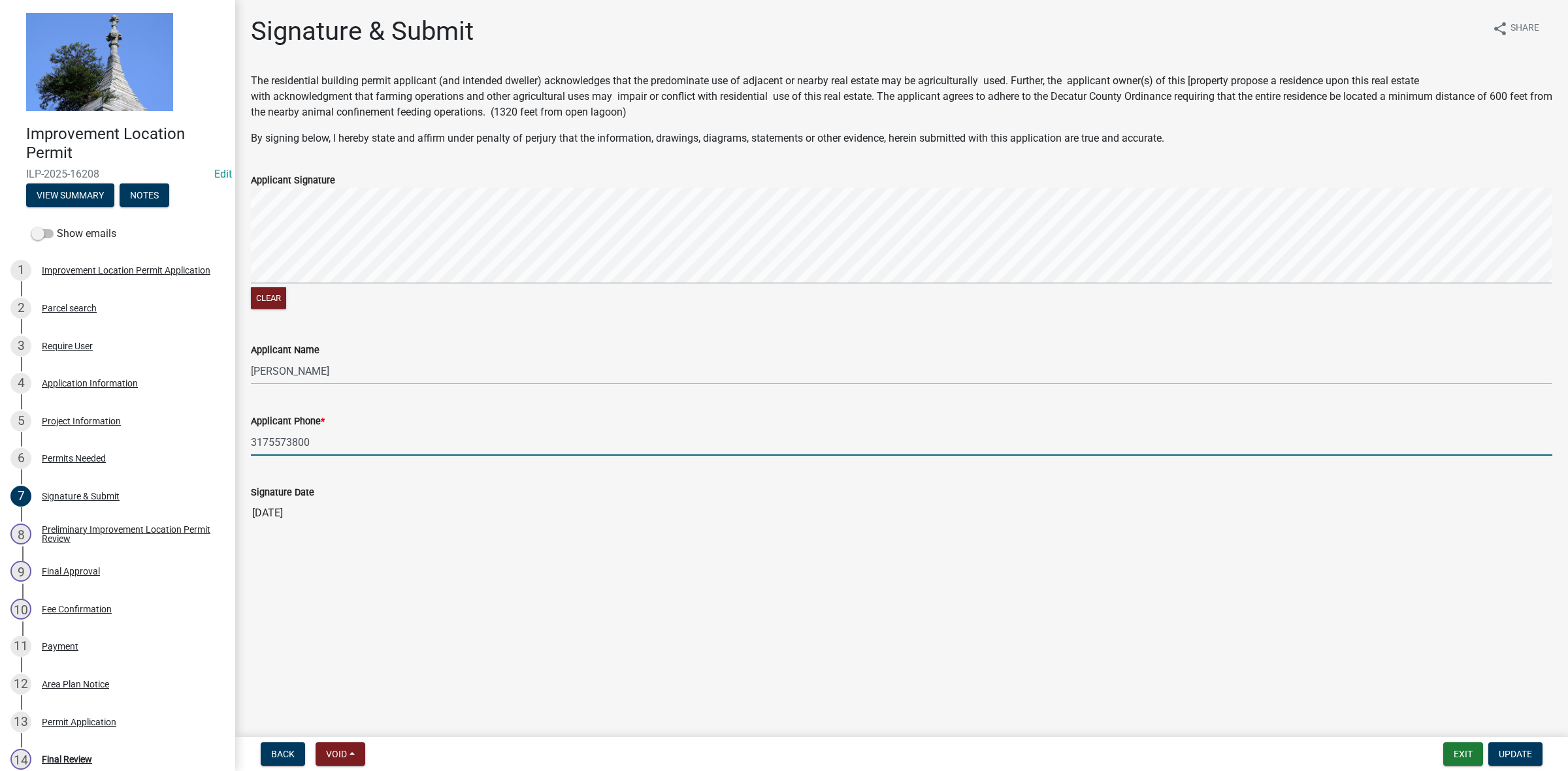
click at [341, 444] on input "3175573800" at bounding box center [901, 442] width 1301 height 26
type input "3"
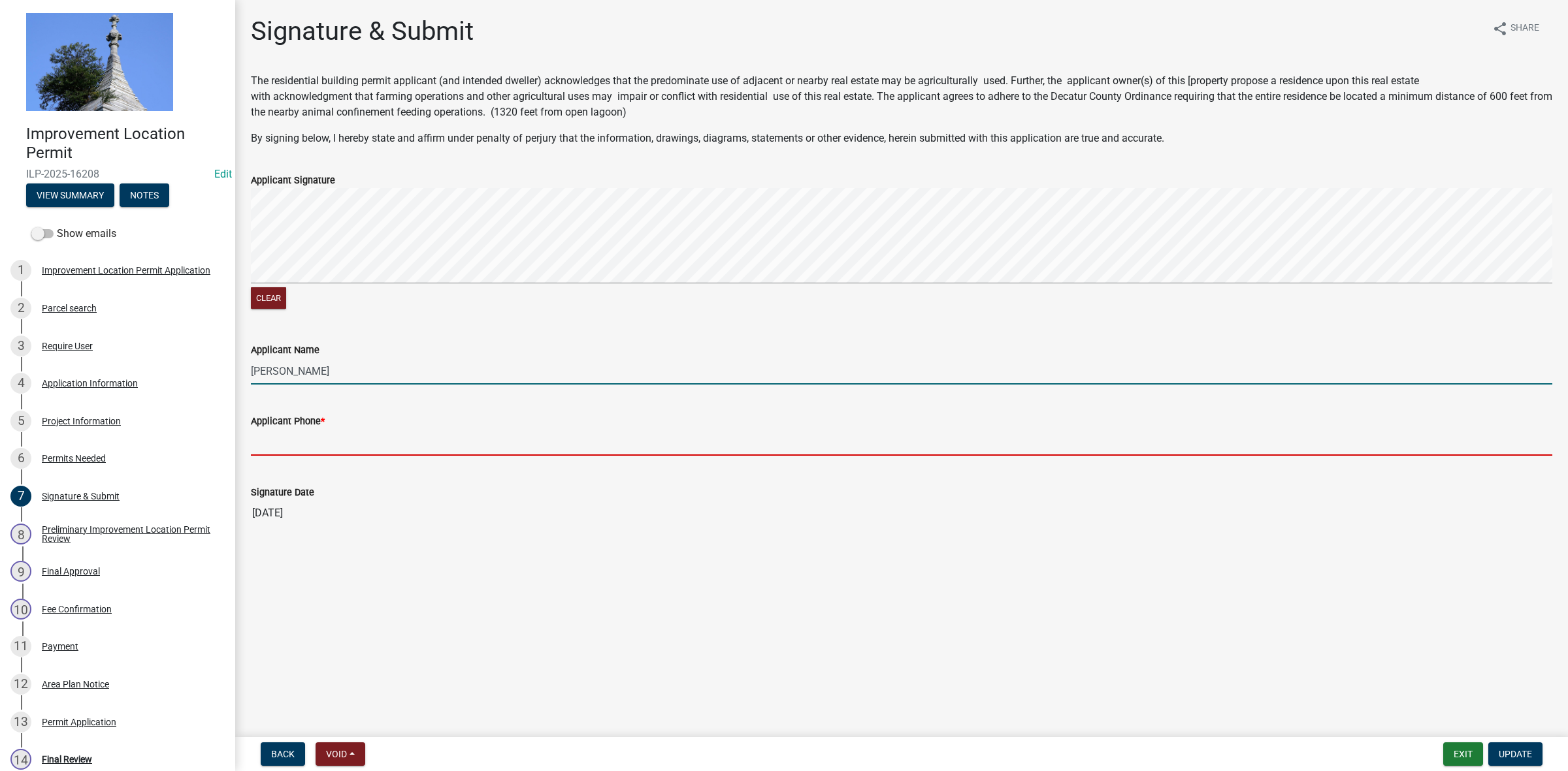
click at [328, 369] on input "[PERSON_NAME]" at bounding box center [901, 370] width 1301 height 26
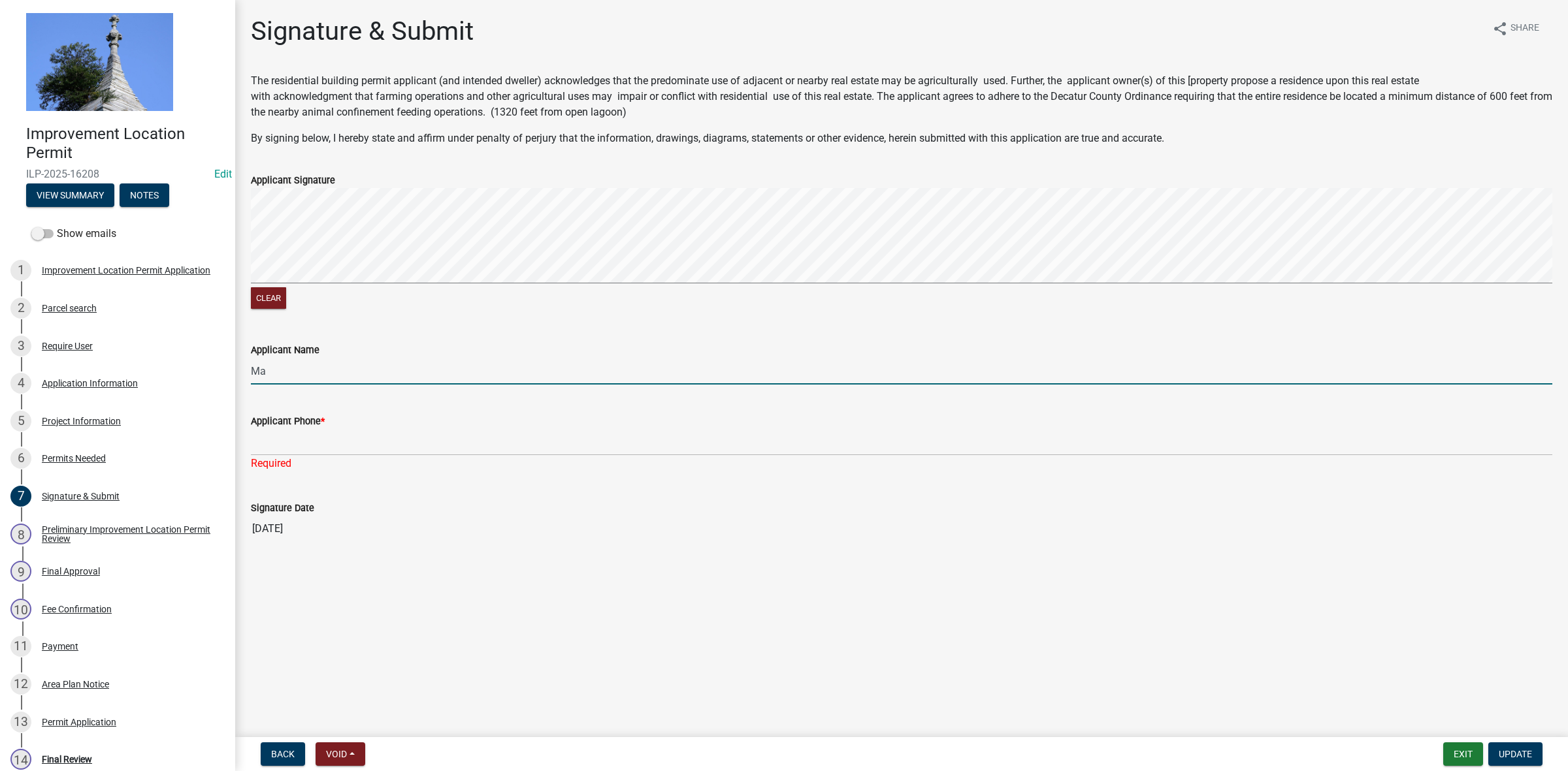
type input "M"
type input "[PERSON_NAME]"
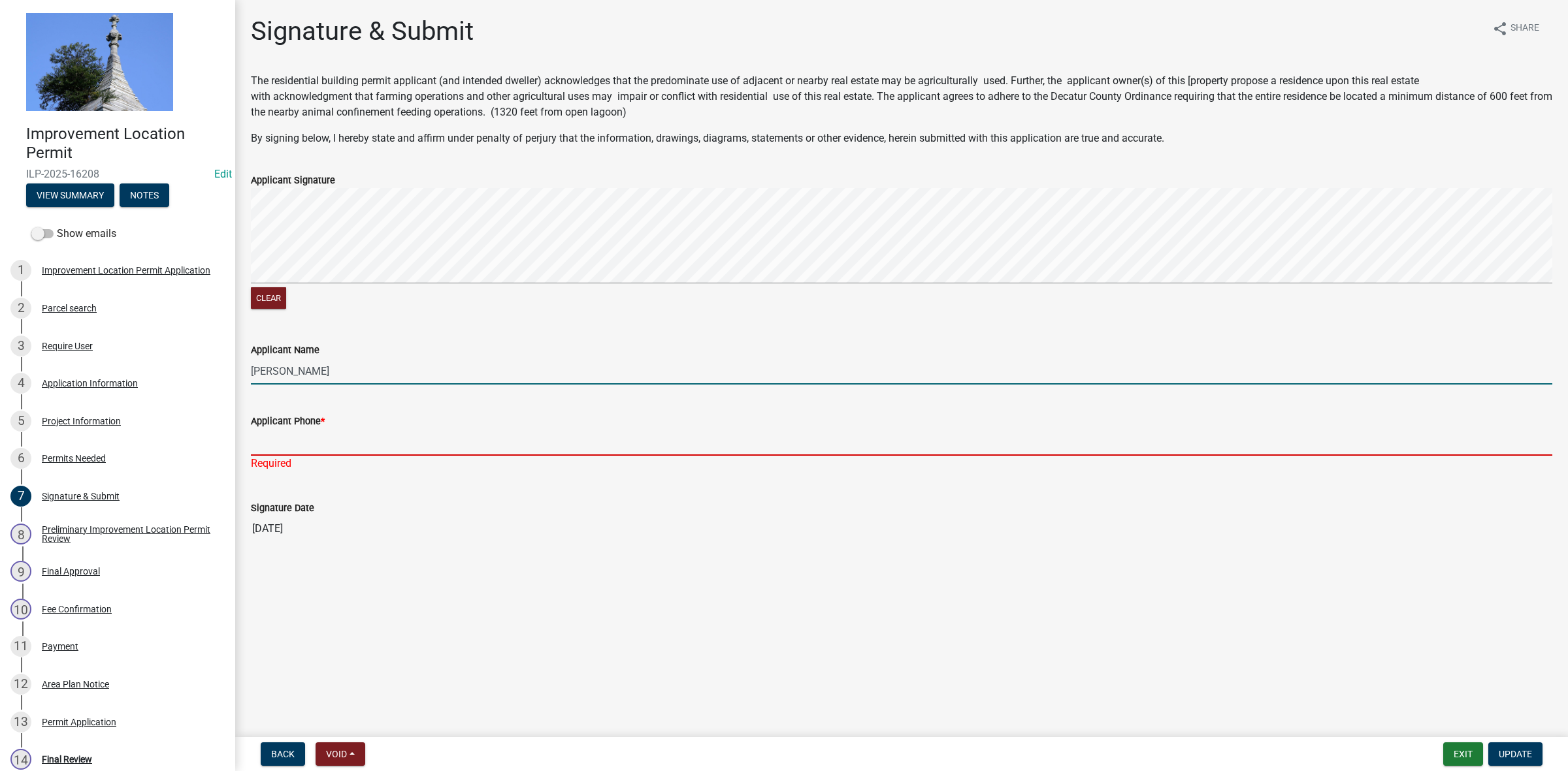
click at [347, 436] on input "Applicant Phone *" at bounding box center [901, 442] width 1301 height 26
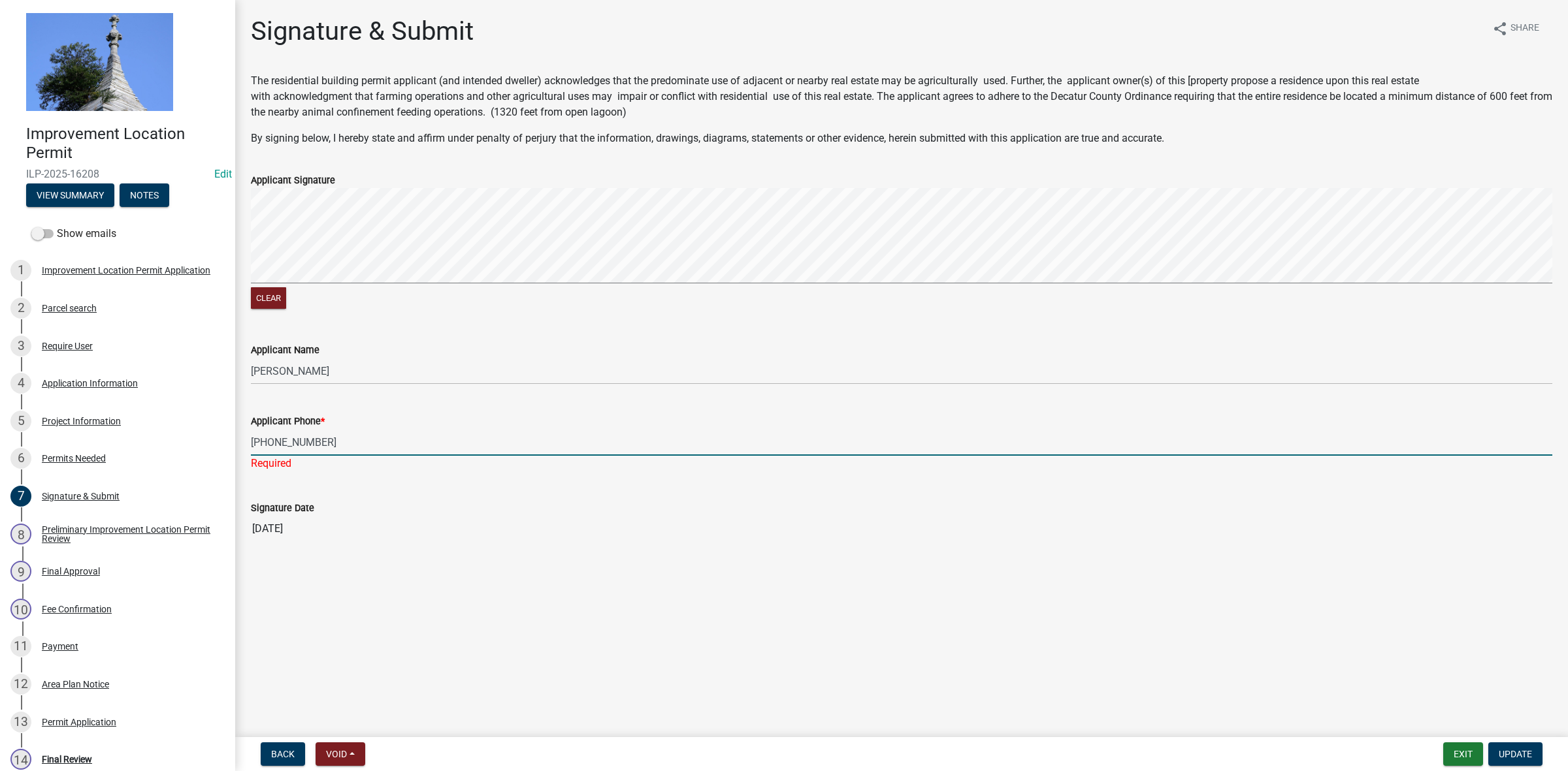
type input "[PHONE_NUMBER]"
click at [1504, 750] on span "Update" at bounding box center [1515, 754] width 33 height 11
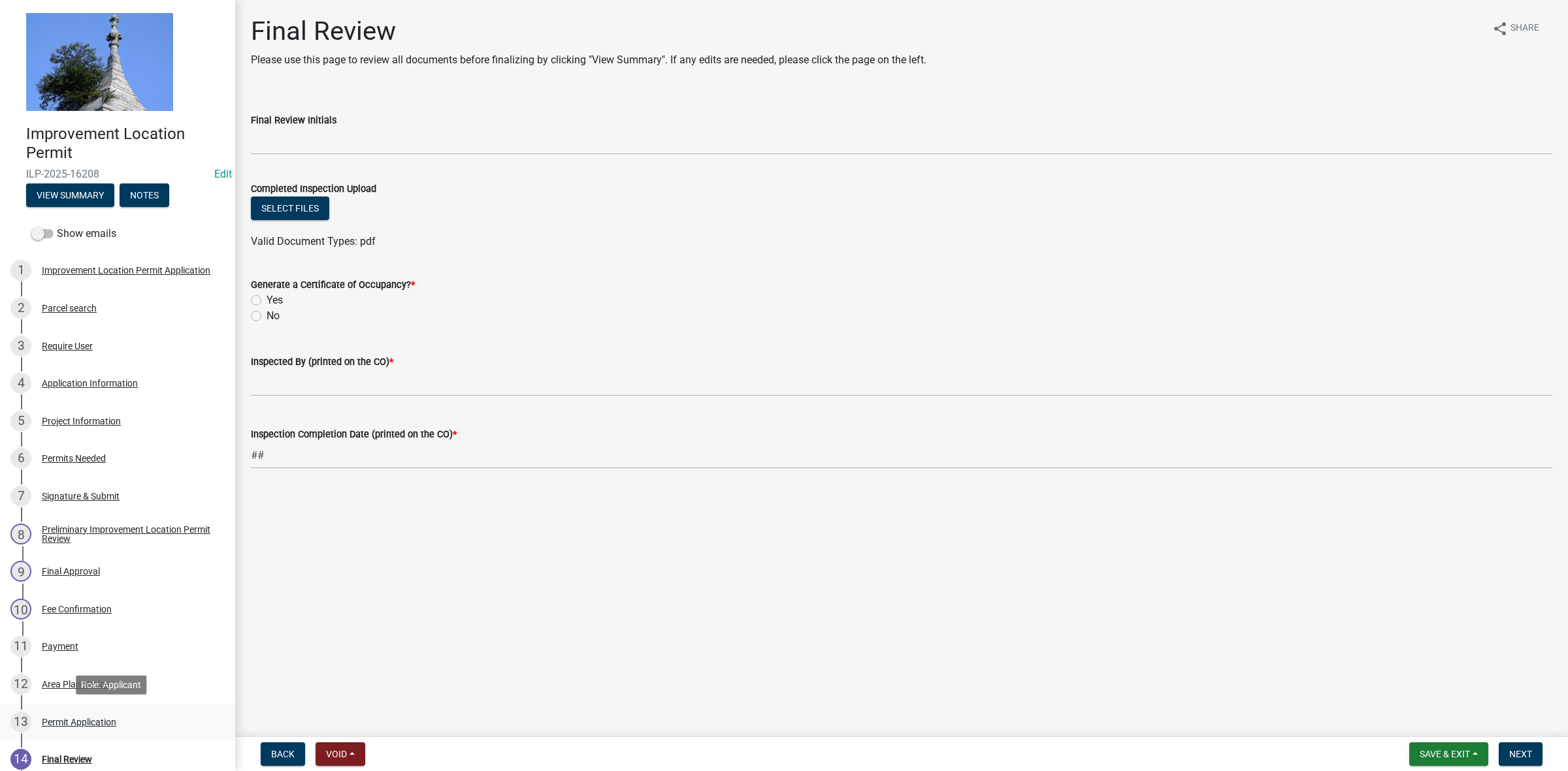
click at [93, 718] on div "Permit Application" at bounding box center [79, 722] width 74 height 9
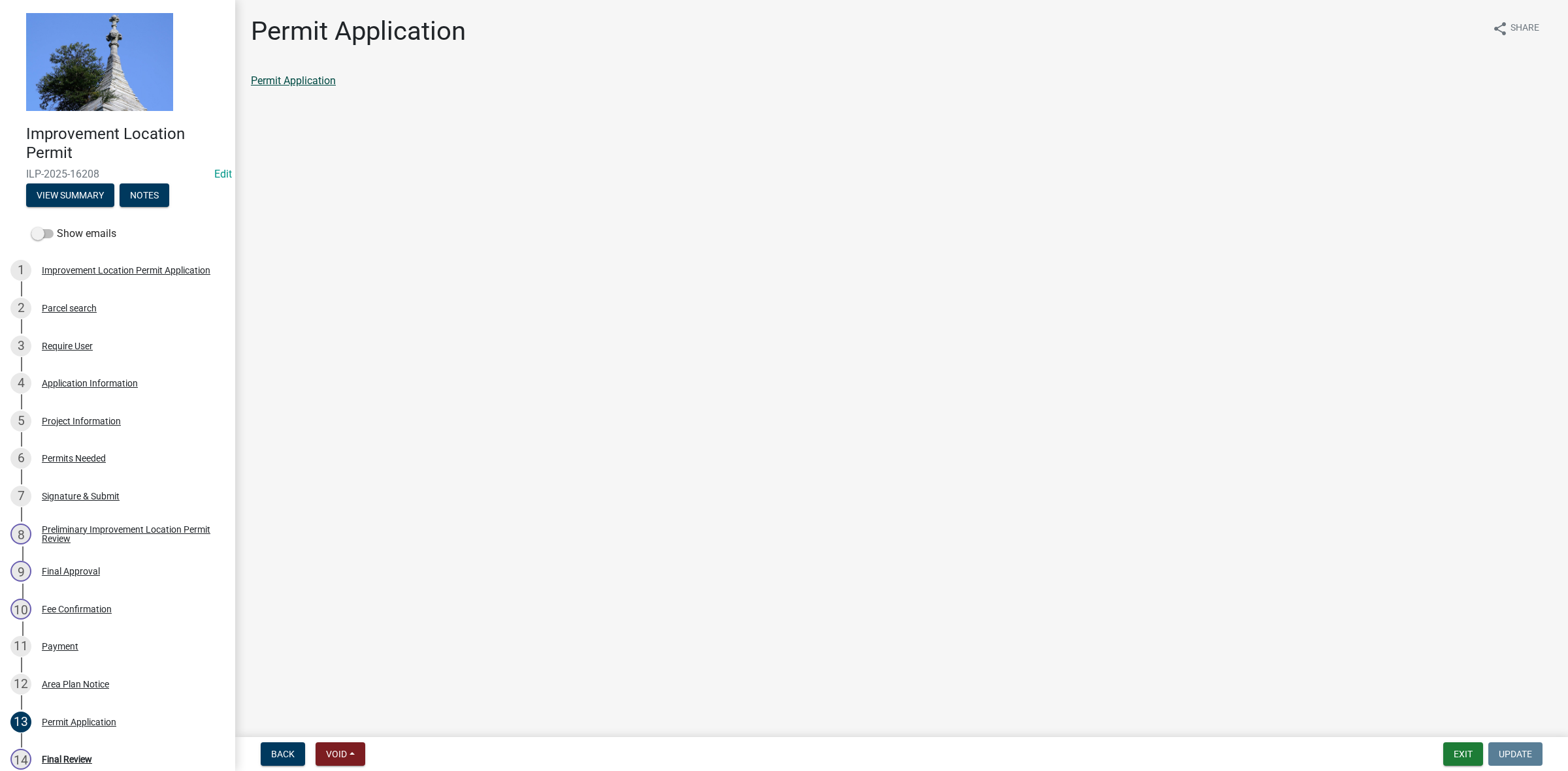
click at [322, 80] on link "Permit Application" at bounding box center [293, 80] width 85 height 13
click at [1471, 752] on button "Exit" at bounding box center [1462, 754] width 40 height 23
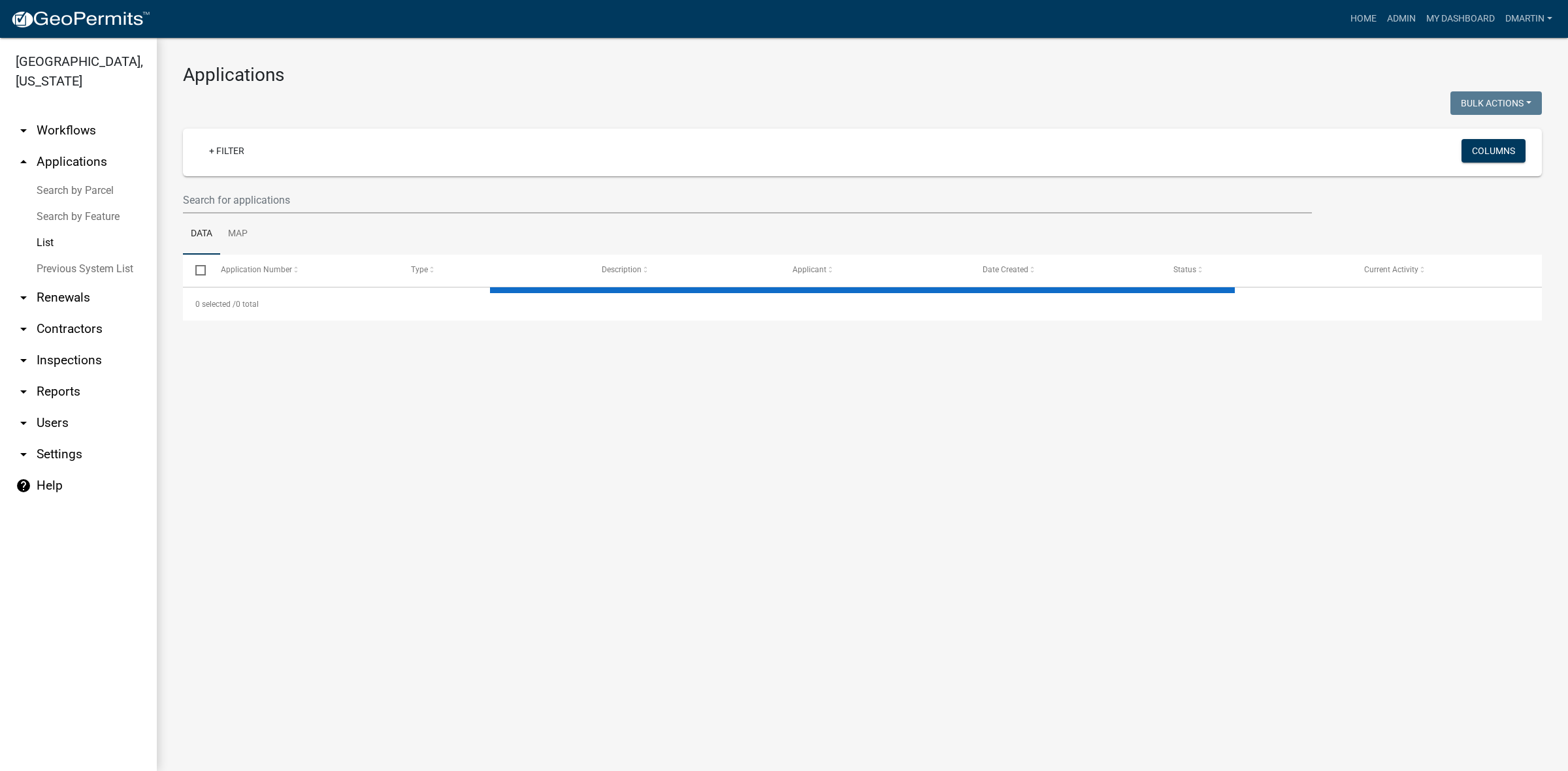
select select "3: 100"
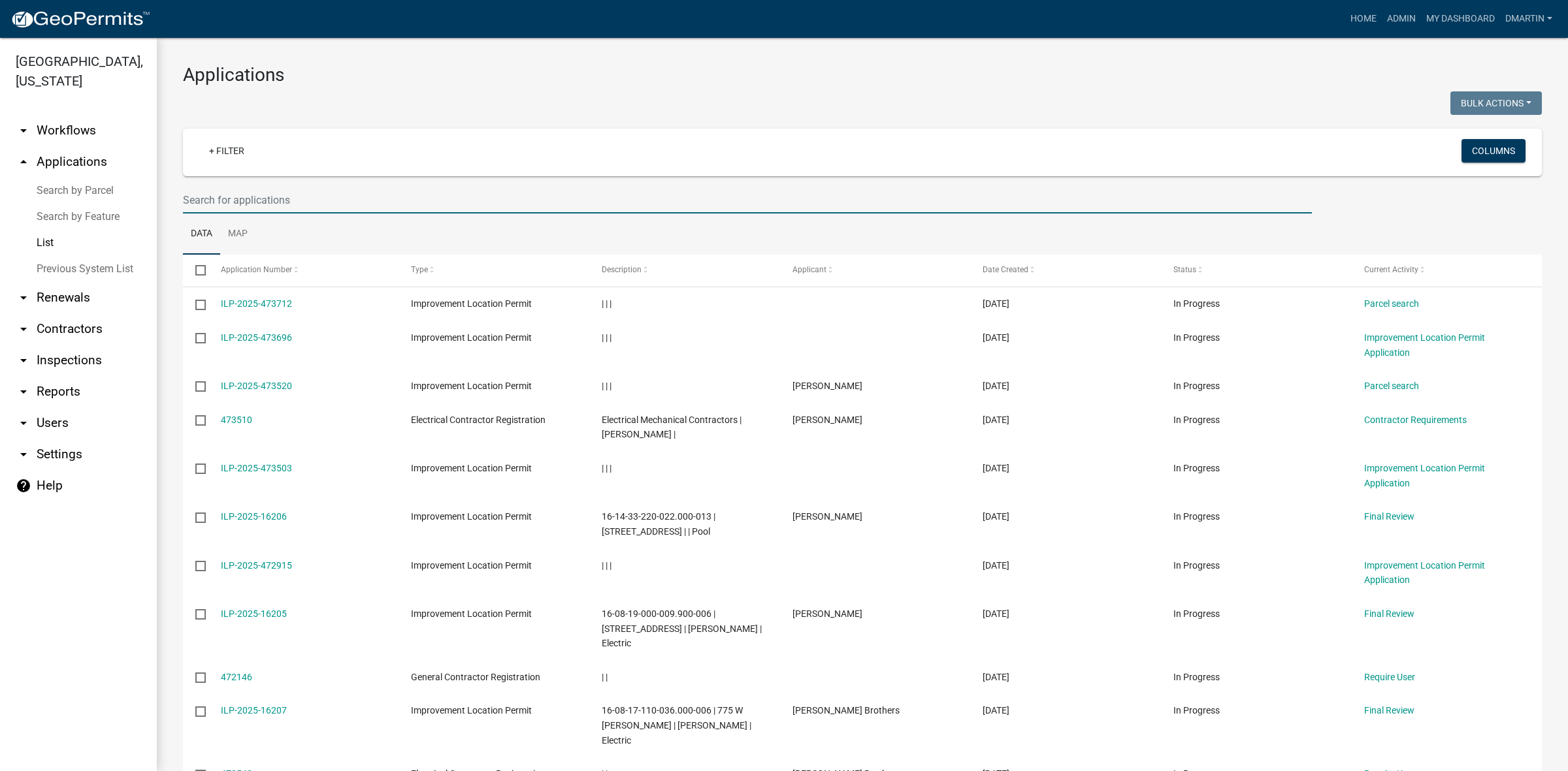
click at [248, 200] on input "text" at bounding box center [747, 199] width 1129 height 26
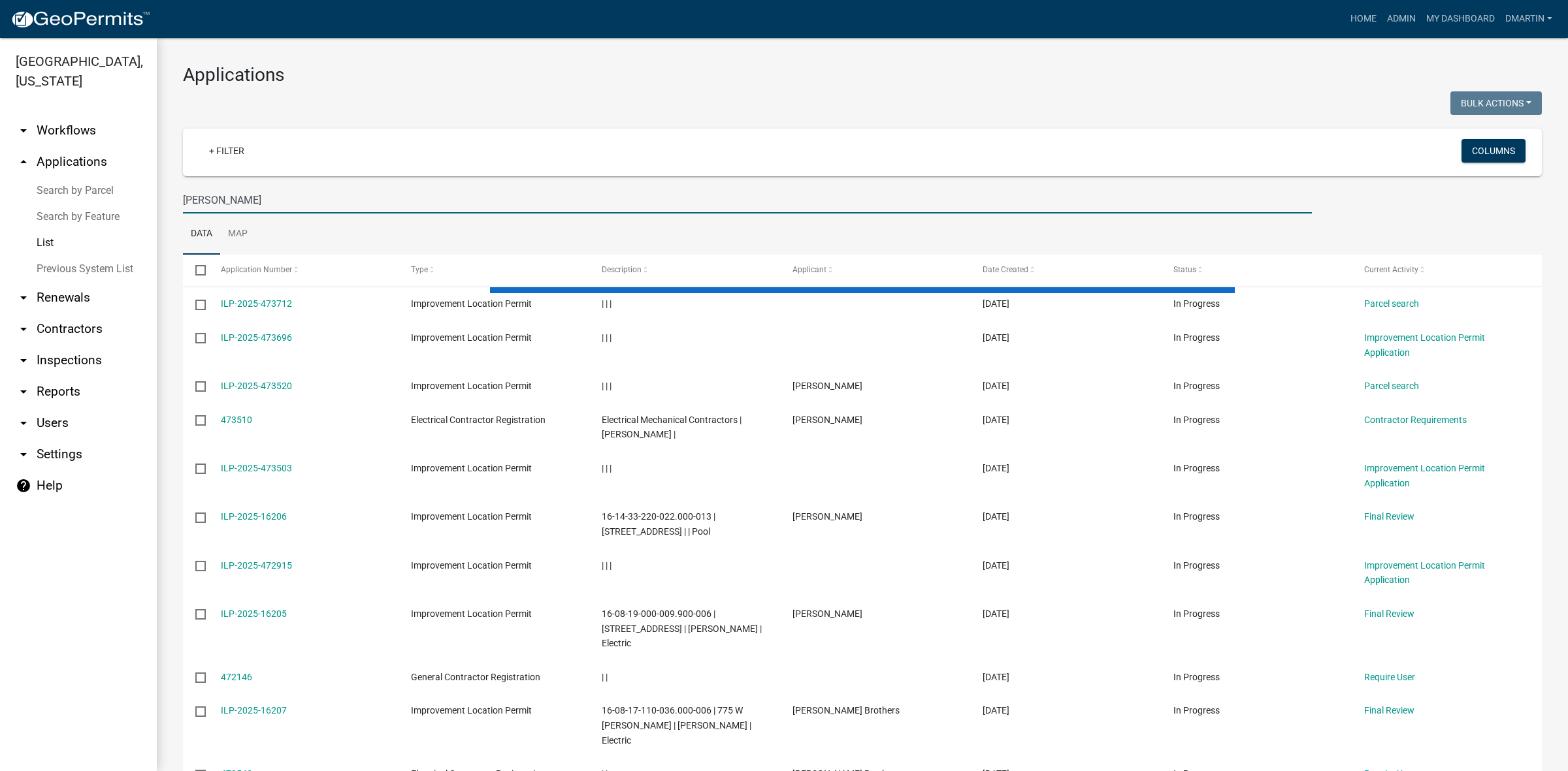
type input "[PERSON_NAME]"
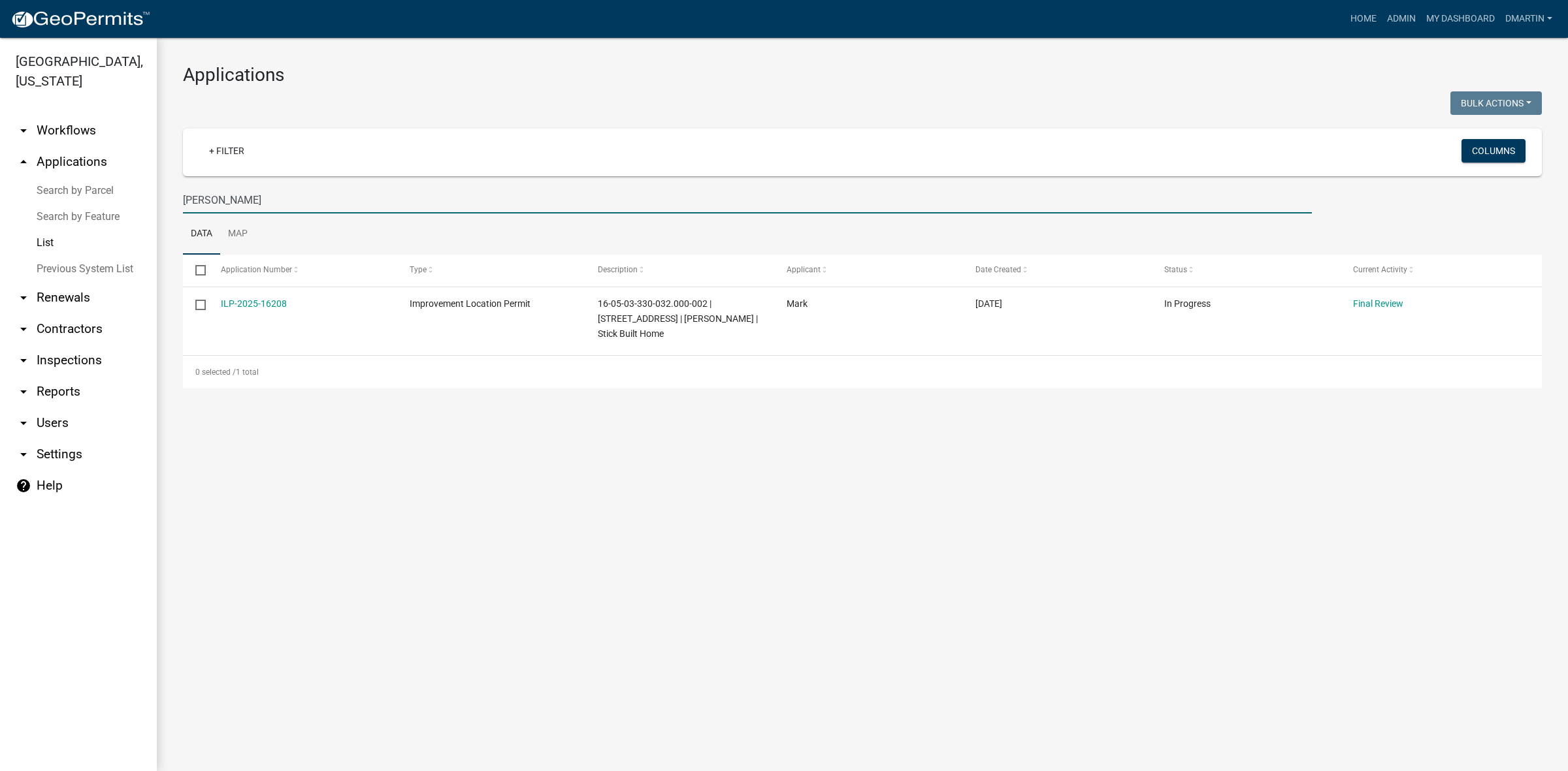
click at [60, 164] on link "arrow_drop_up Applications" at bounding box center [78, 162] width 156 height 31
